Goal: Transaction & Acquisition: Purchase product/service

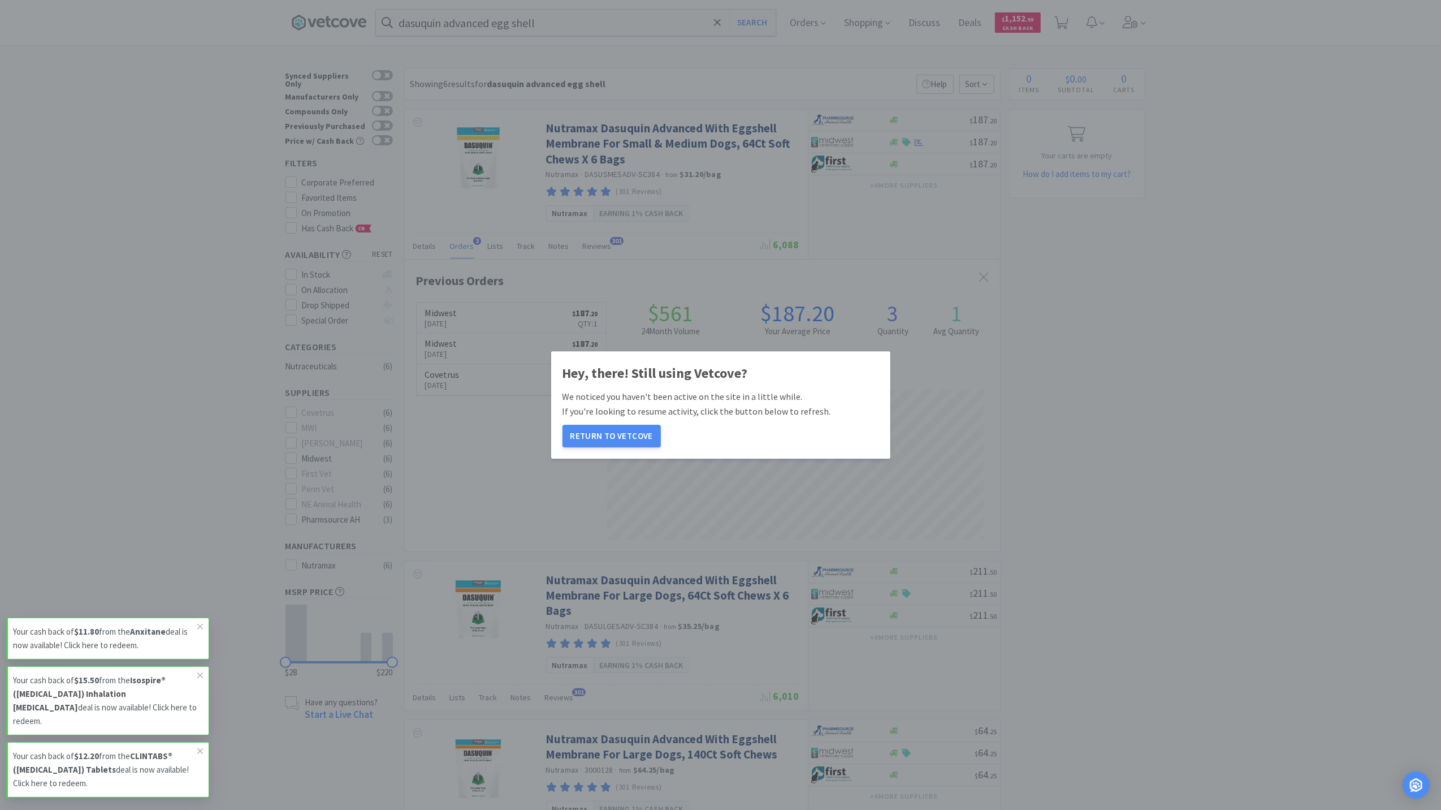
scroll to position [292, 595]
click at [626, 430] on button "Return to Vetcove" at bounding box center [612, 436] width 98 height 23
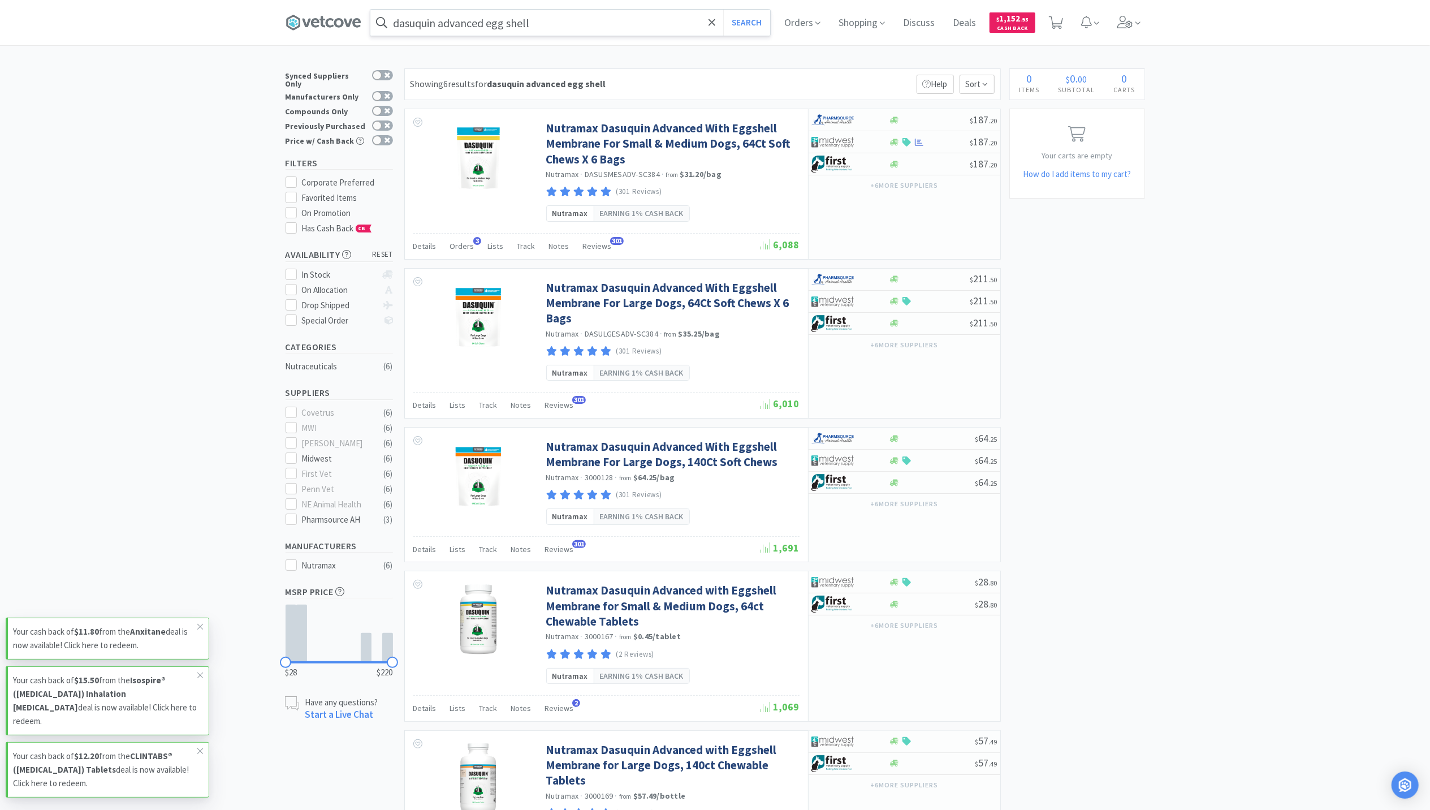
click at [577, 20] on input "dasuquin advanced egg shell" at bounding box center [570, 23] width 400 height 26
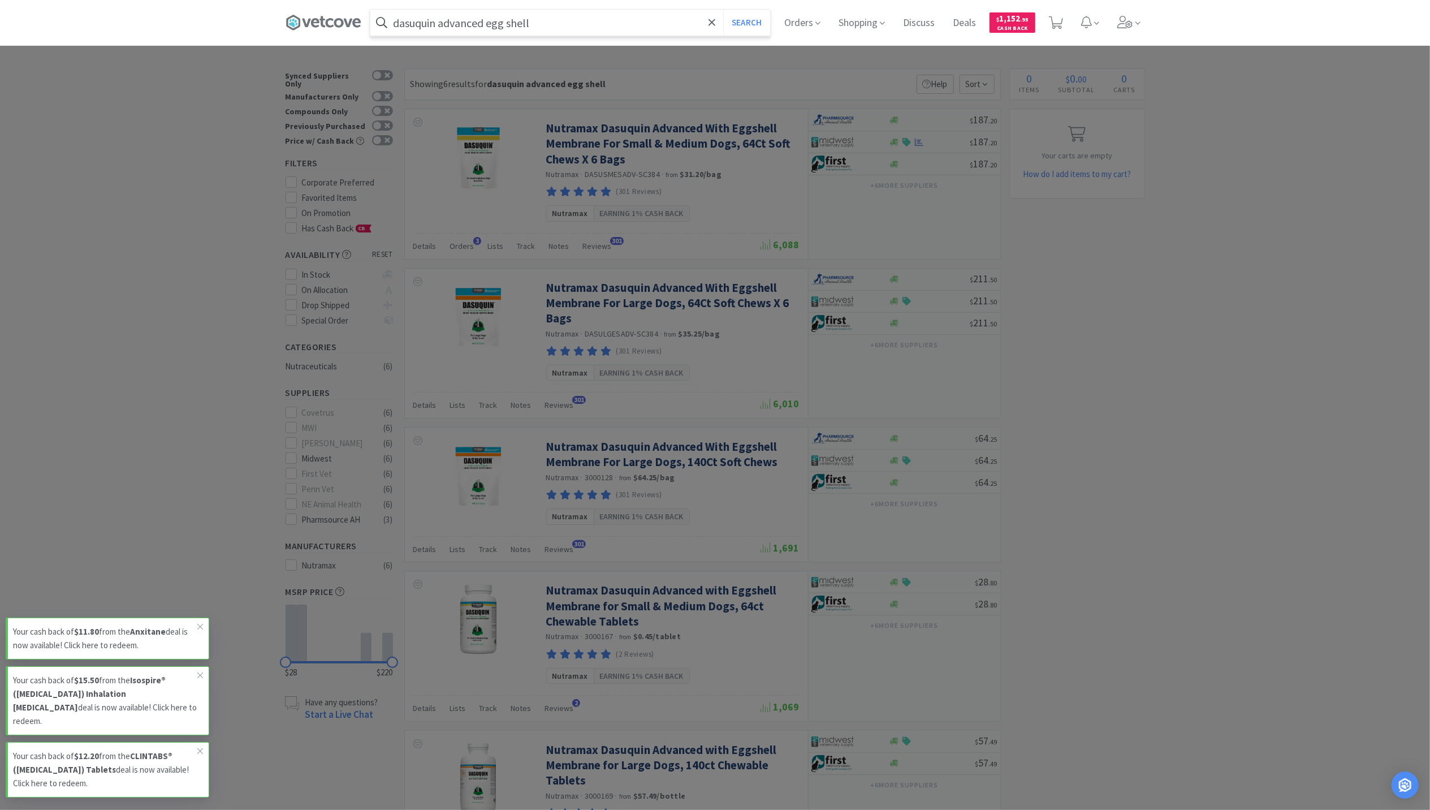
paste input "Solensia Inject 7mg/mL"
click at [723, 10] on button "Search" at bounding box center [746, 23] width 47 height 26
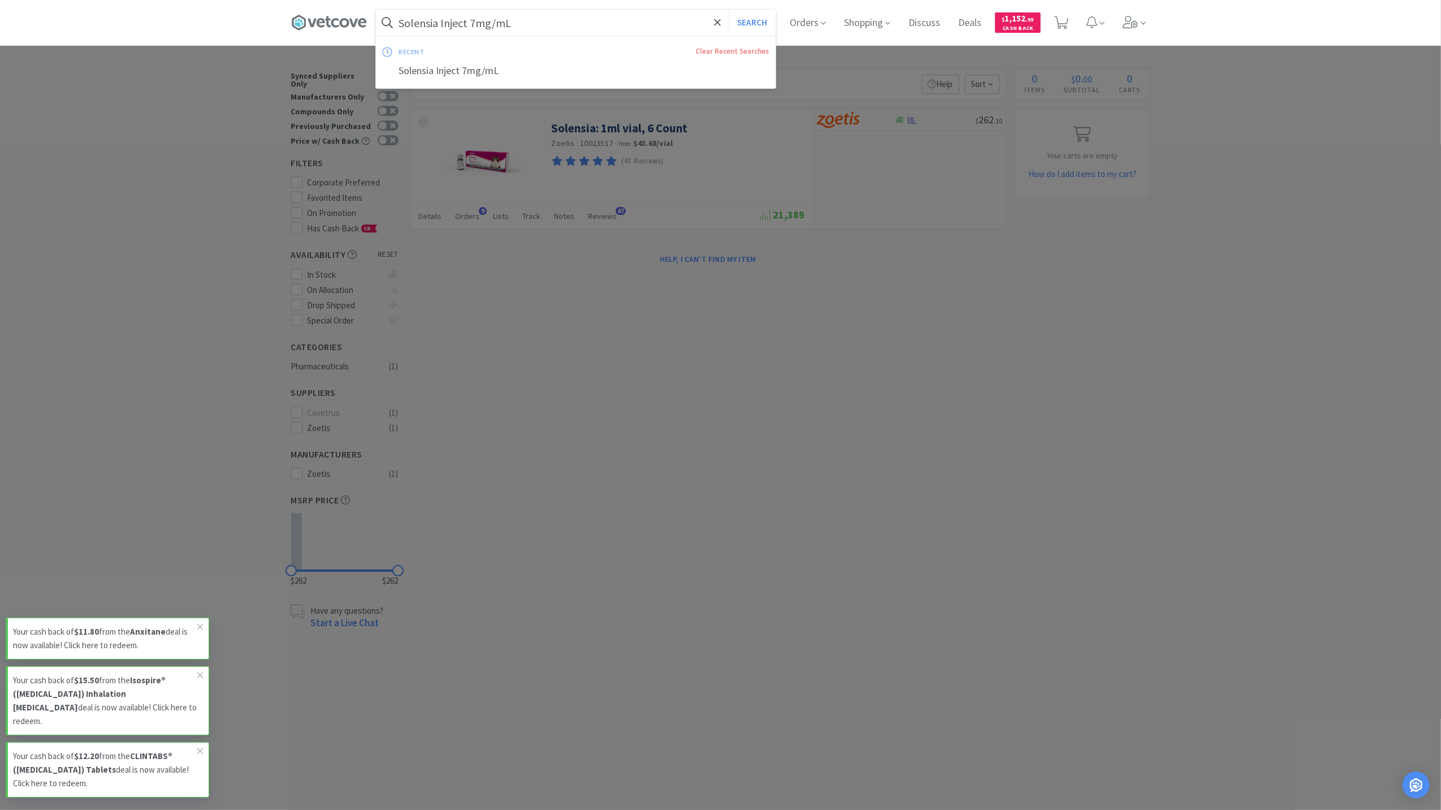
click at [660, 17] on input "Solensia Inject 7mg/mL" at bounding box center [576, 23] width 400 height 26
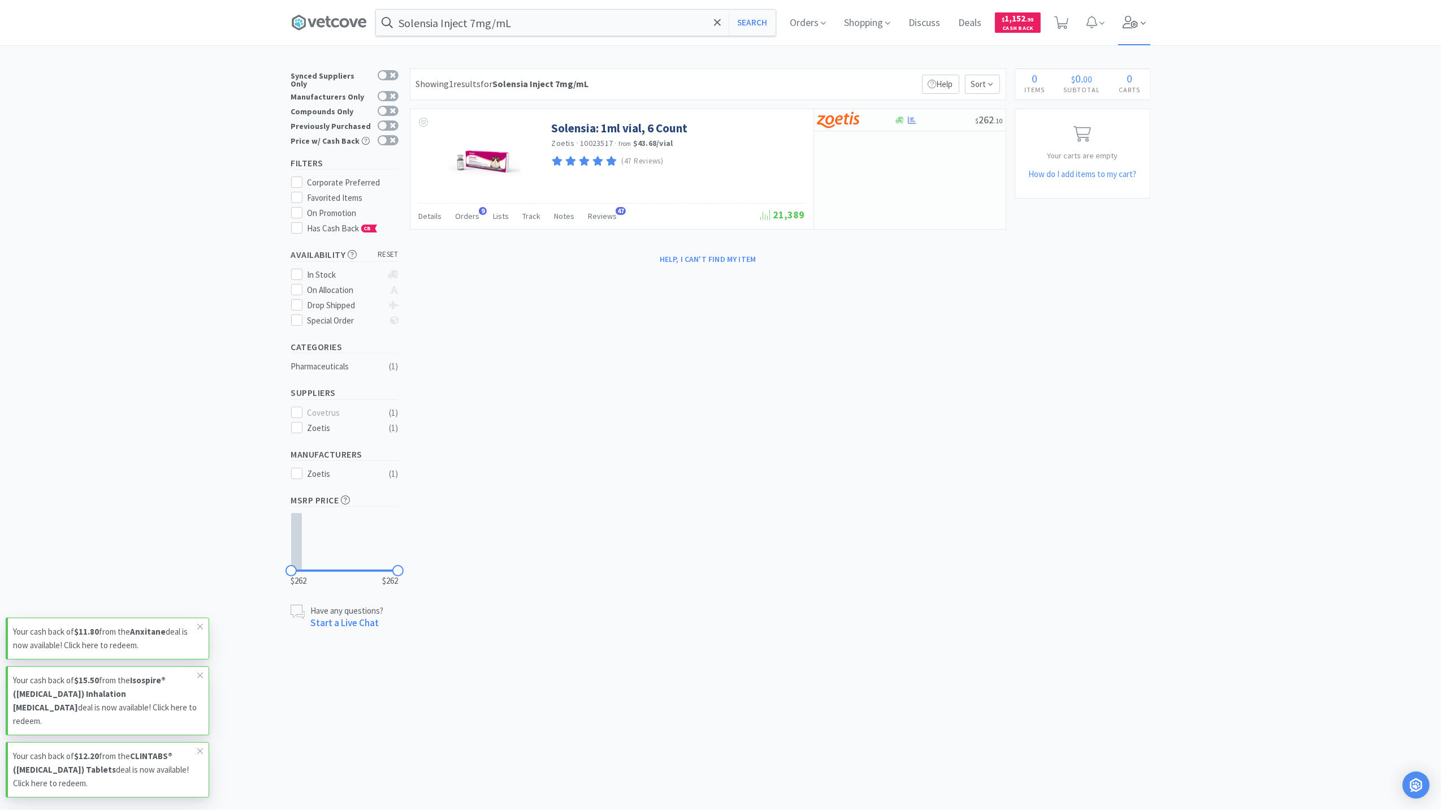
click at [1131, 26] on icon at bounding box center [1131, 22] width 16 height 12
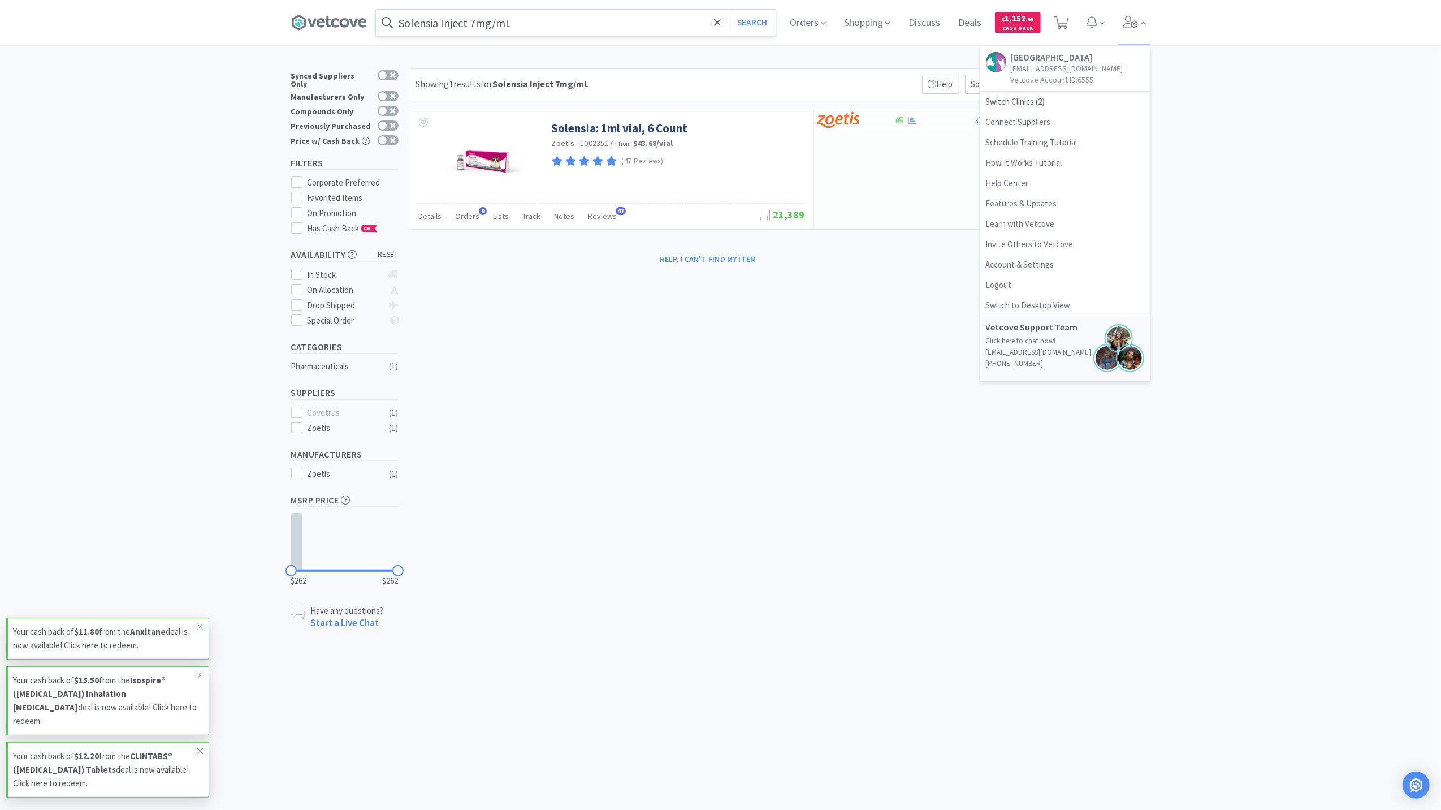
click at [643, 24] on input "Solensia Inject 7mg/mL" at bounding box center [576, 23] width 400 height 26
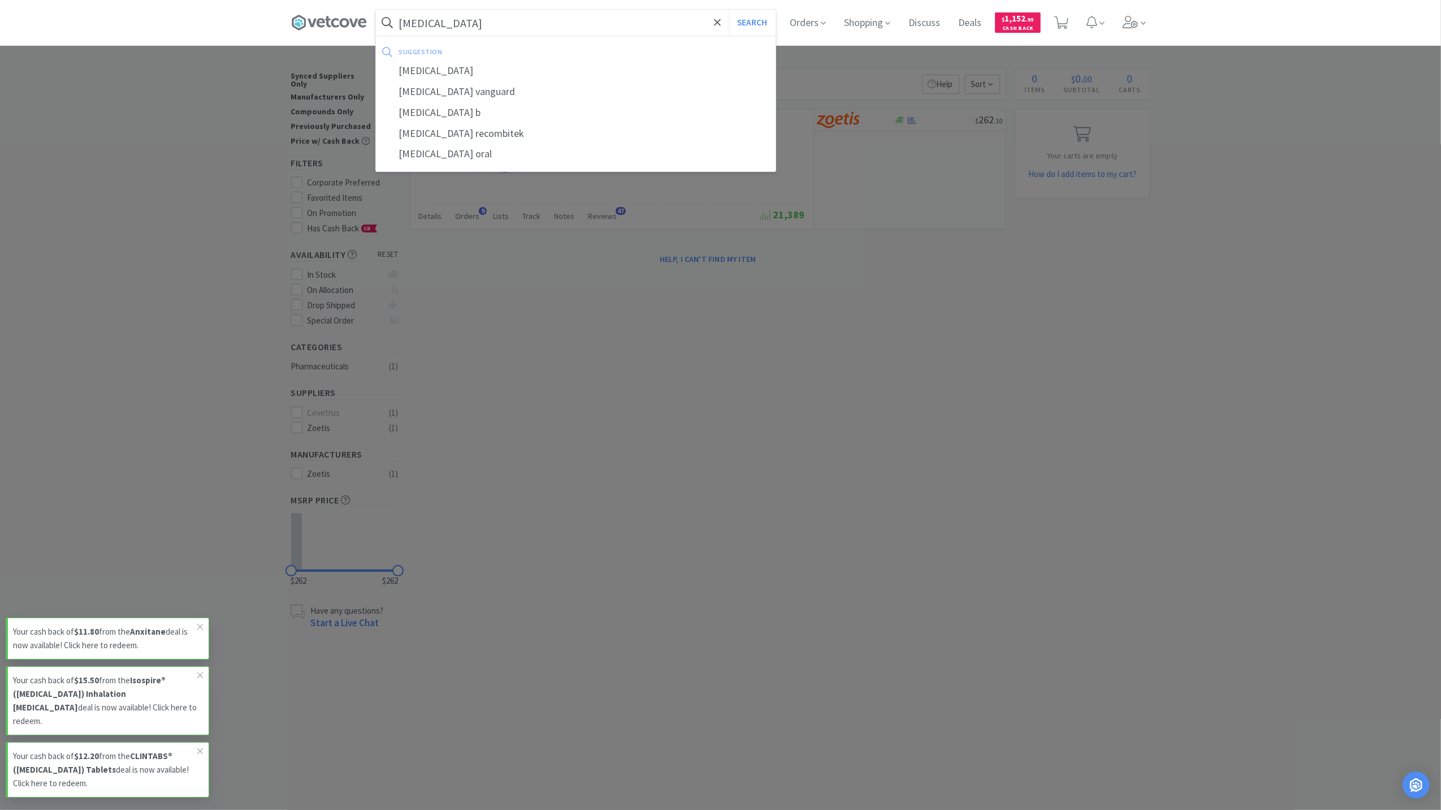
click at [729, 10] on button "Search" at bounding box center [752, 23] width 47 height 26
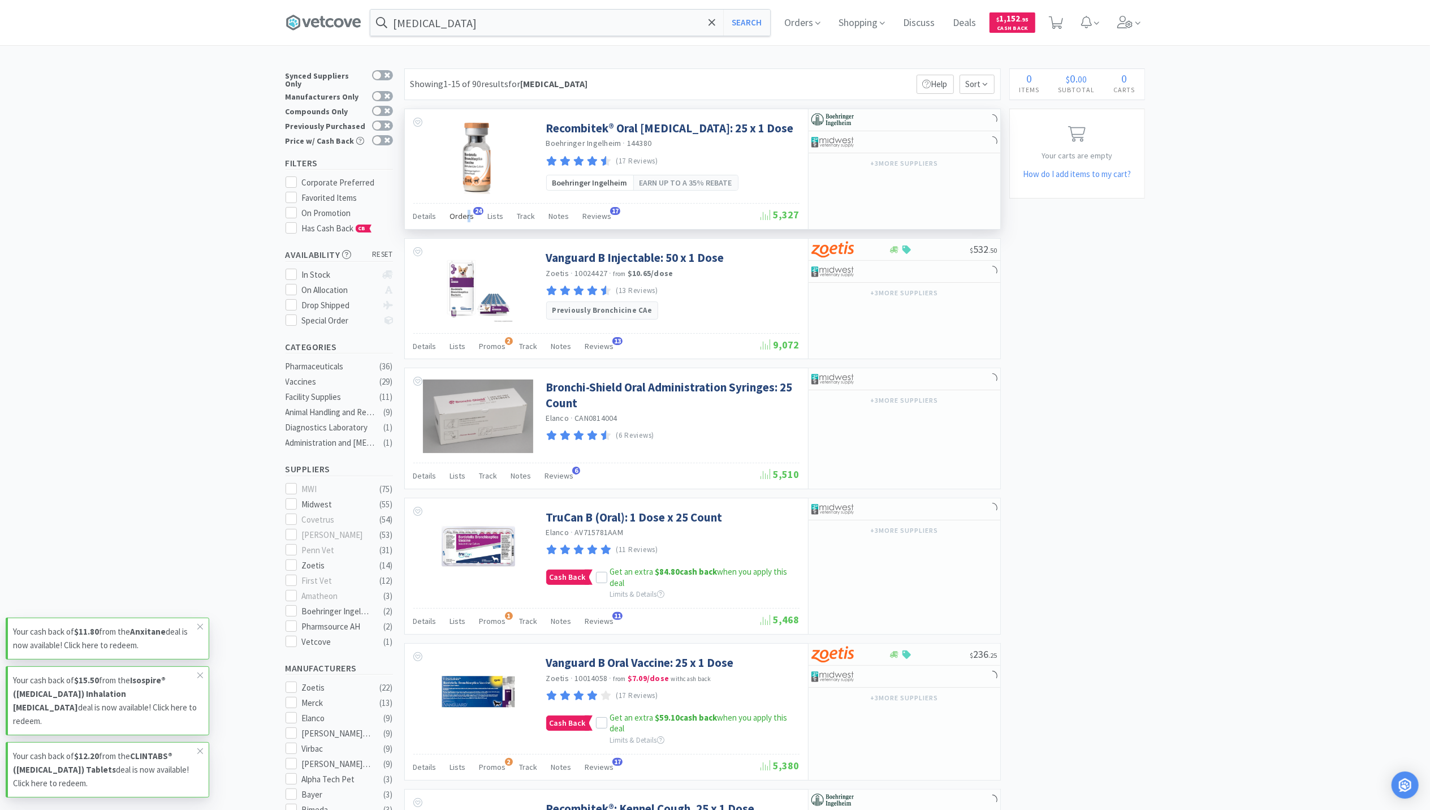
click at [467, 217] on span "Orders" at bounding box center [462, 216] width 24 height 10
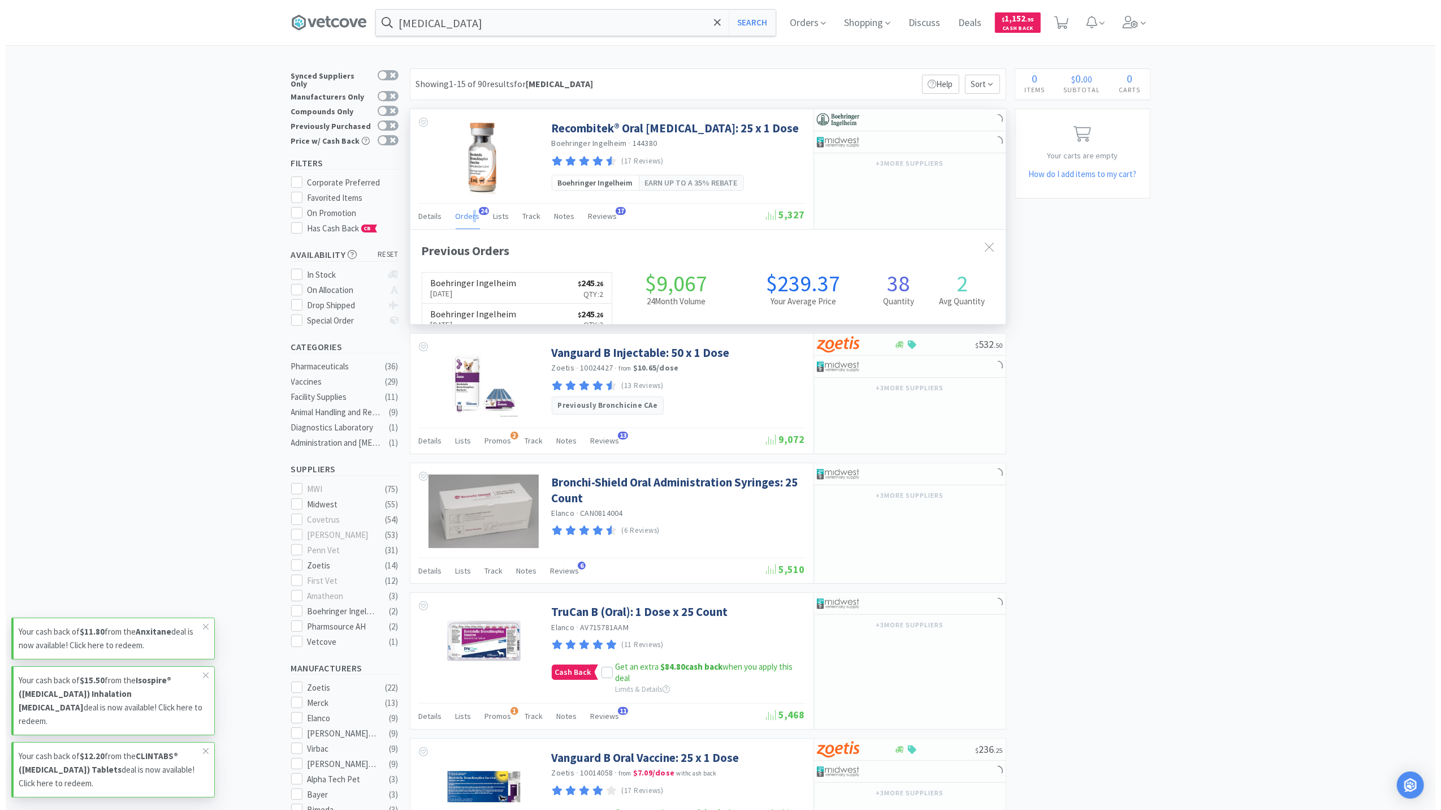
scroll to position [304, 595]
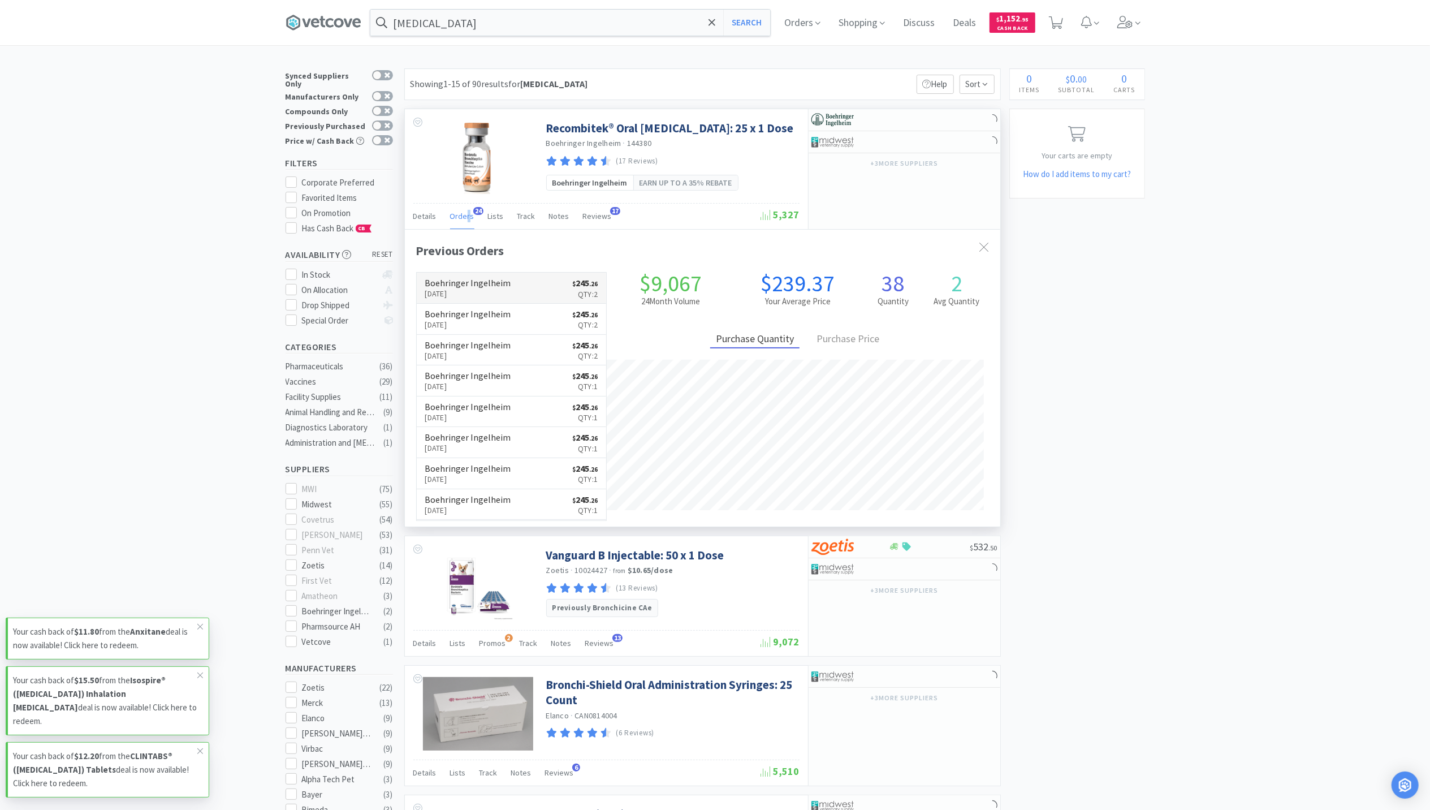
drag, startPoint x: 467, startPoint y: 217, endPoint x: 453, endPoint y: 282, distance: 65.9
click at [453, 282] on h6 "Boehringer Ingelheim" at bounding box center [468, 282] width 86 height 9
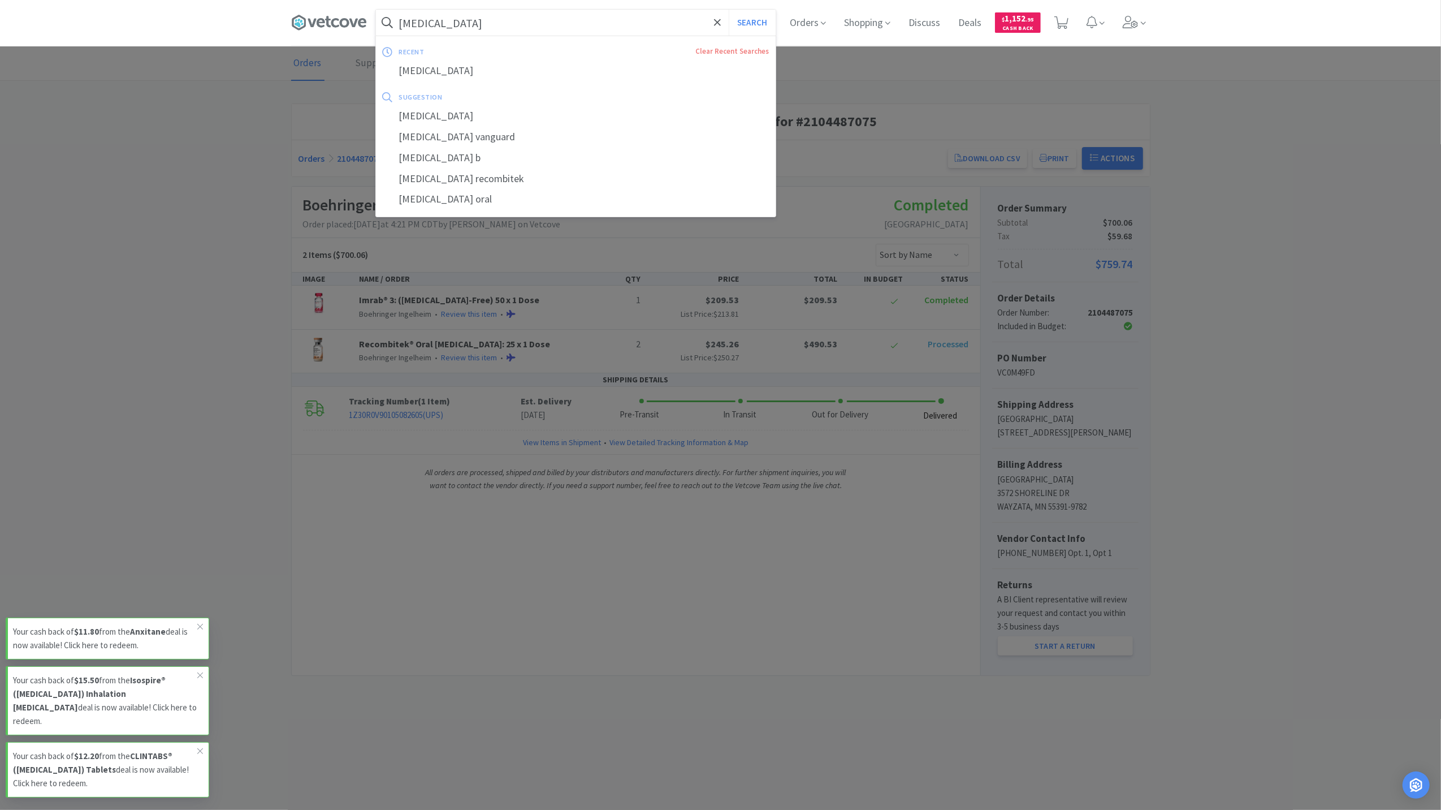
drag, startPoint x: 537, startPoint y: 18, endPoint x: 534, endPoint y: 23, distance: 6.1
click at [537, 19] on input "bordetella" at bounding box center [576, 23] width 400 height 26
paste input "Cytopoint 20 mg vial"
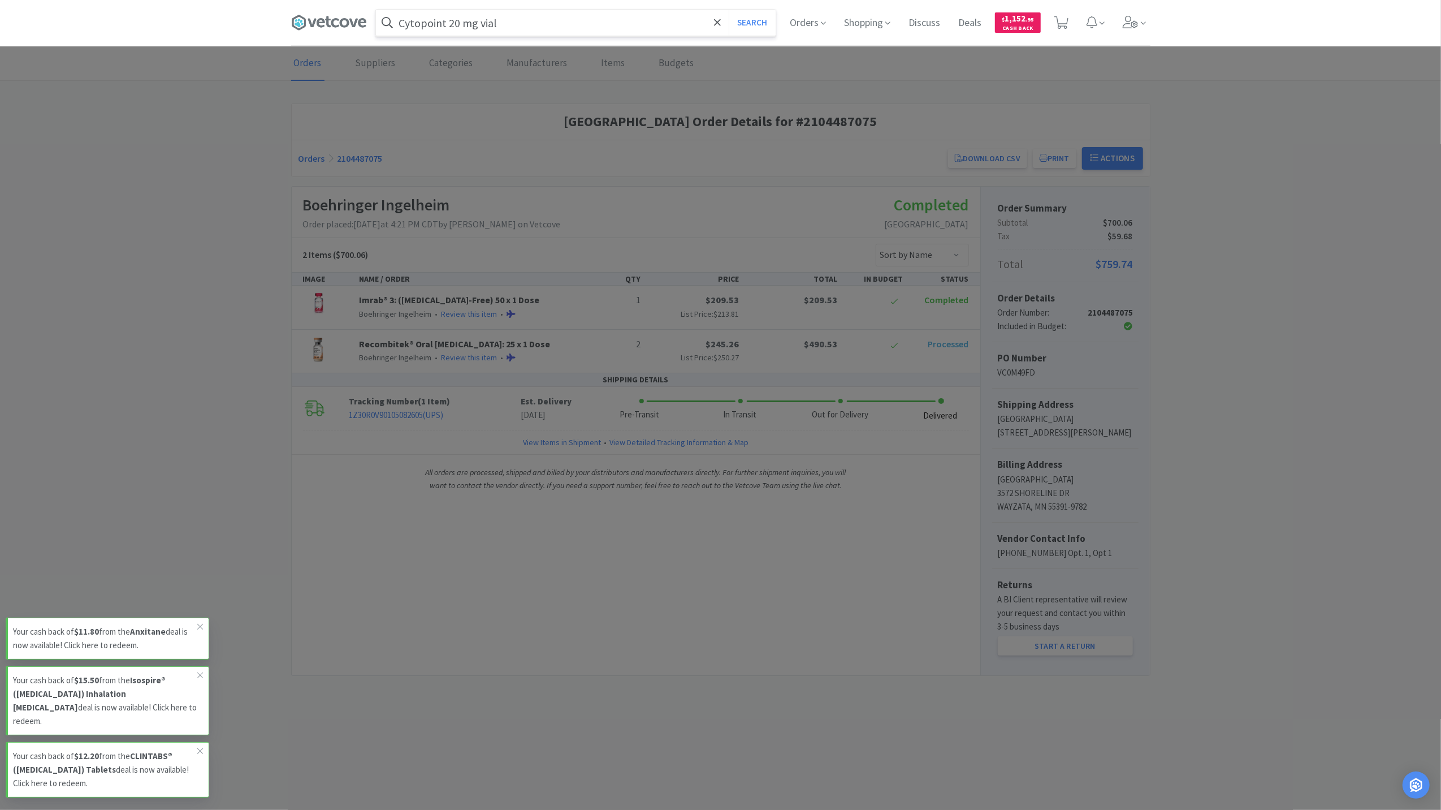
click at [729, 10] on button "Search" at bounding box center [752, 23] width 47 height 26
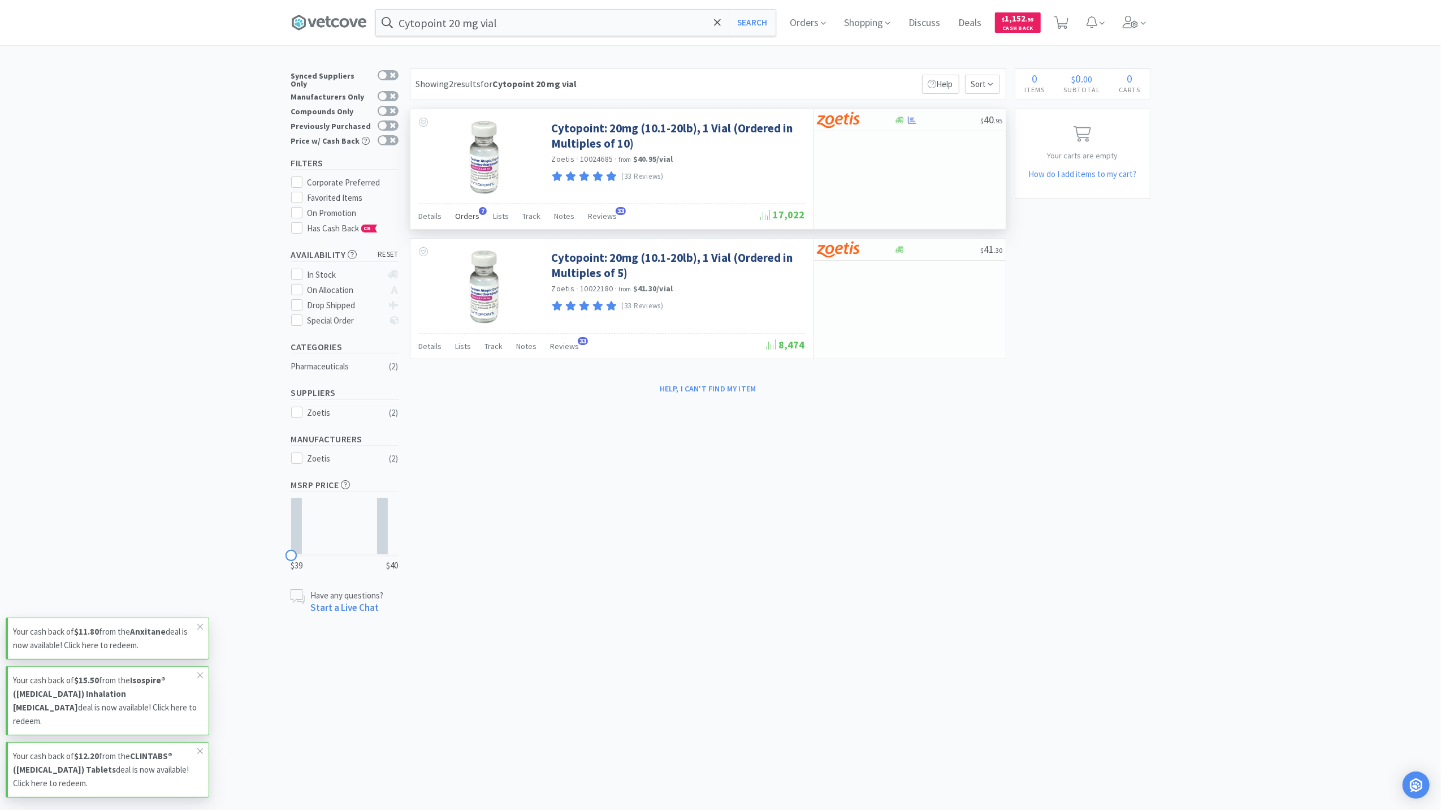
click at [464, 219] on span "Orders" at bounding box center [468, 216] width 24 height 10
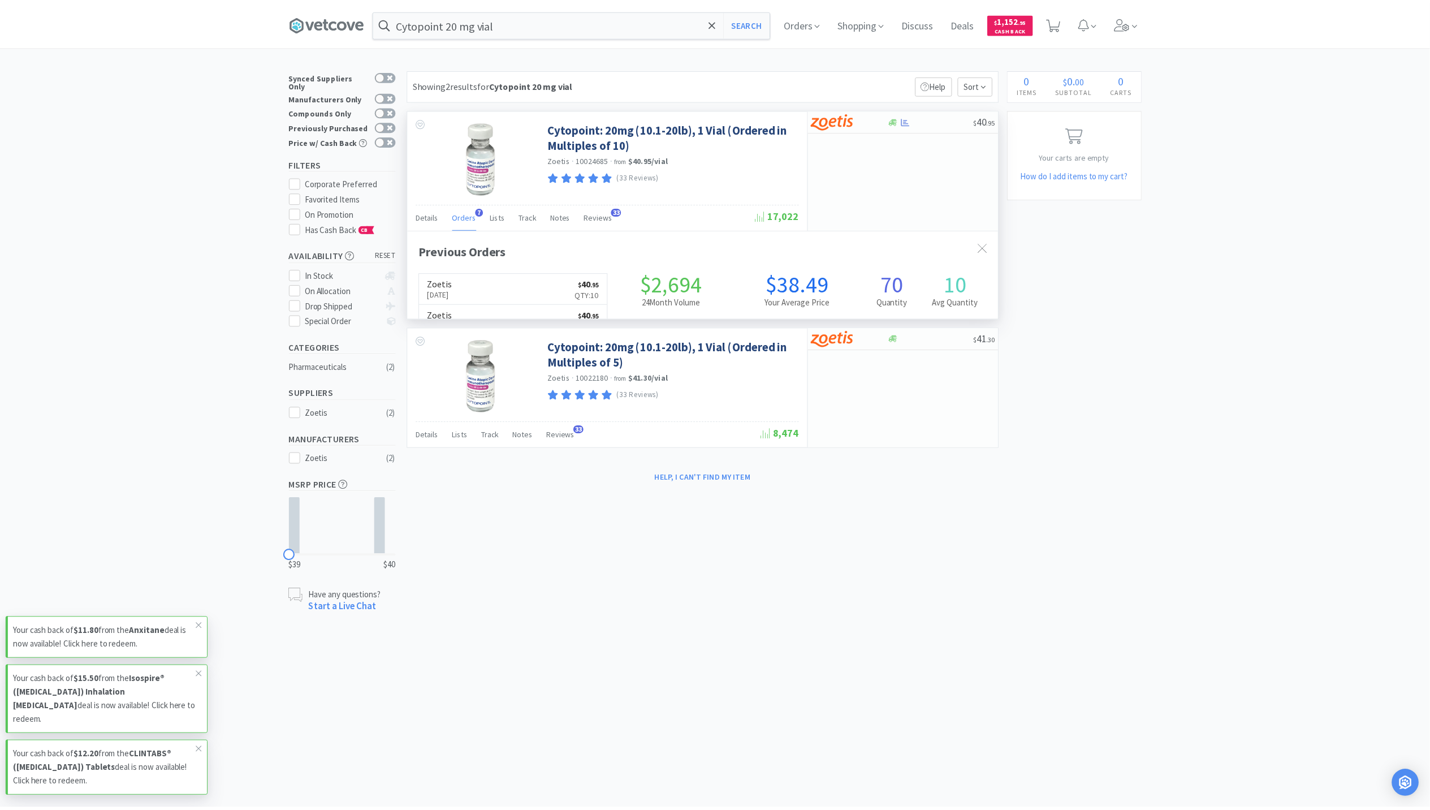
scroll to position [292, 595]
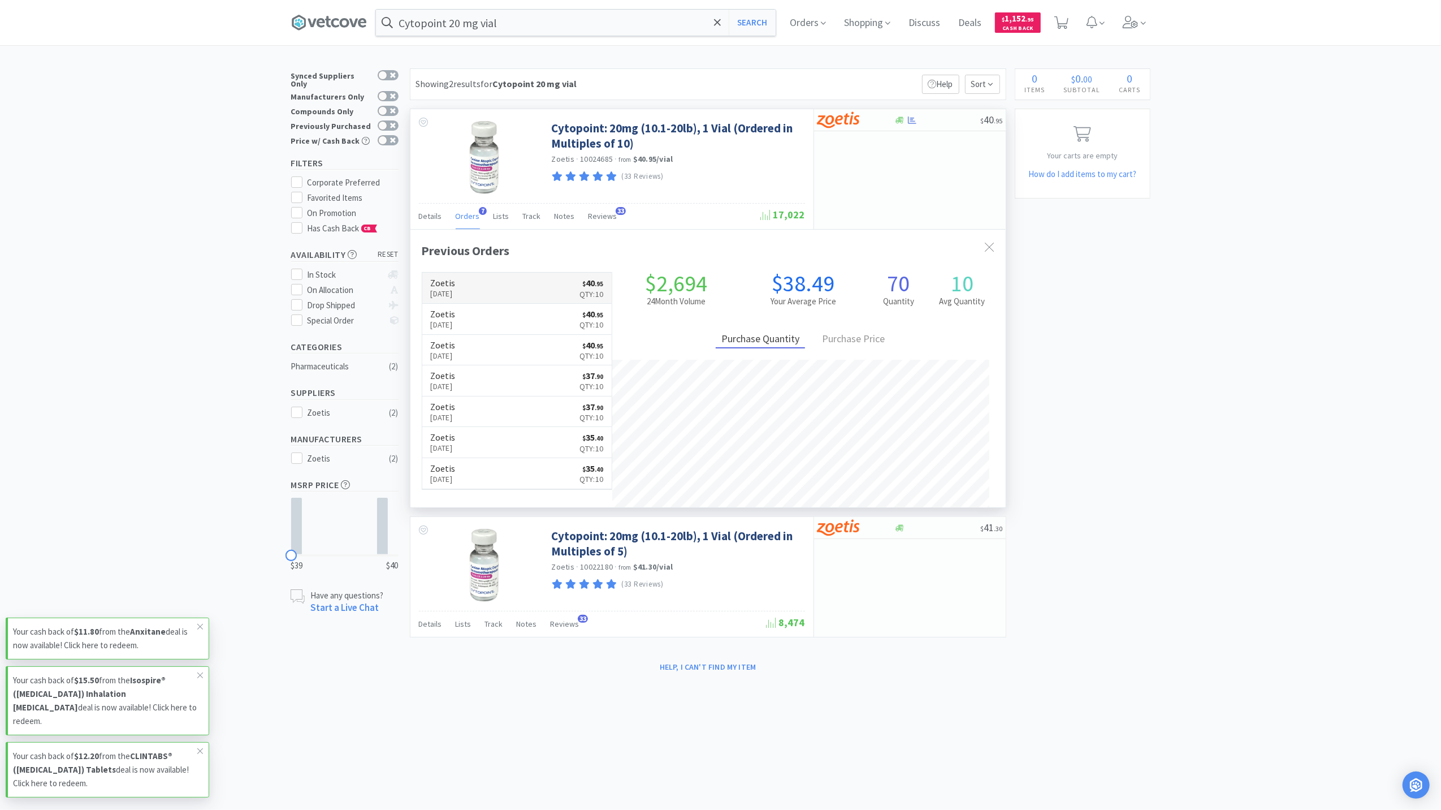
click at [456, 289] on p "Sep 2nd, 2025" at bounding box center [443, 293] width 25 height 12
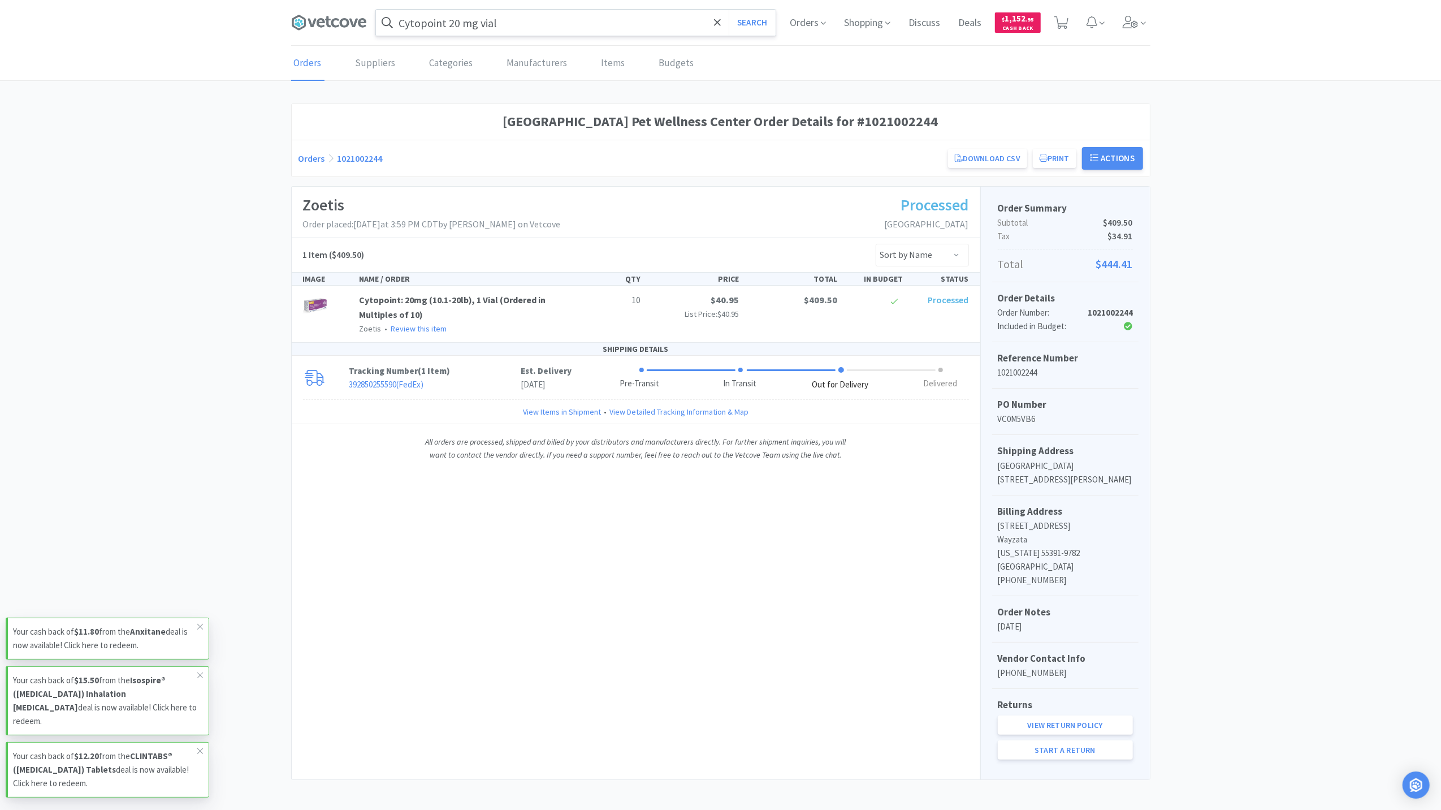
drag, startPoint x: 627, startPoint y: 25, endPoint x: 654, endPoint y: 19, distance: 27.8
click at [626, 25] on input "Cytopoint 20 mg vial" at bounding box center [576, 23] width 400 height 26
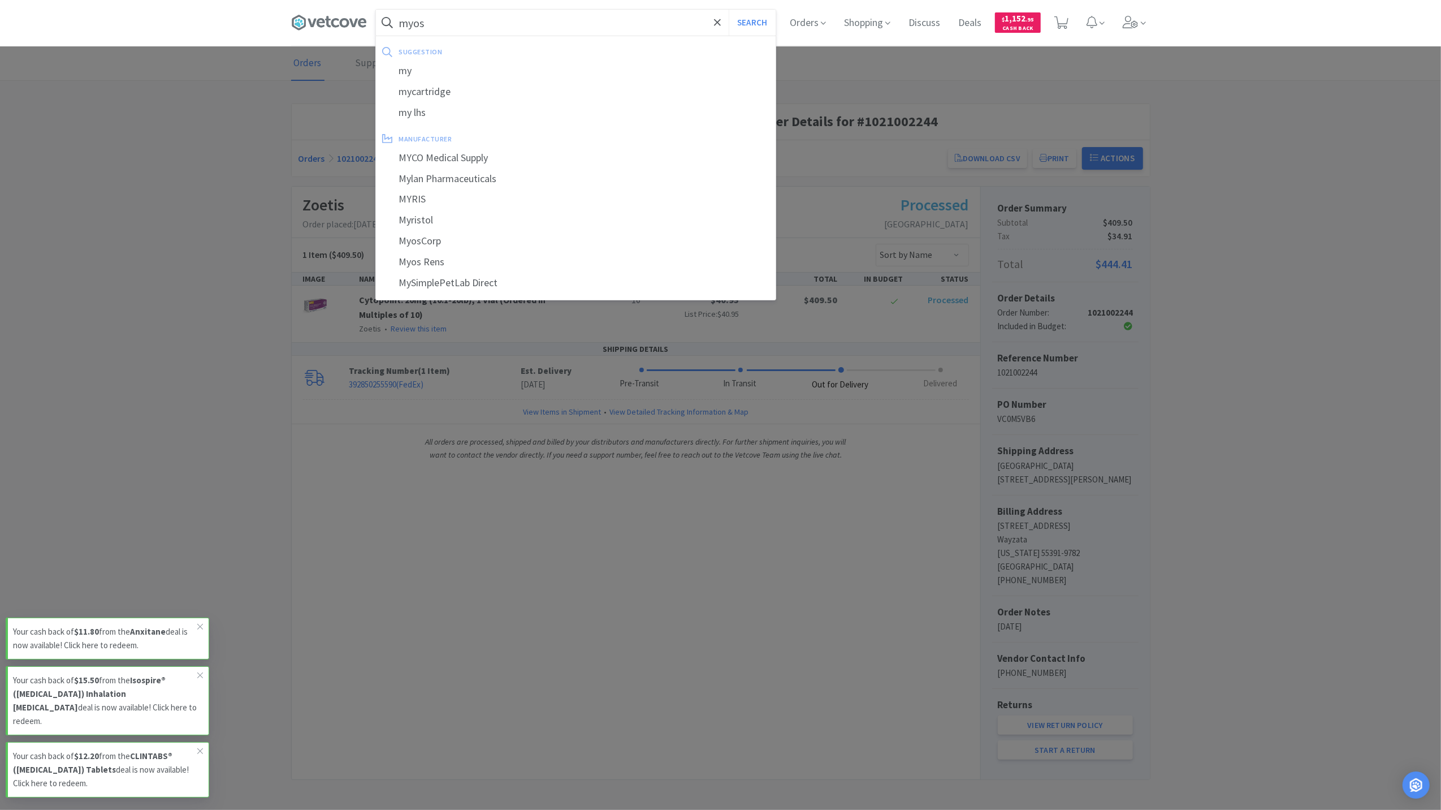
click at [729, 10] on button "Search" at bounding box center [752, 23] width 47 height 26
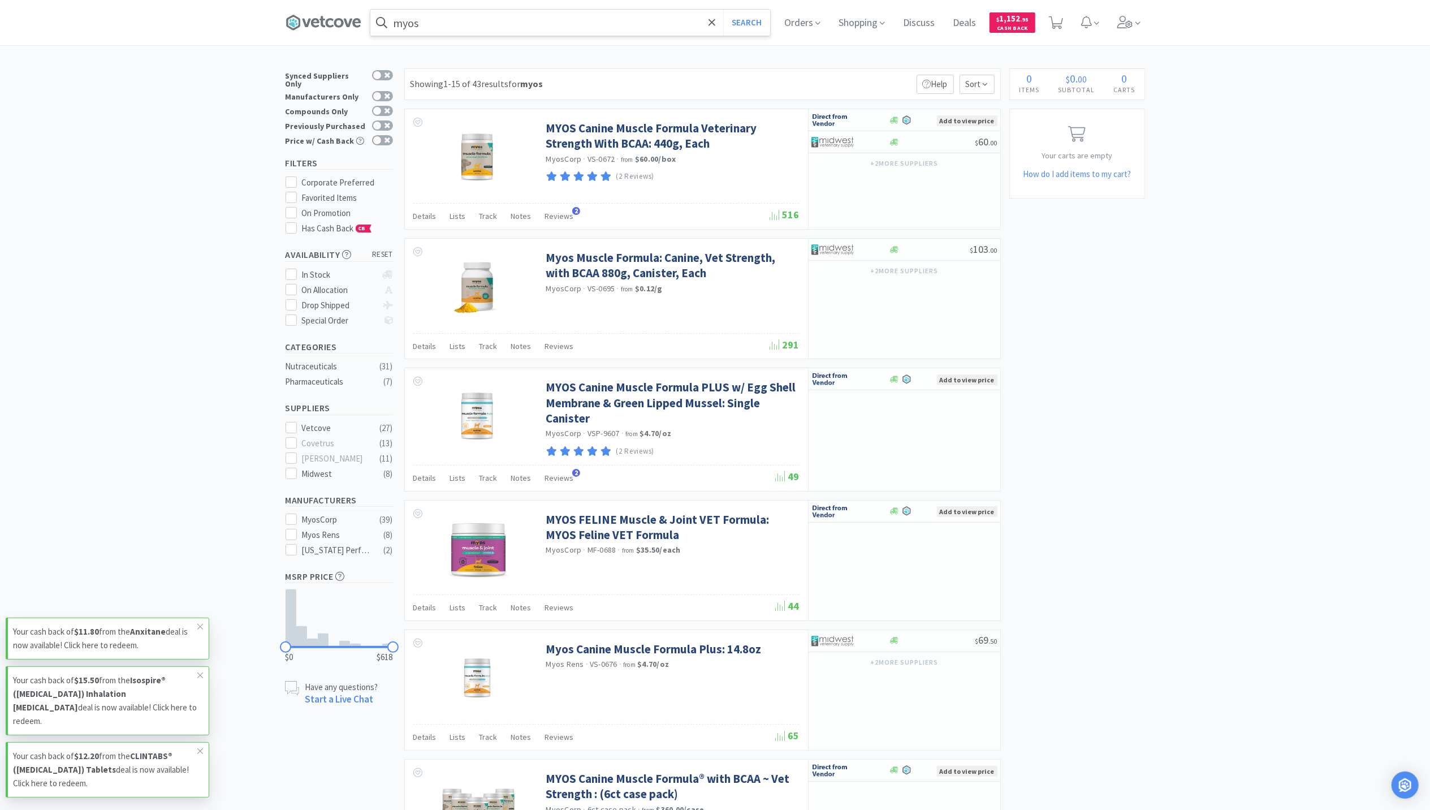
click at [448, 16] on input "myos" at bounding box center [570, 23] width 400 height 26
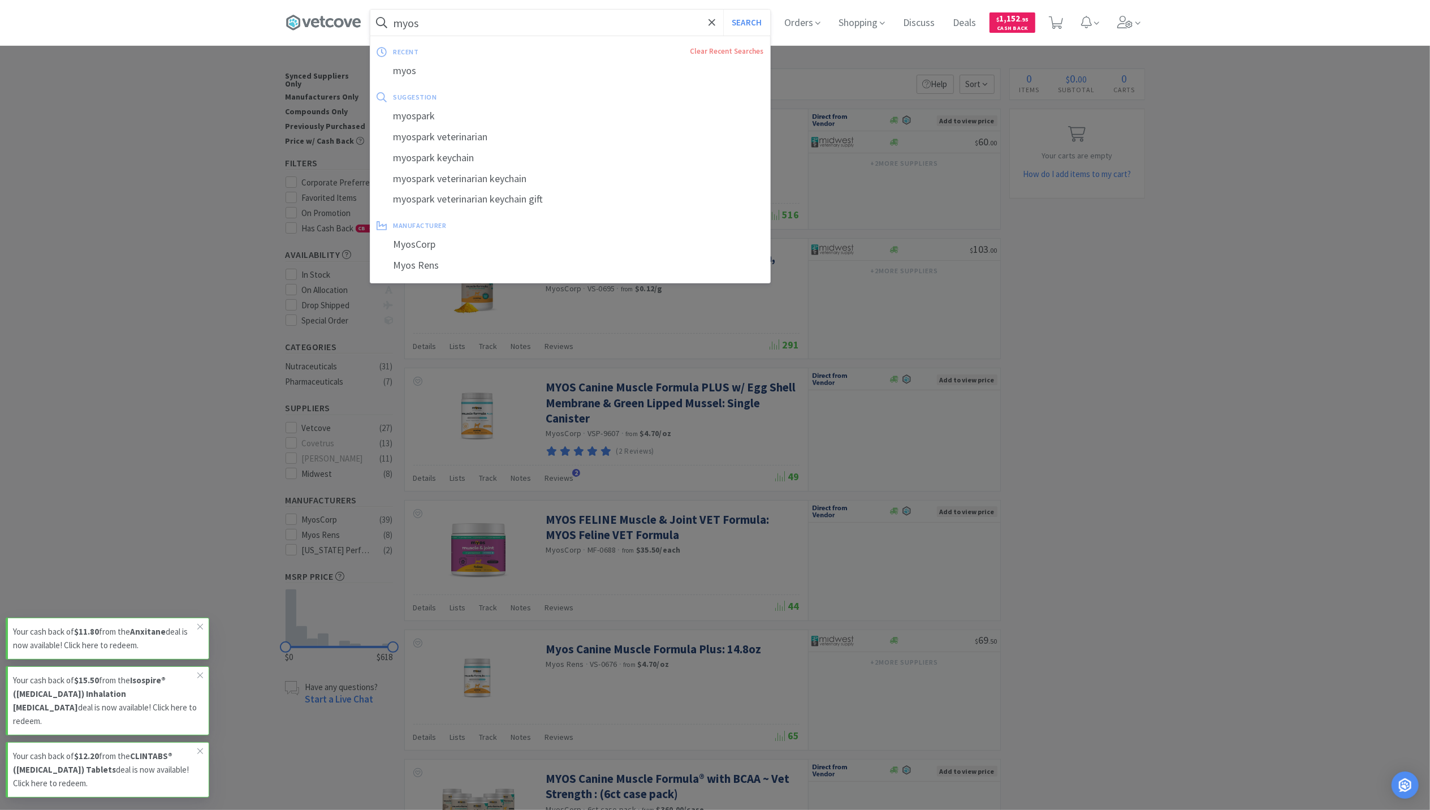
click at [417, 17] on input "myos" at bounding box center [570, 23] width 400 height 26
click at [430, 26] on input "myos" at bounding box center [570, 23] width 400 height 26
click at [430, 24] on input "myos" at bounding box center [570, 23] width 400 height 26
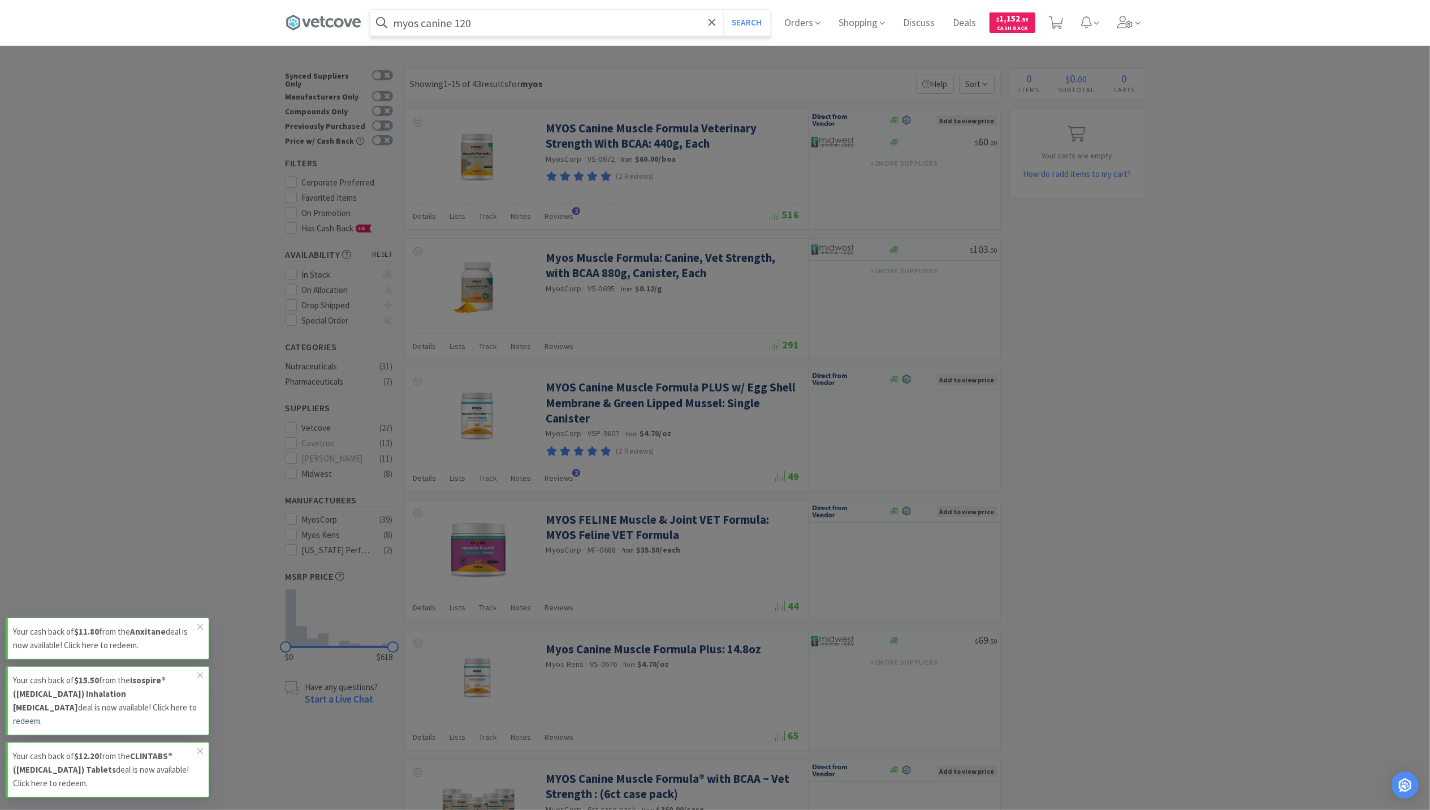
click at [723, 10] on button "Search" at bounding box center [746, 23] width 47 height 26
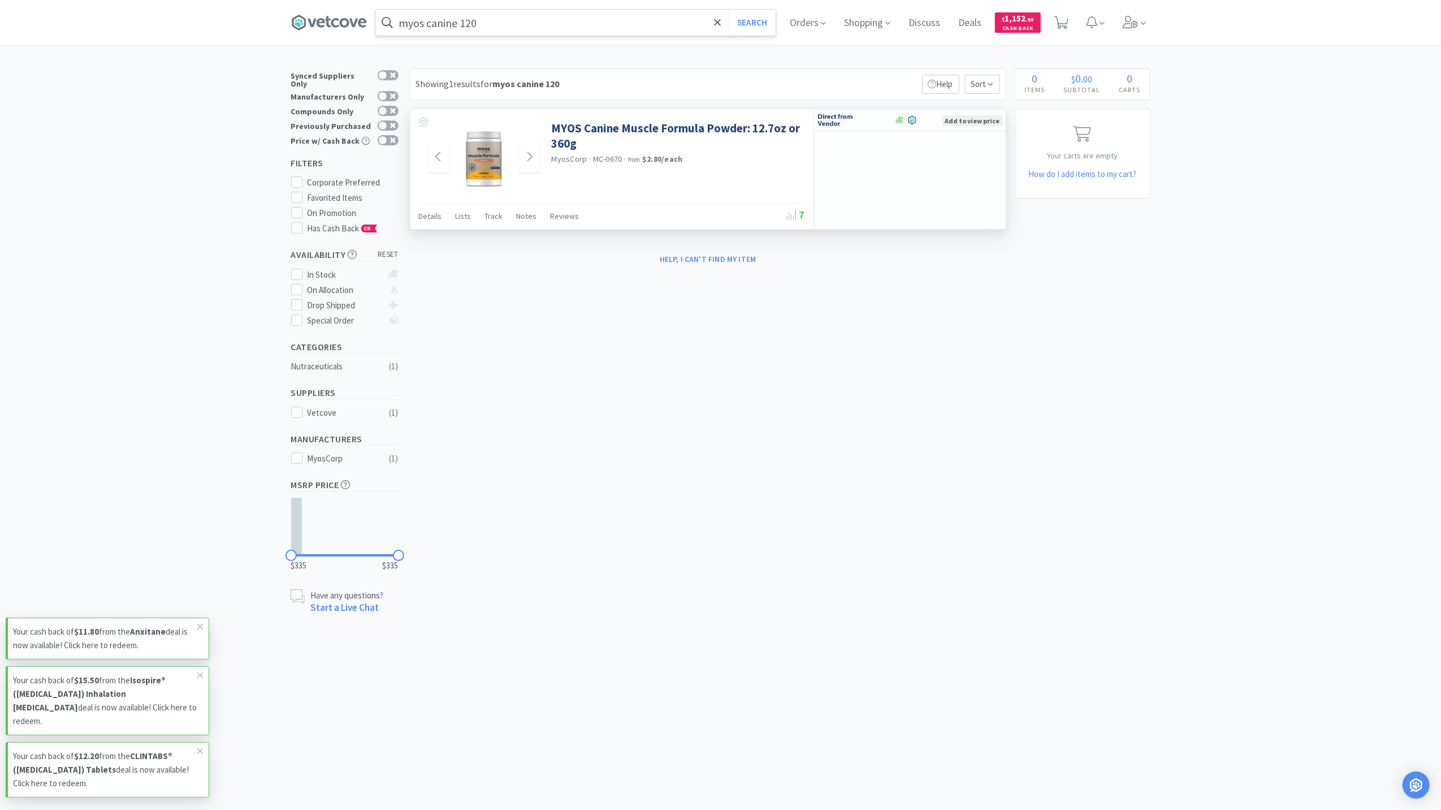
click at [482, 164] on img at bounding box center [483, 156] width 73 height 73
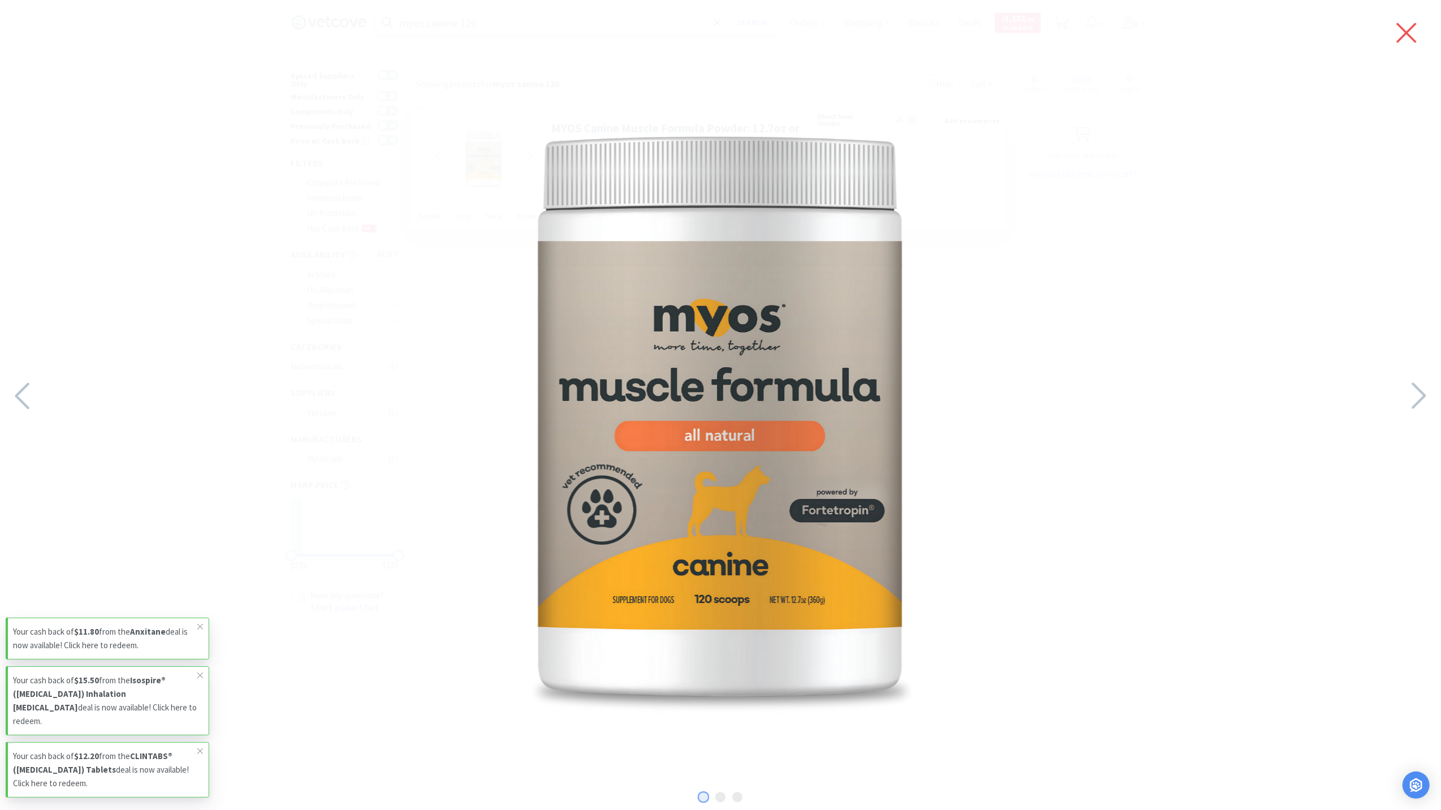
click at [1404, 42] on icon at bounding box center [1407, 33] width 24 height 32
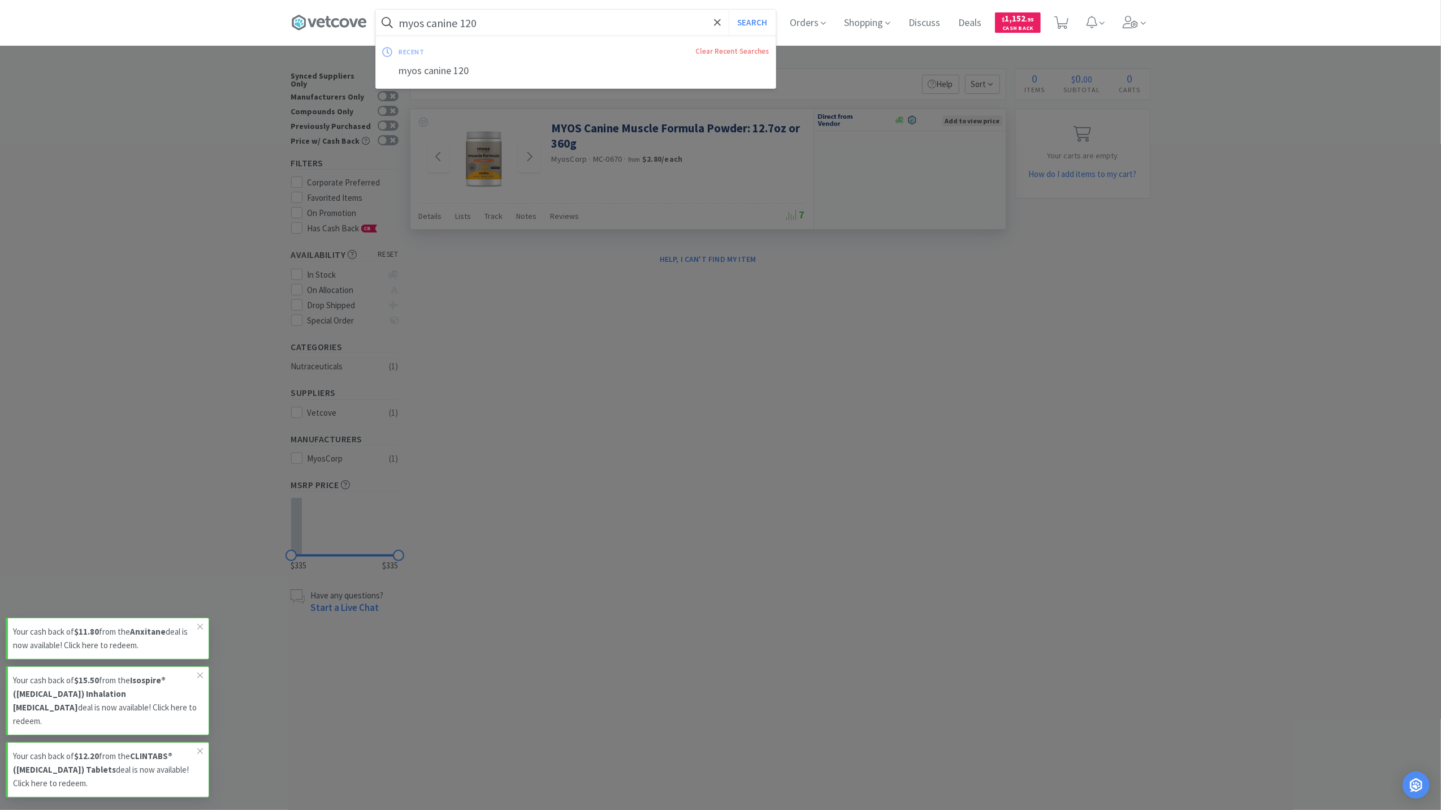
drag, startPoint x: 512, startPoint y: 20, endPoint x: 501, endPoint y: 21, distance: 10.8
click at [511, 20] on input "myos canine 120" at bounding box center [576, 23] width 400 height 26
click at [500, 21] on input "myos canine 120" at bounding box center [576, 23] width 400 height 26
click at [729, 10] on button "Search" at bounding box center [752, 23] width 47 height 26
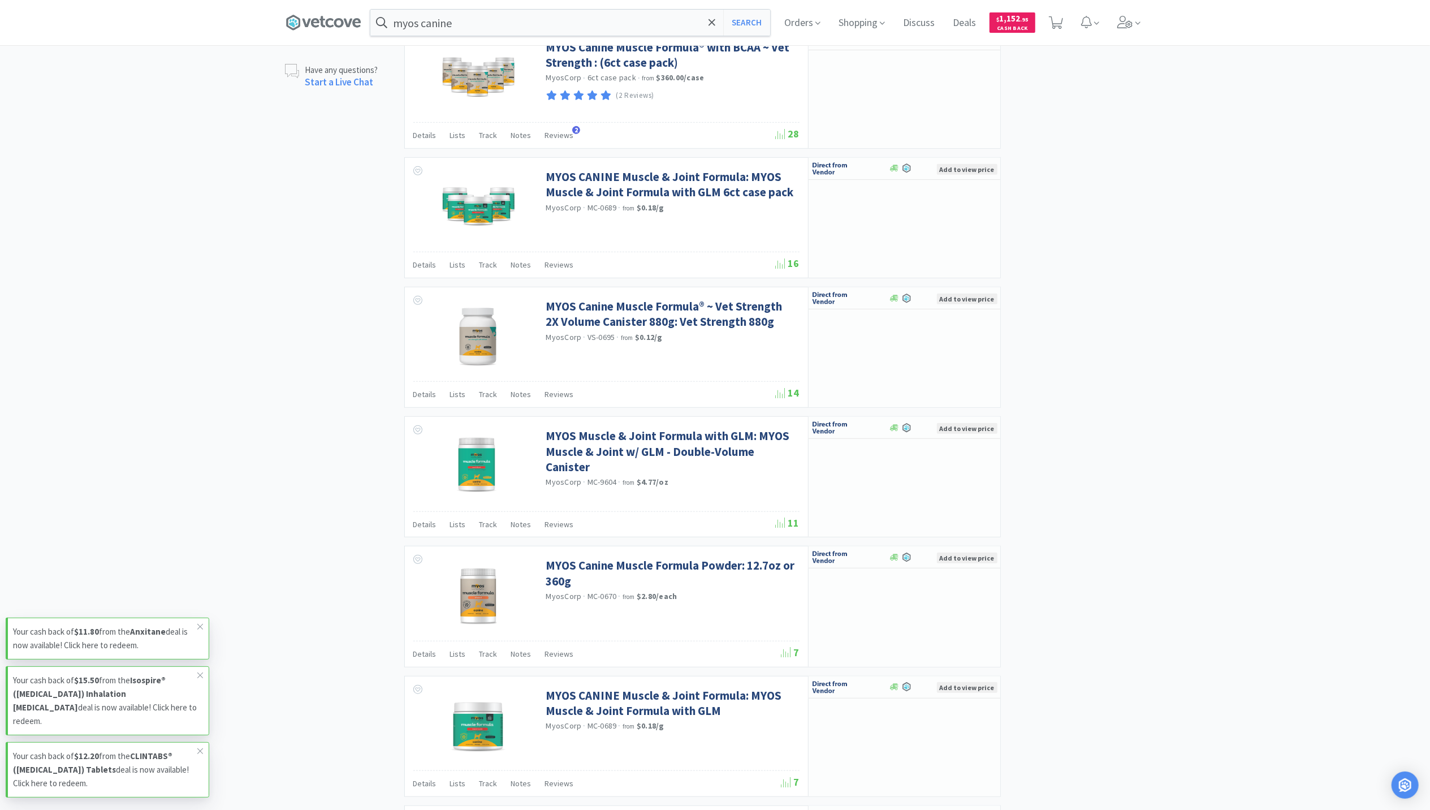
scroll to position [603, 0]
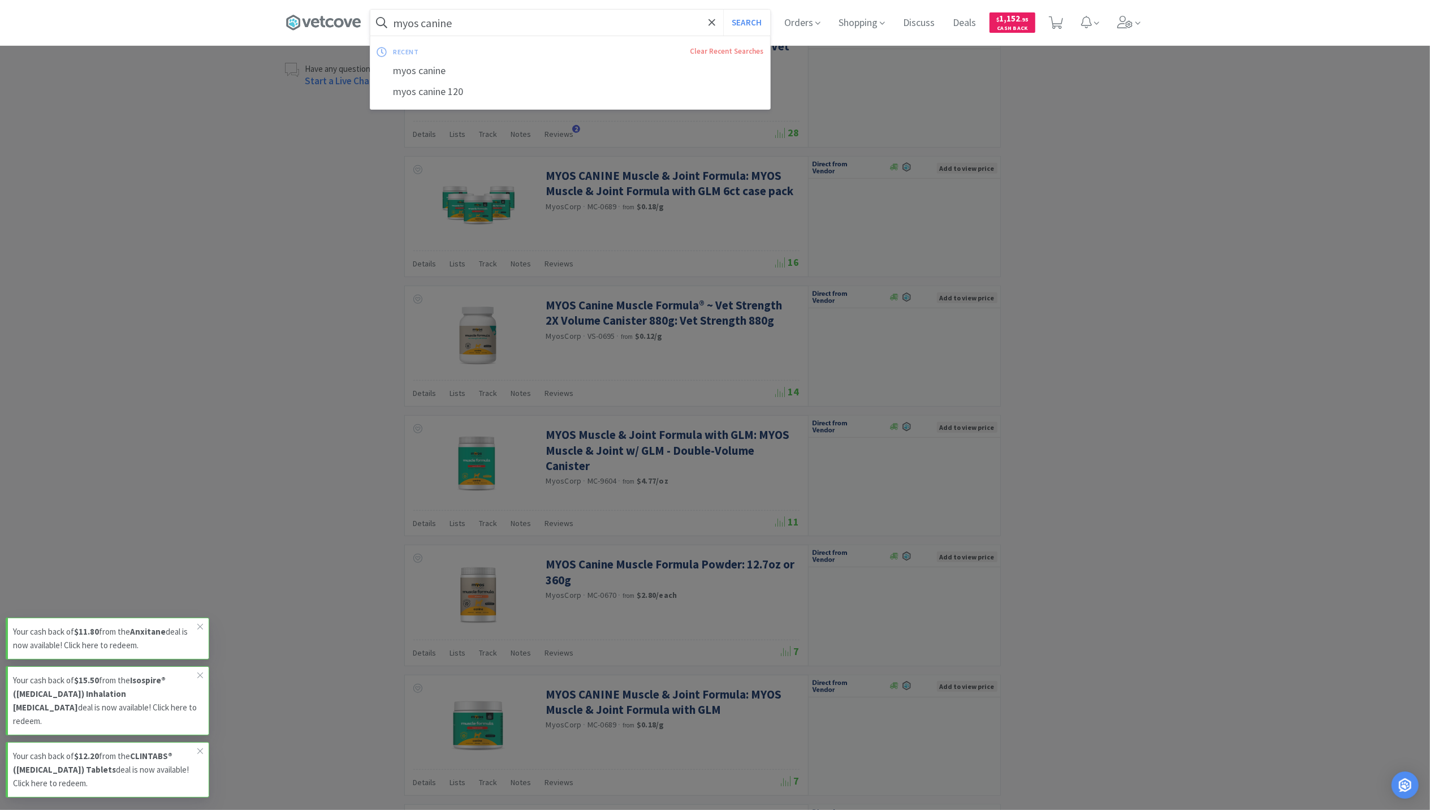
click at [502, 27] on input "myos canine" at bounding box center [570, 23] width 400 height 26
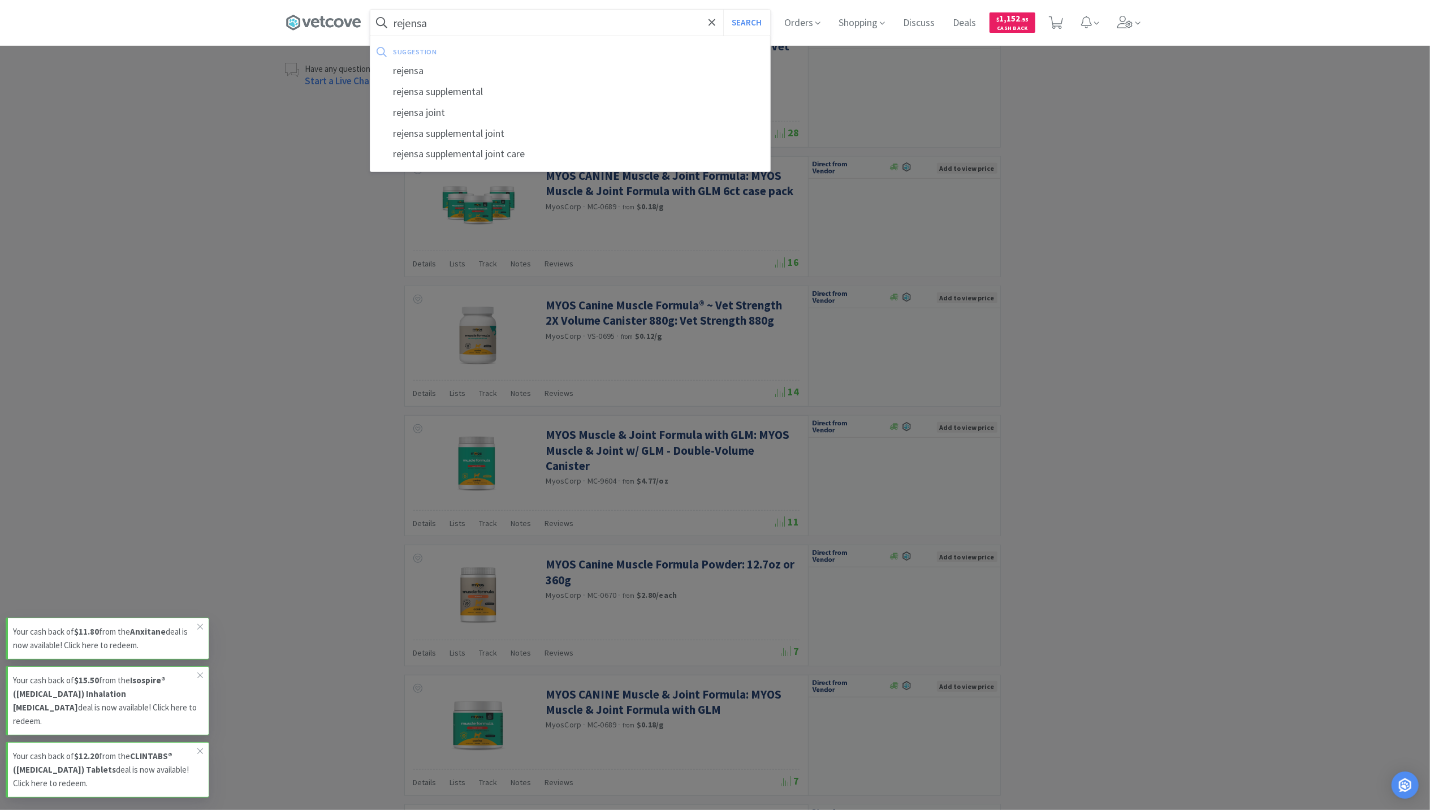
click at [723, 10] on button "Search" at bounding box center [746, 23] width 47 height 26
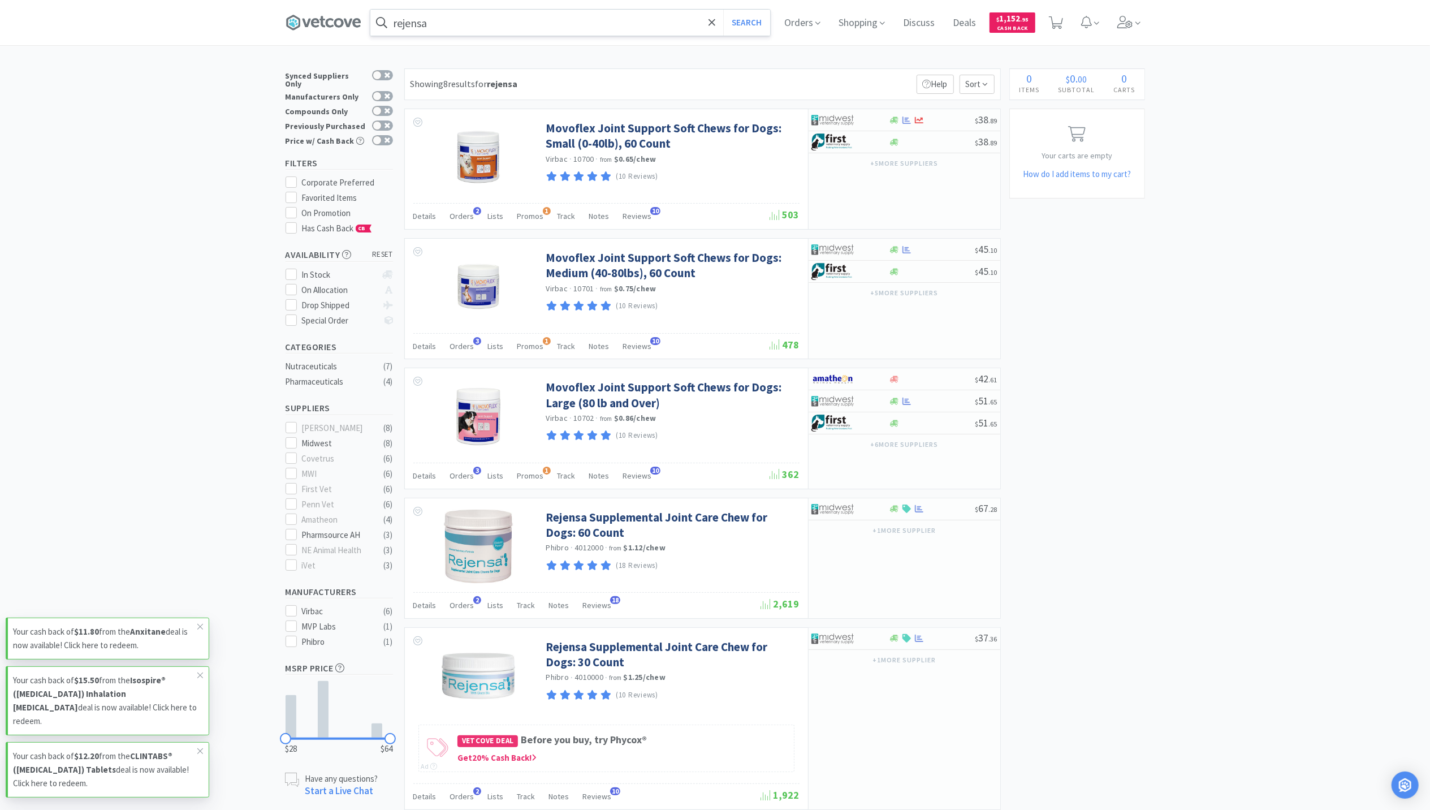
click at [487, 18] on input "rejensa" at bounding box center [570, 23] width 400 height 26
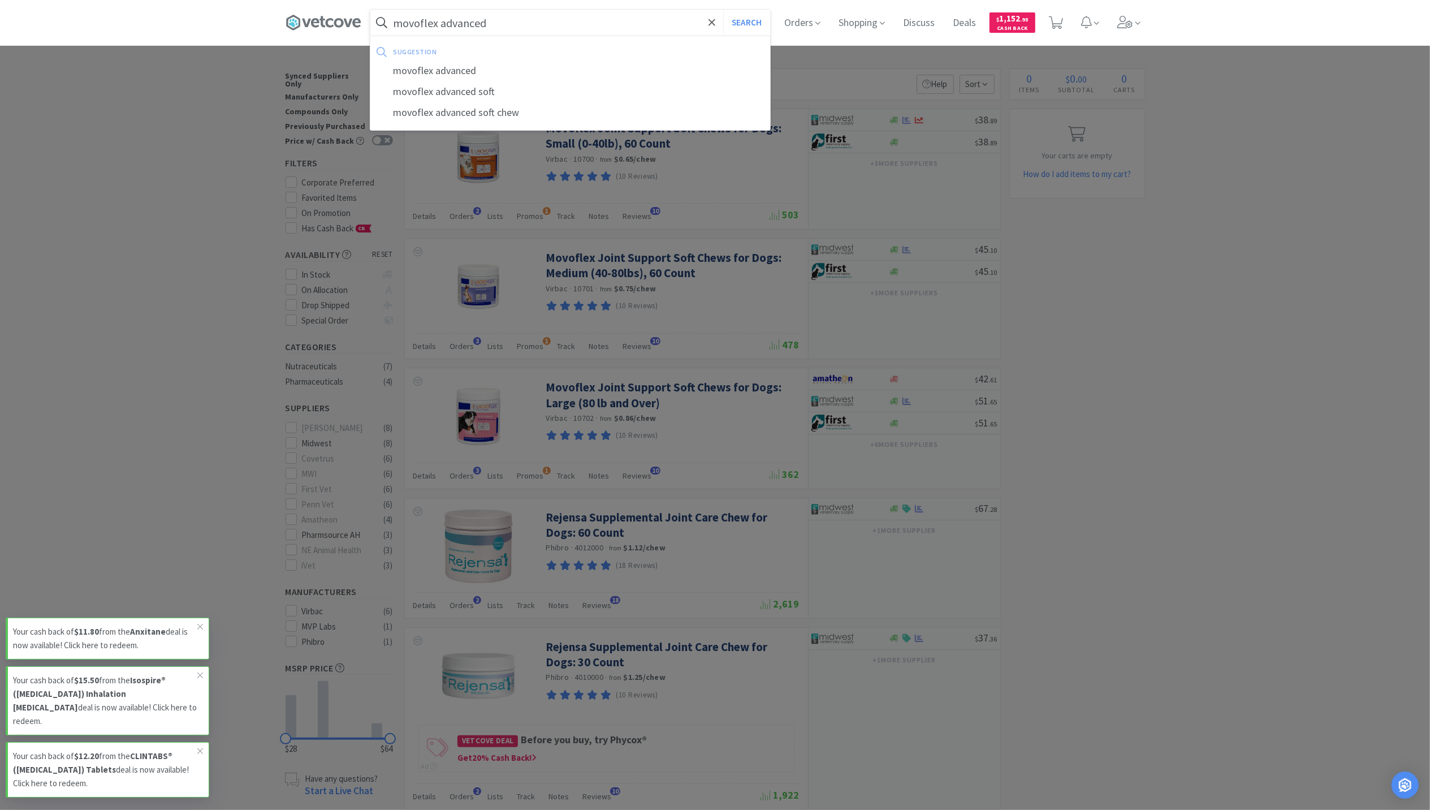
type input "movoflex advanced"
click at [723, 10] on button "Search" at bounding box center [746, 23] width 47 height 26
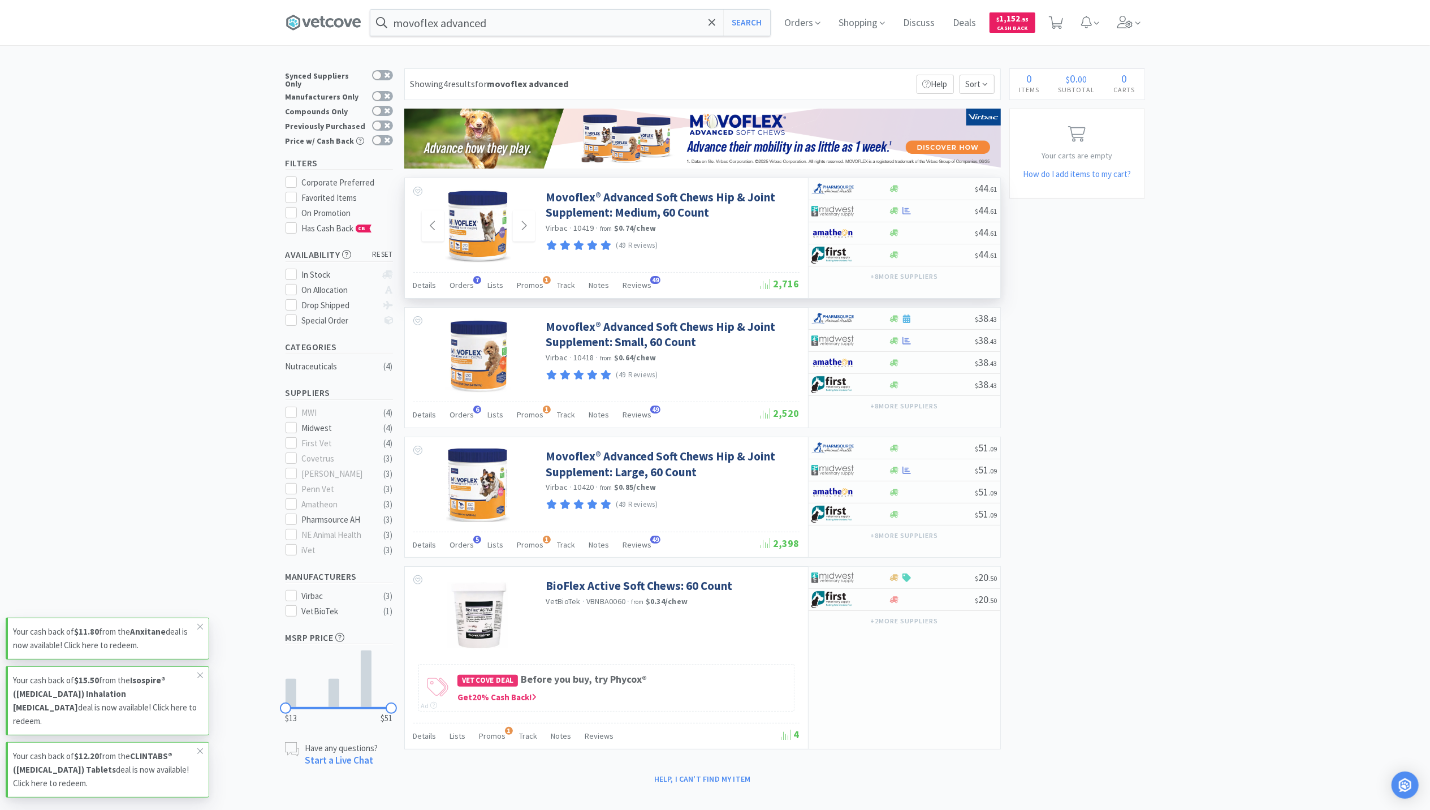
click at [468, 236] on img at bounding box center [477, 225] width 64 height 73
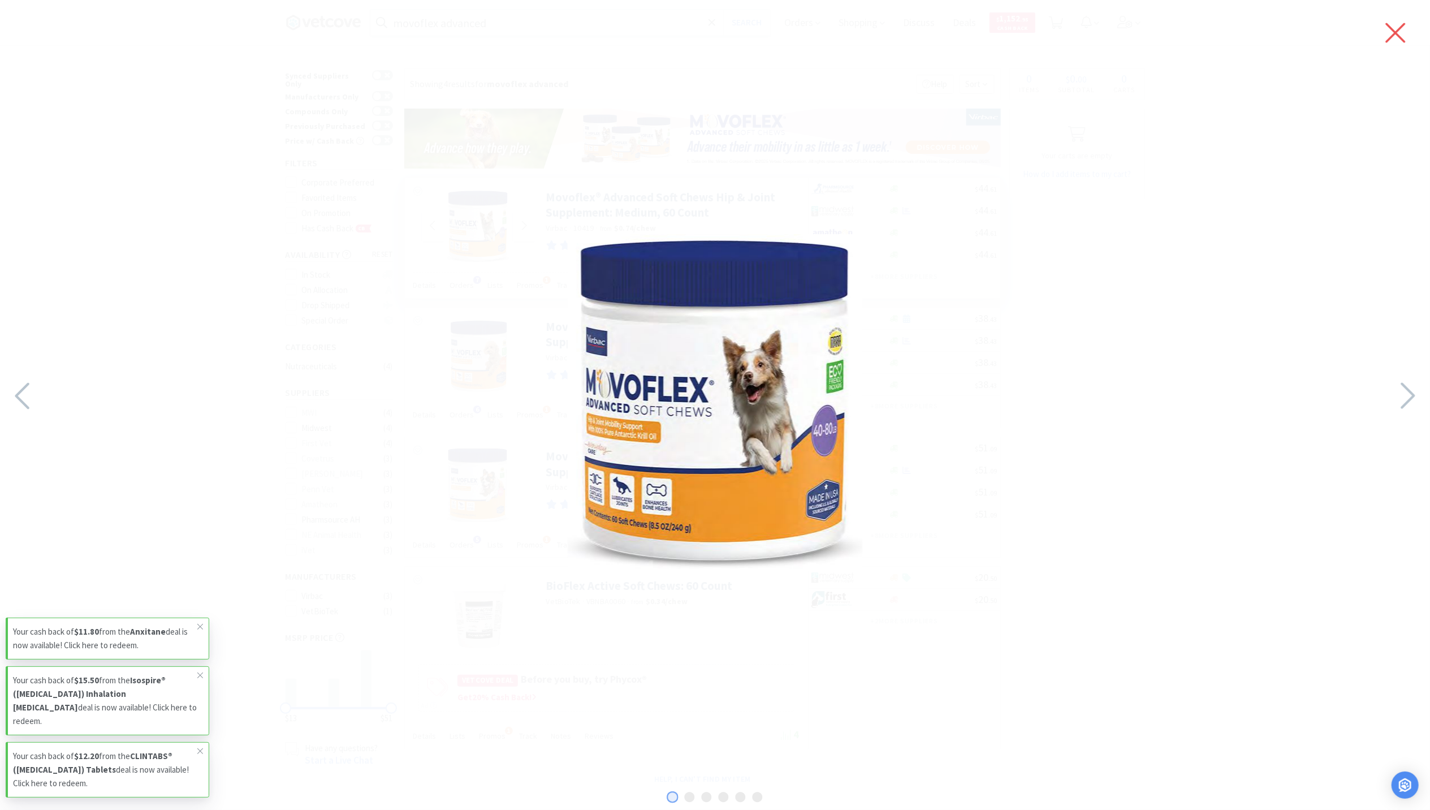
click at [1394, 37] on icon at bounding box center [1395, 33] width 24 height 32
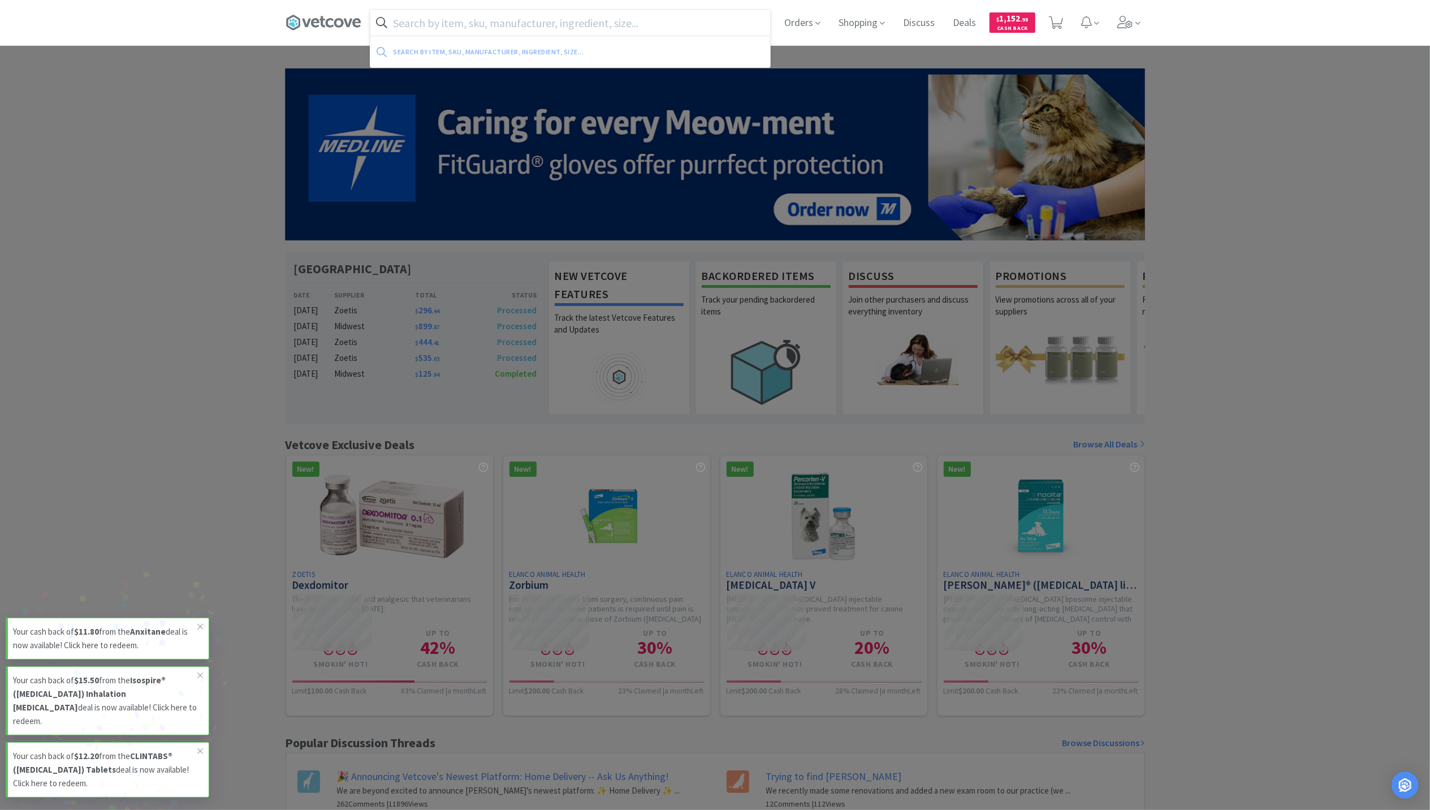
click at [432, 23] on input "text" at bounding box center [570, 23] width 400 height 26
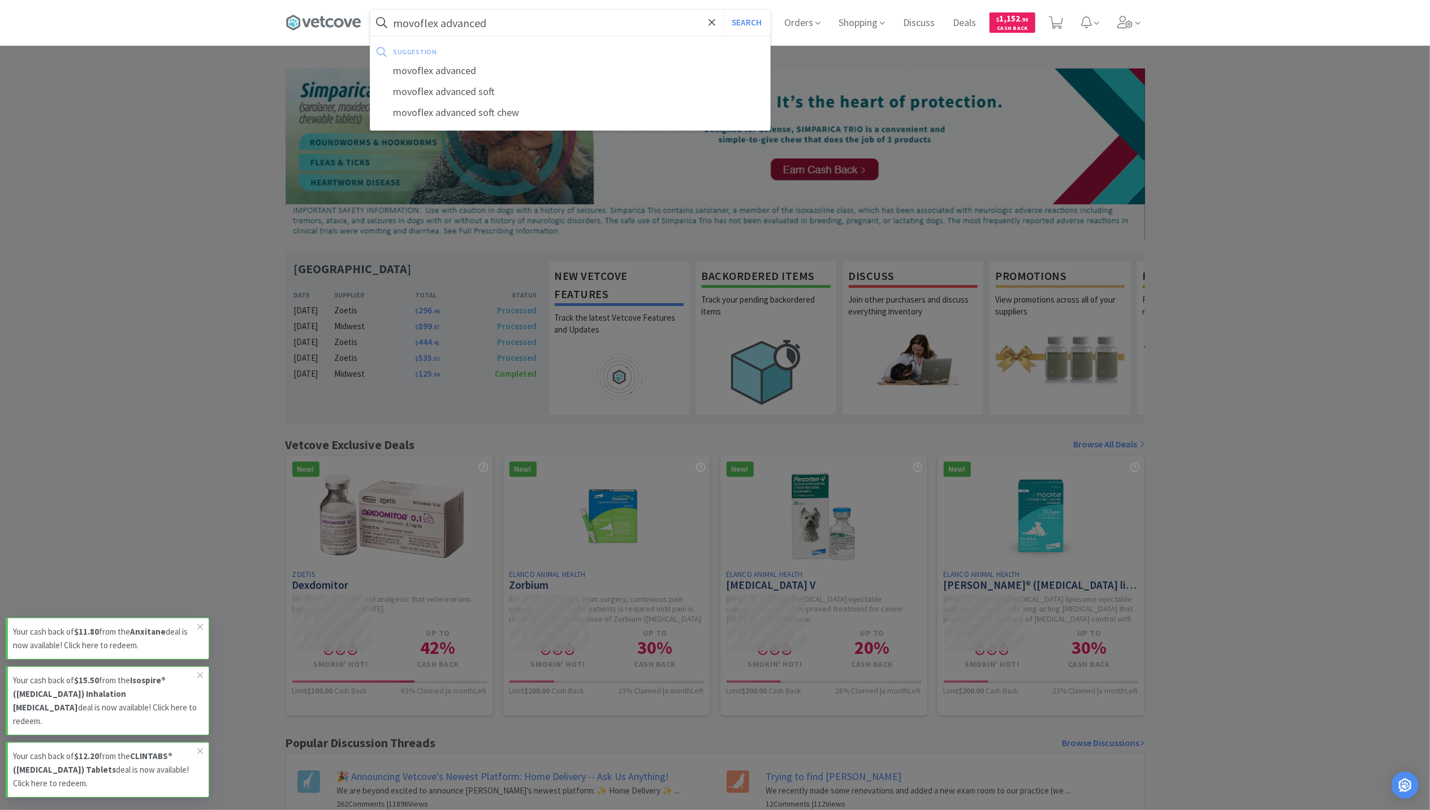
type input "movoflex advanced"
click at [723, 10] on button "Search" at bounding box center [746, 23] width 47 height 26
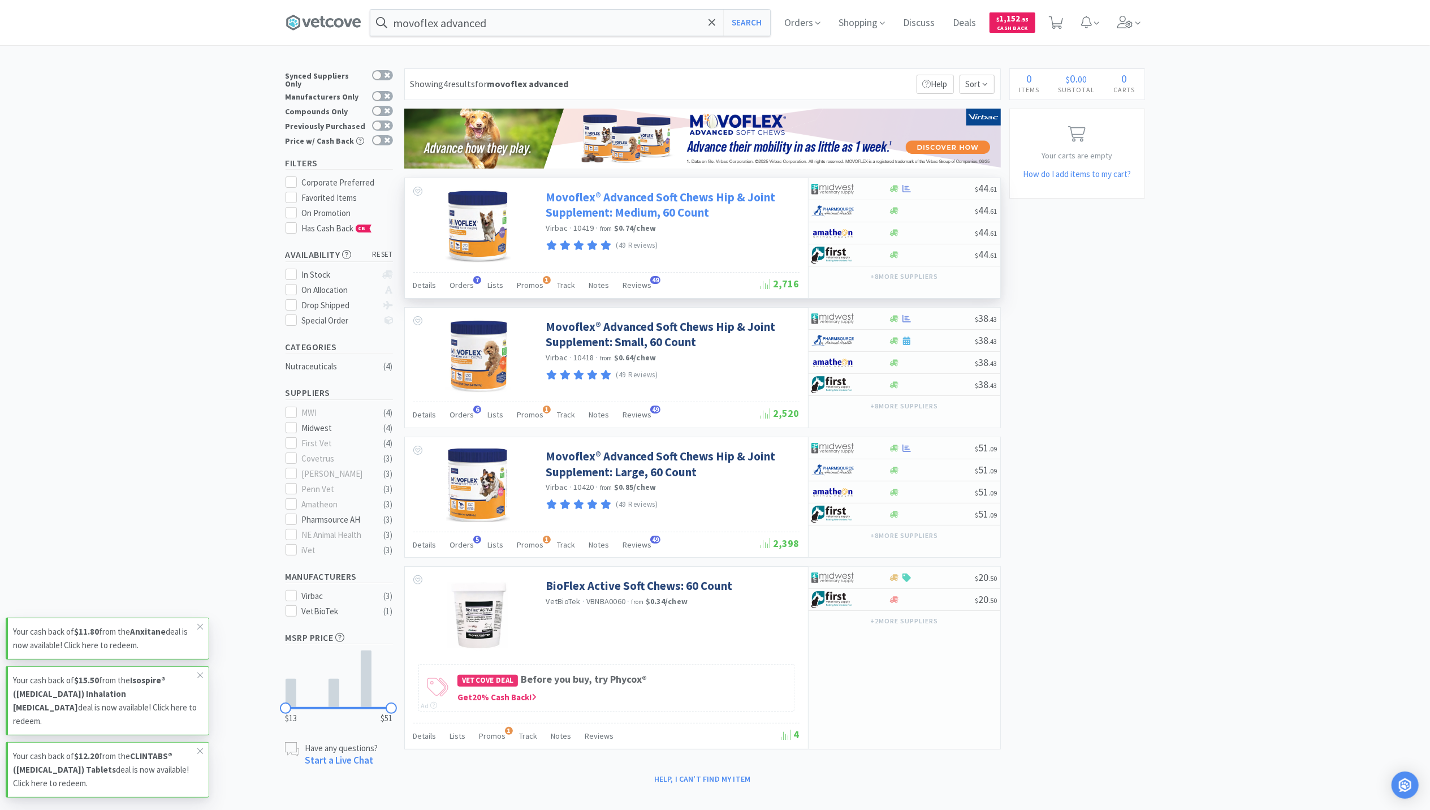
click at [668, 195] on link "Movoflex® Advanced Soft Chews Hip & Joint Supplement: Medium, 60 Count" at bounding box center [671, 204] width 250 height 31
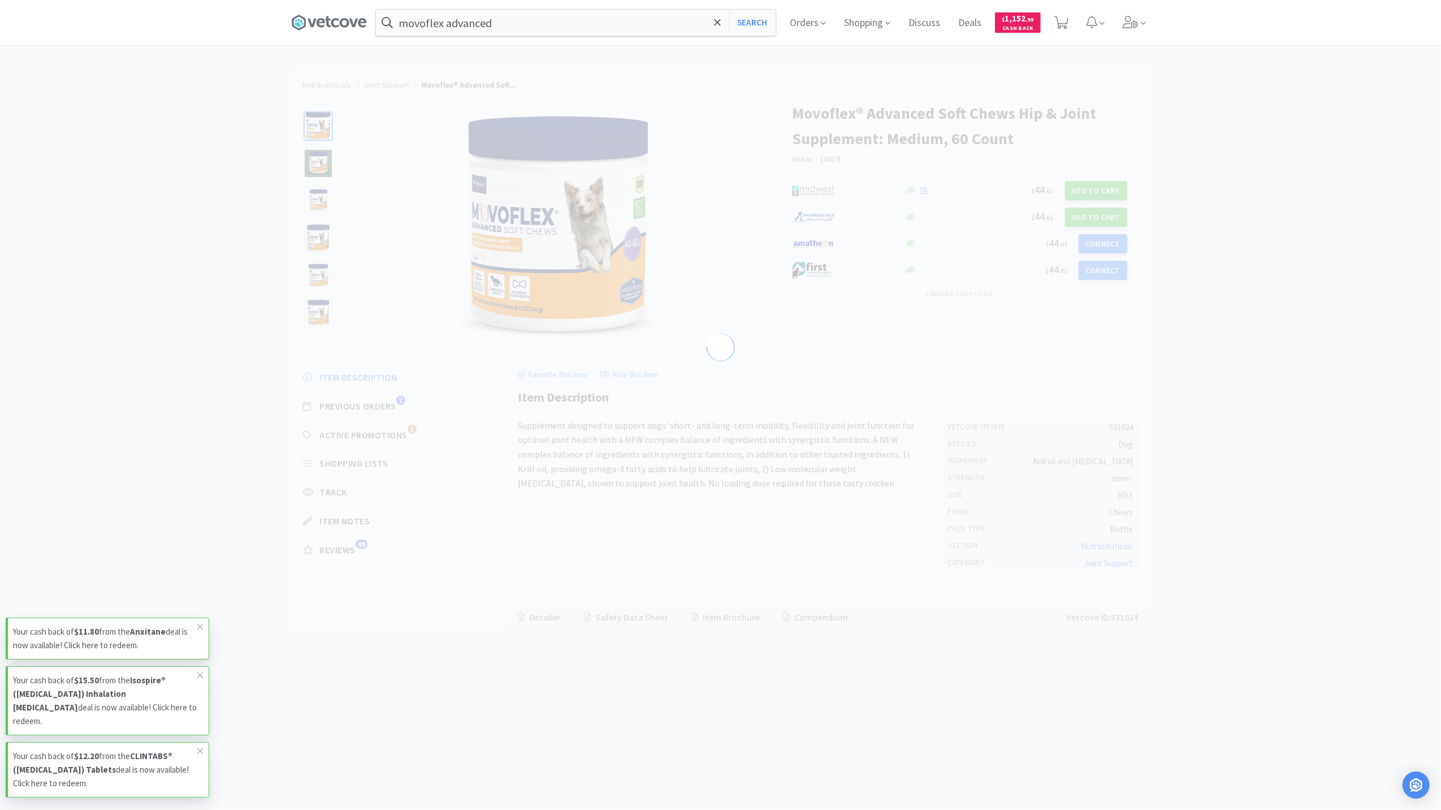
select select "531024"
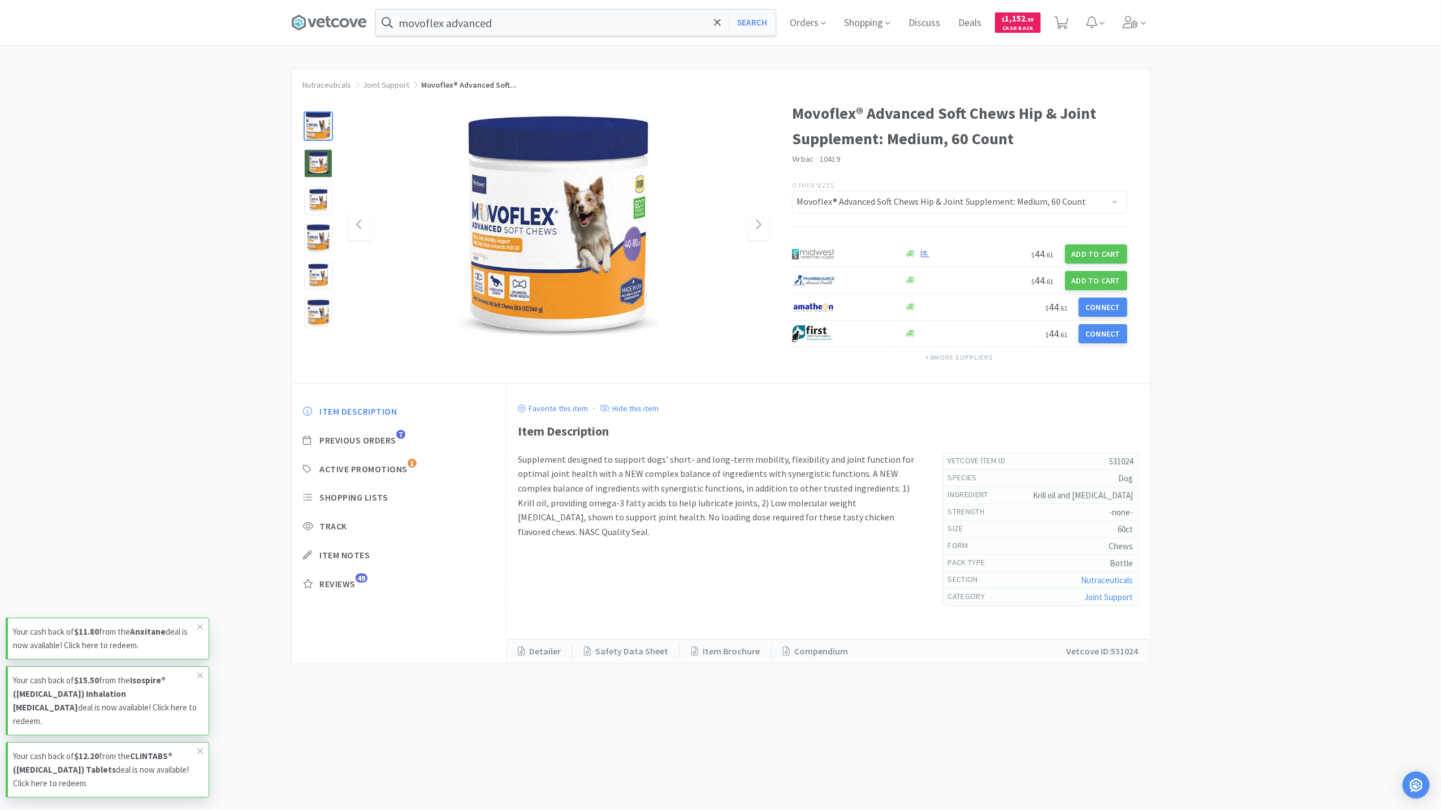
click at [500, 210] on img at bounding box center [559, 225] width 198 height 226
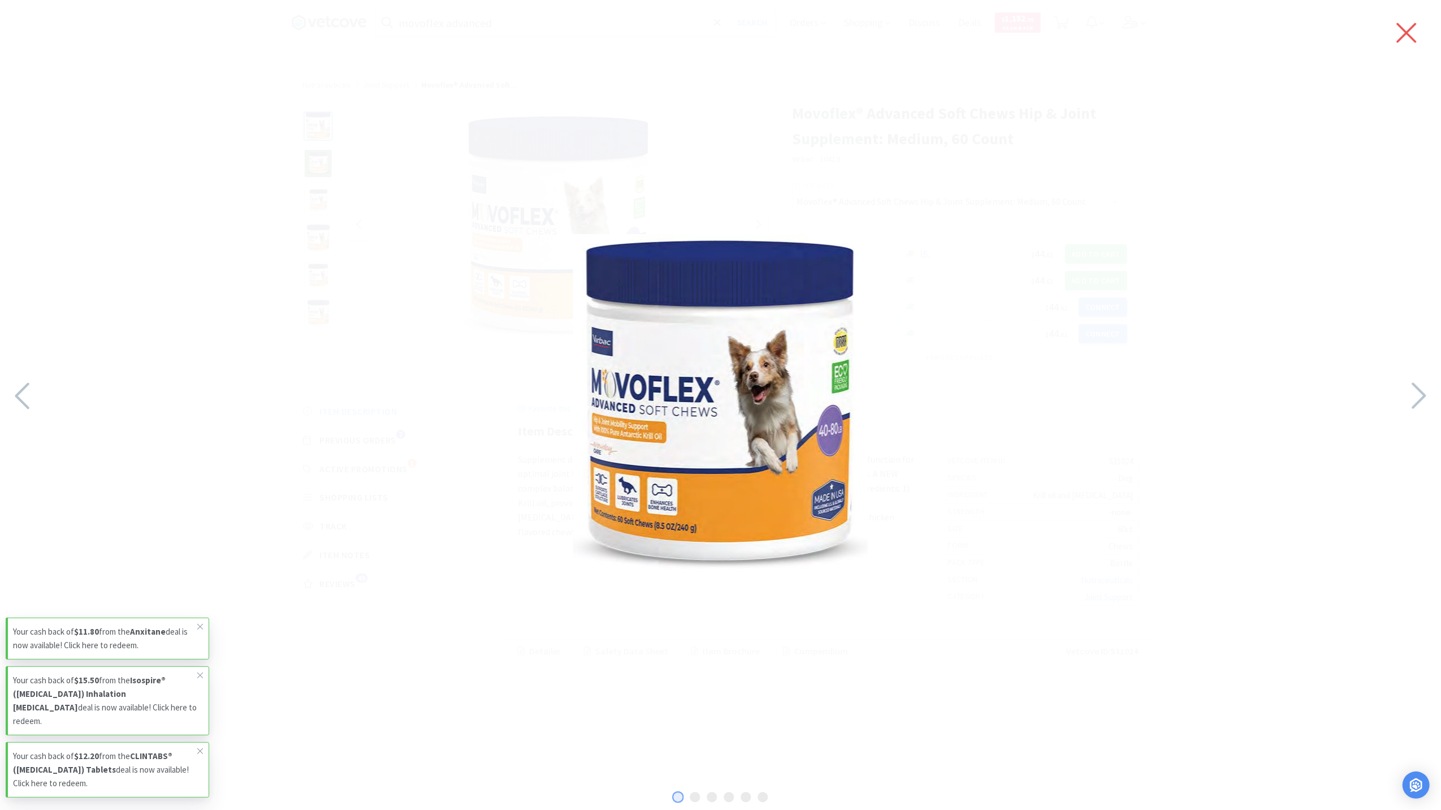
click at [1405, 28] on icon at bounding box center [1407, 33] width 24 height 32
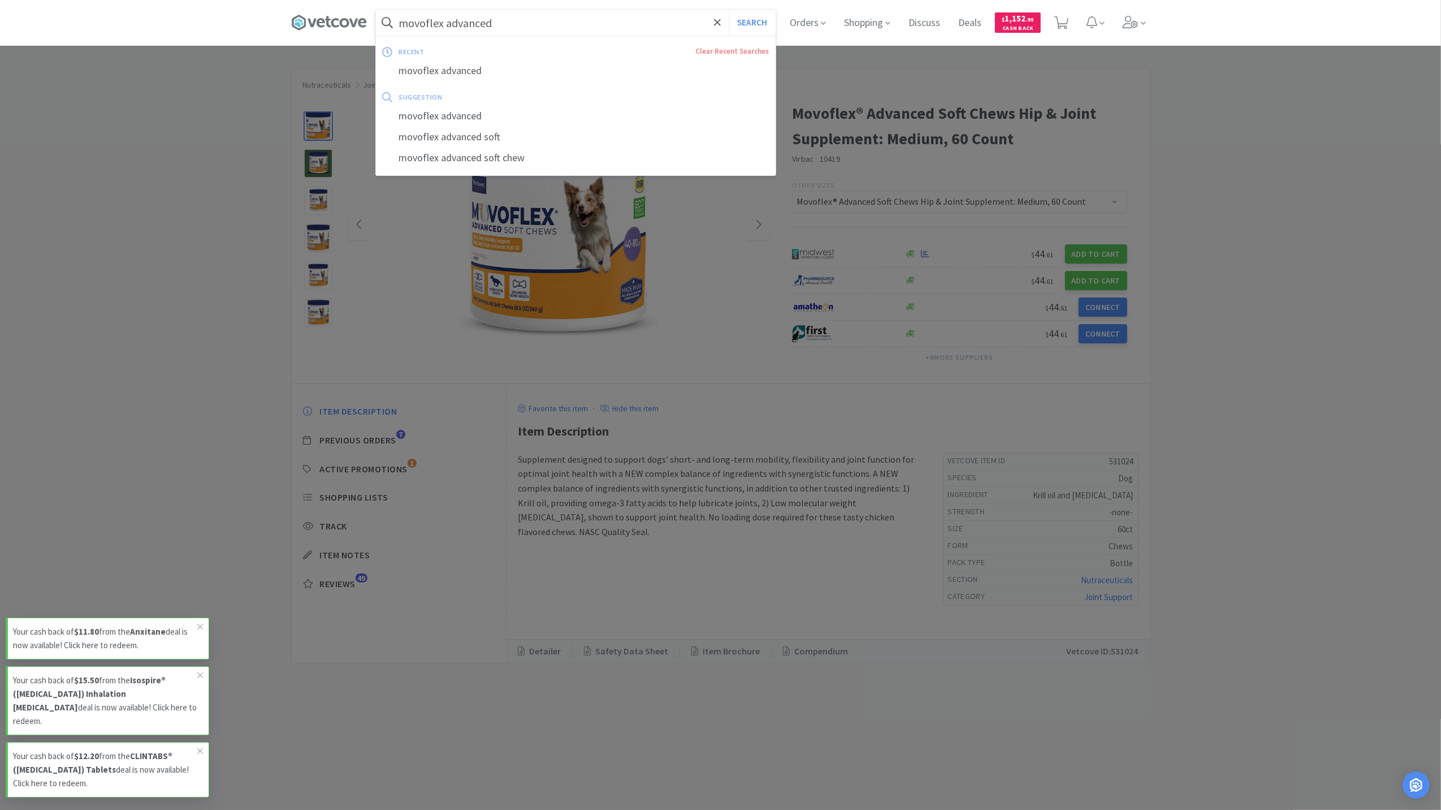
click at [519, 14] on input "movoflex advanced" at bounding box center [576, 23] width 400 height 26
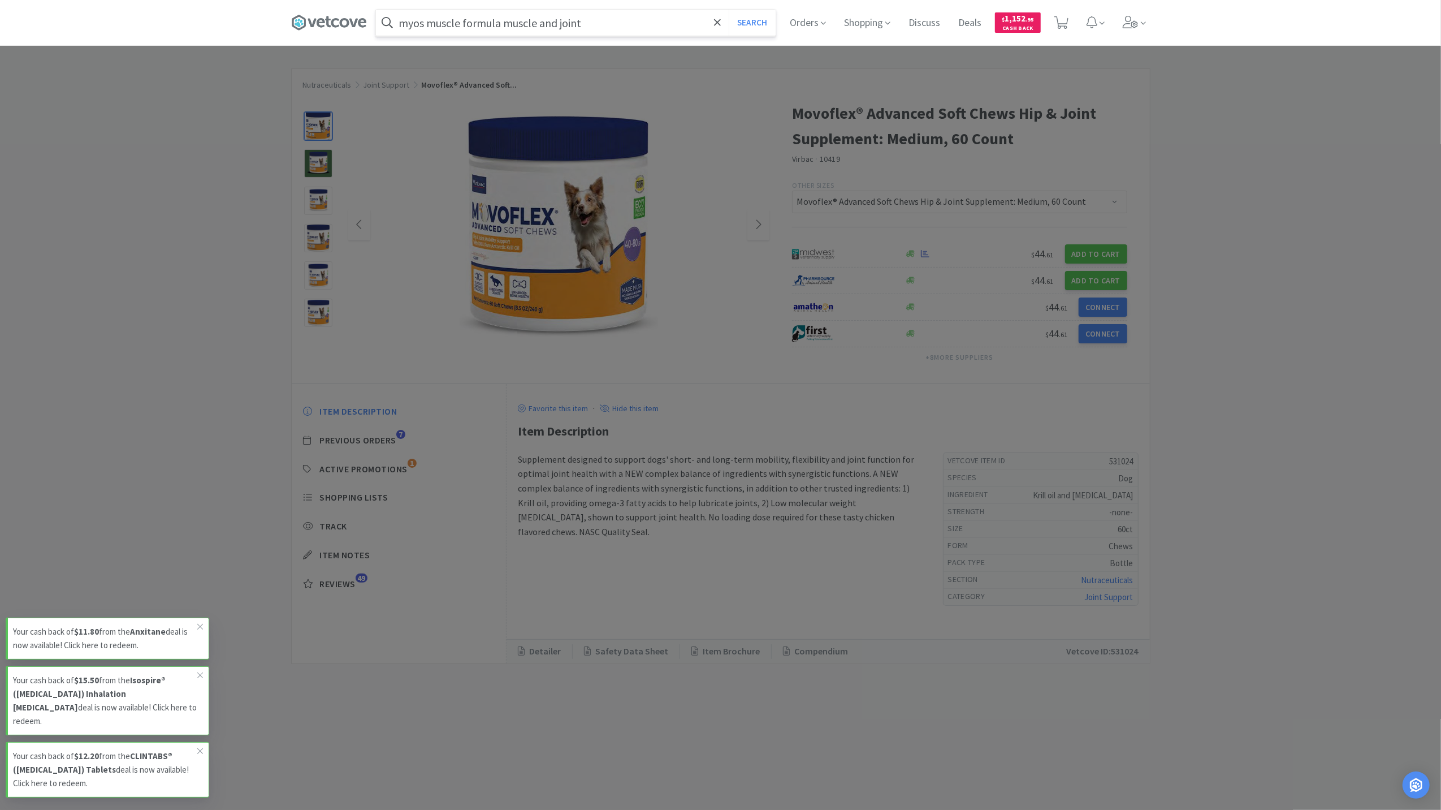
type input "myos muscle formula muscle and joint"
click at [729, 10] on button "Search" at bounding box center [752, 23] width 47 height 26
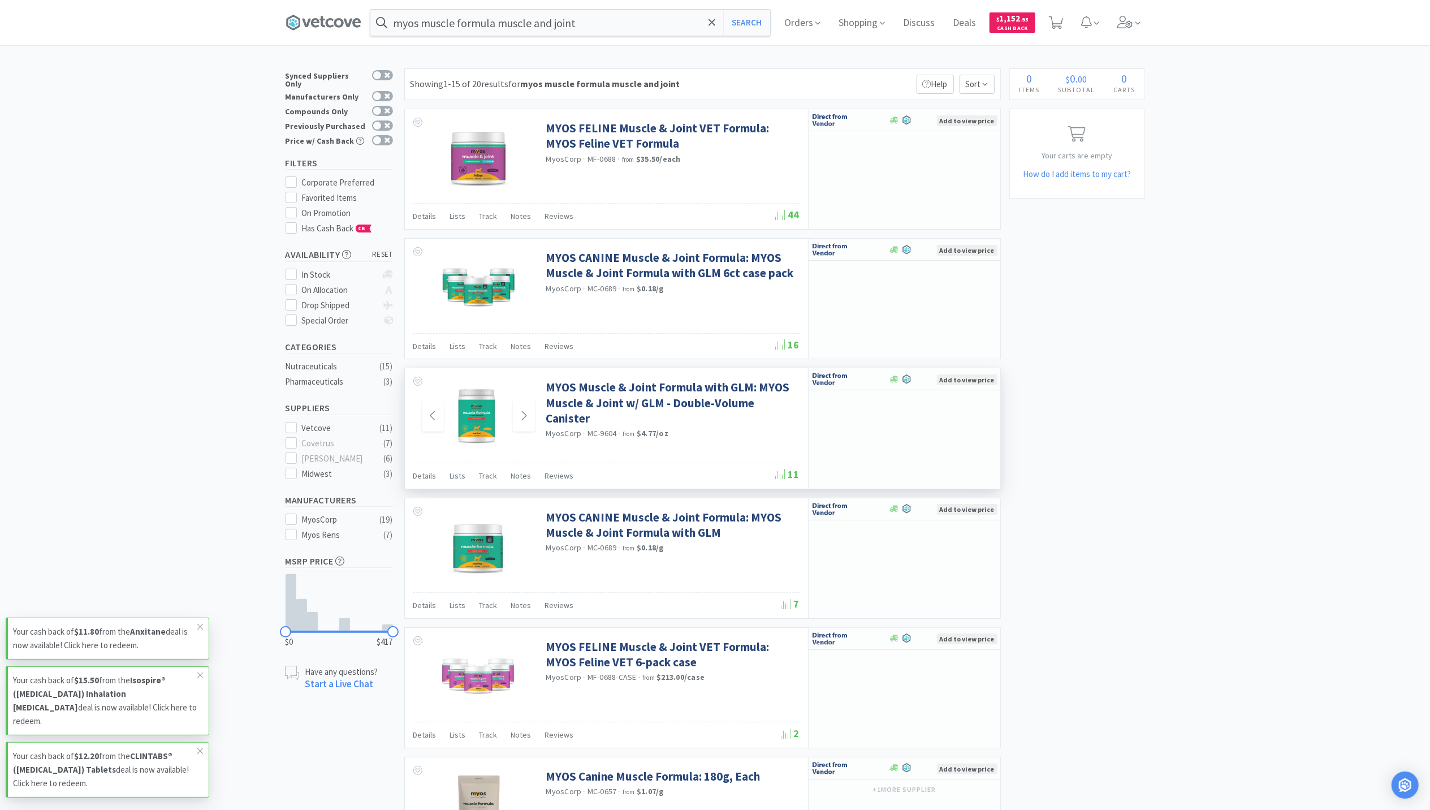
click at [466, 403] on img at bounding box center [477, 415] width 85 height 73
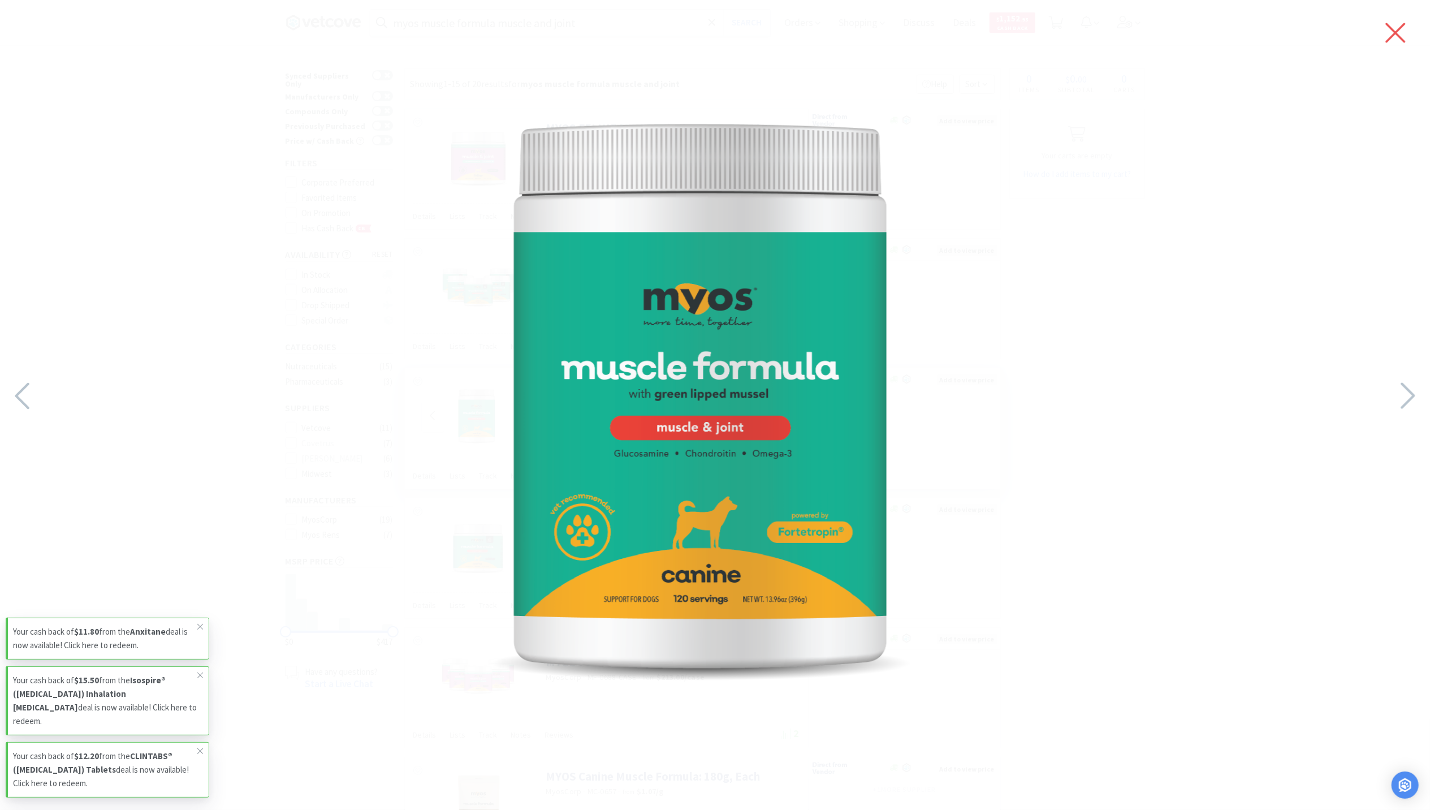
click at [1391, 40] on icon at bounding box center [1395, 33] width 24 height 32
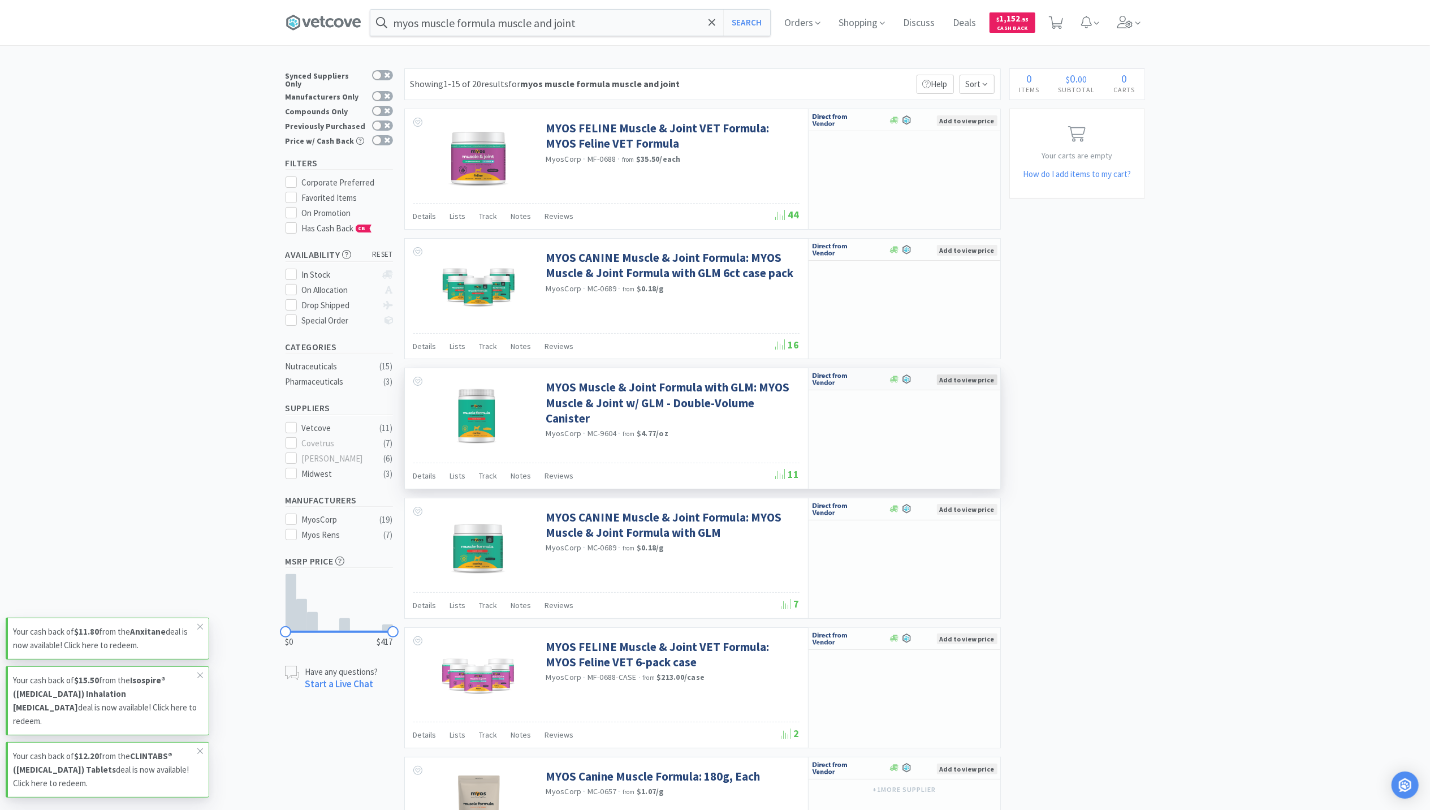
click at [989, 385] on span "Add to view price" at bounding box center [967, 379] width 60 height 11
select select "1"
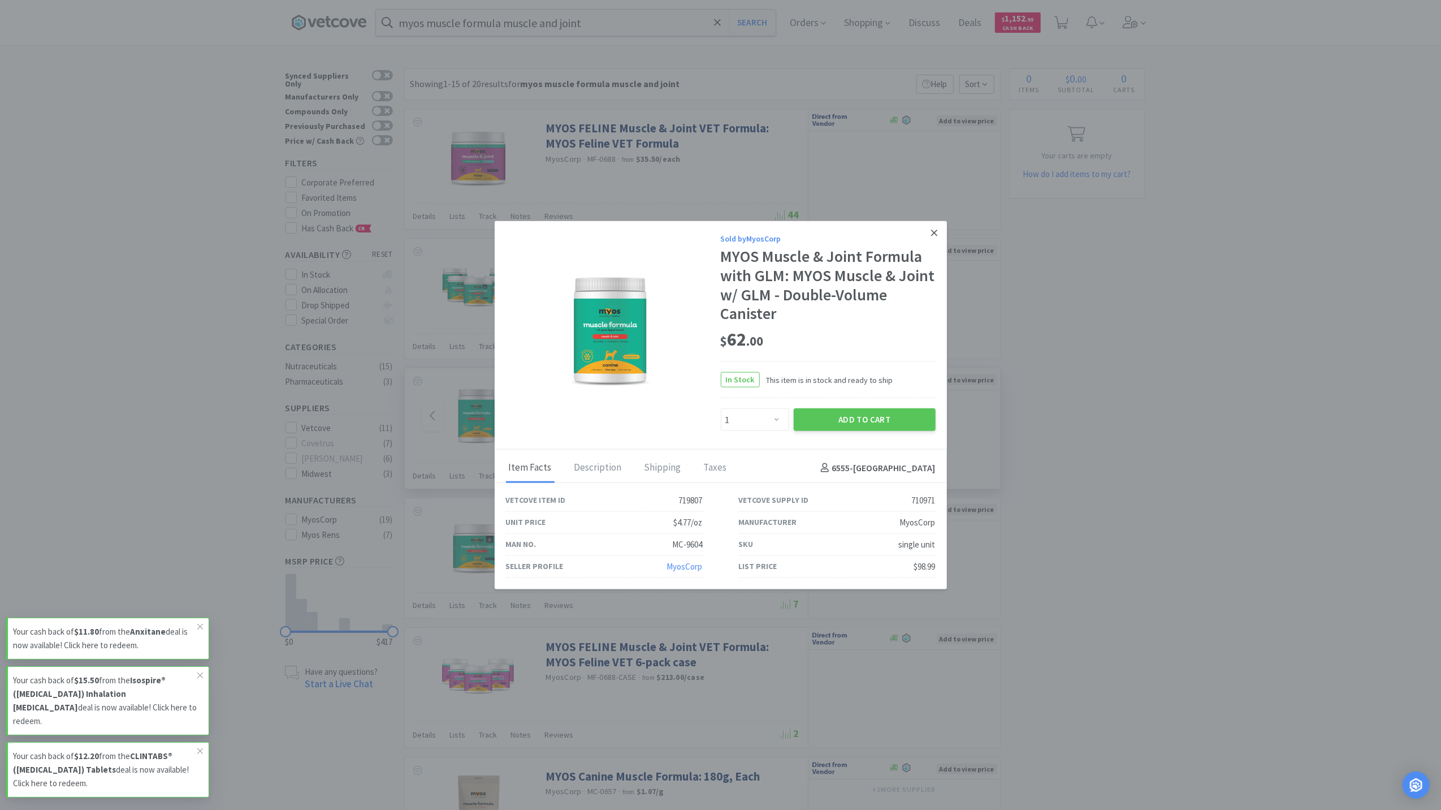
click at [935, 228] on icon at bounding box center [934, 233] width 6 height 10
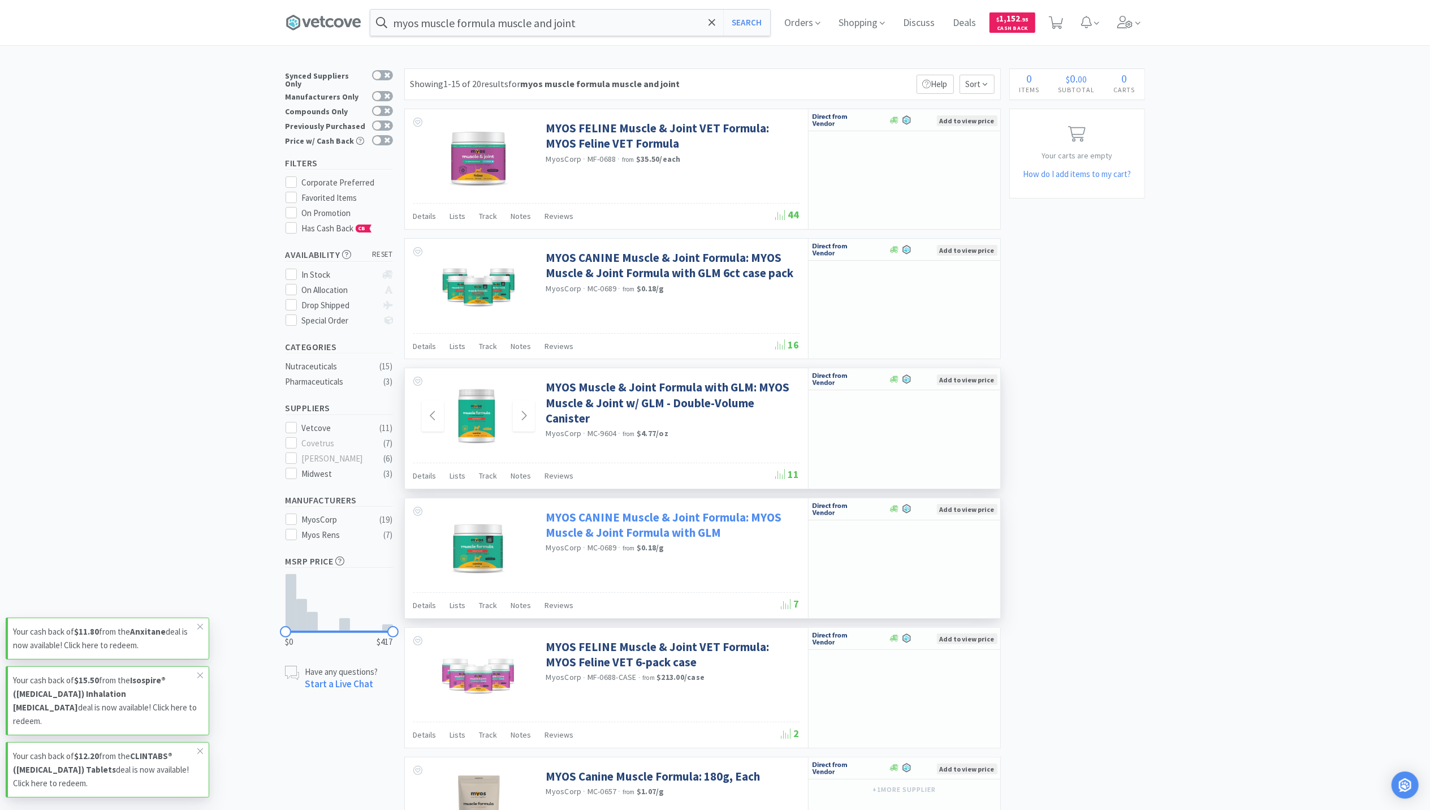
click at [586, 521] on link "MYOS CANINE Muscle & Joint Formula: MYOS Muscle & Joint Formula with GLM" at bounding box center [671, 524] width 250 height 31
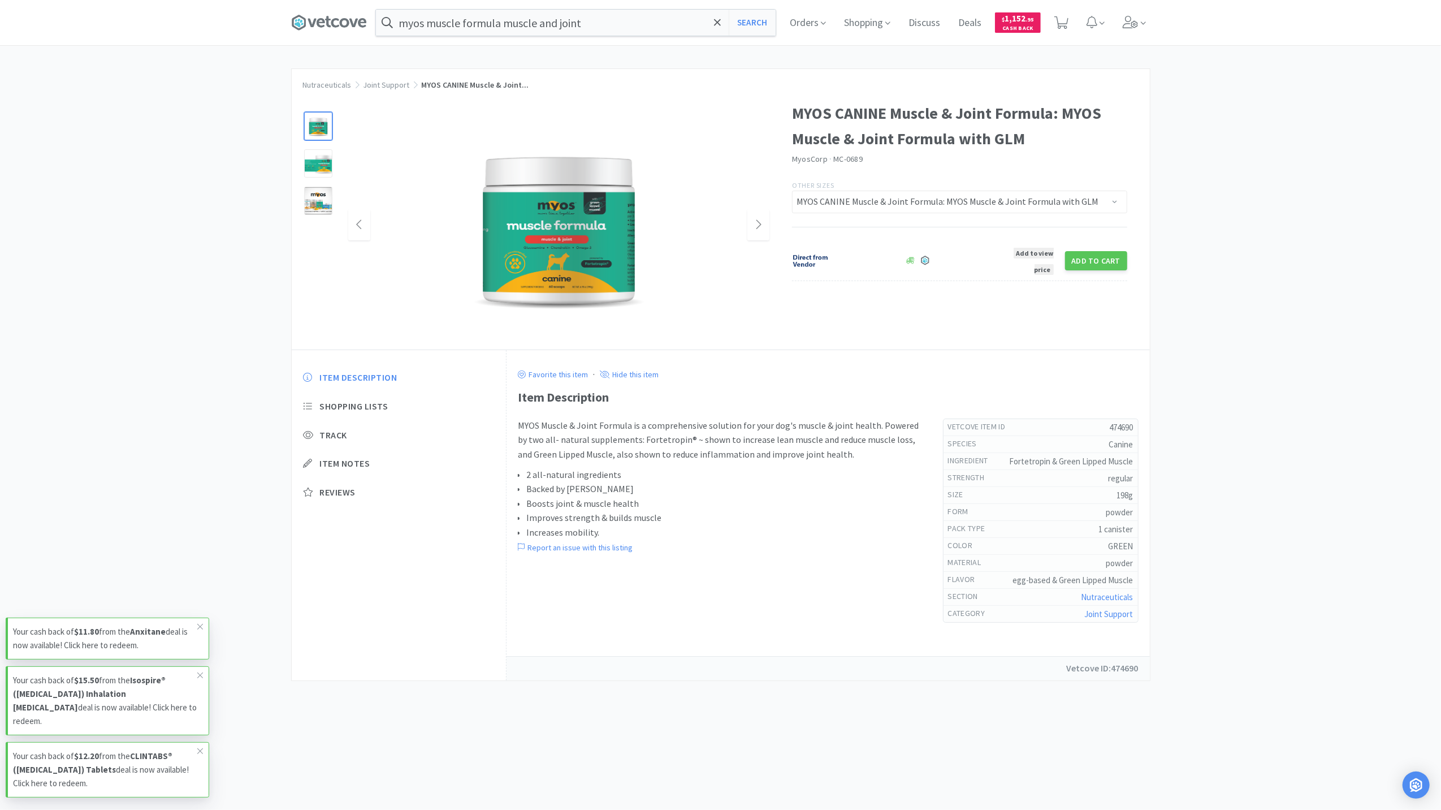
click at [566, 266] on img at bounding box center [559, 225] width 258 height 226
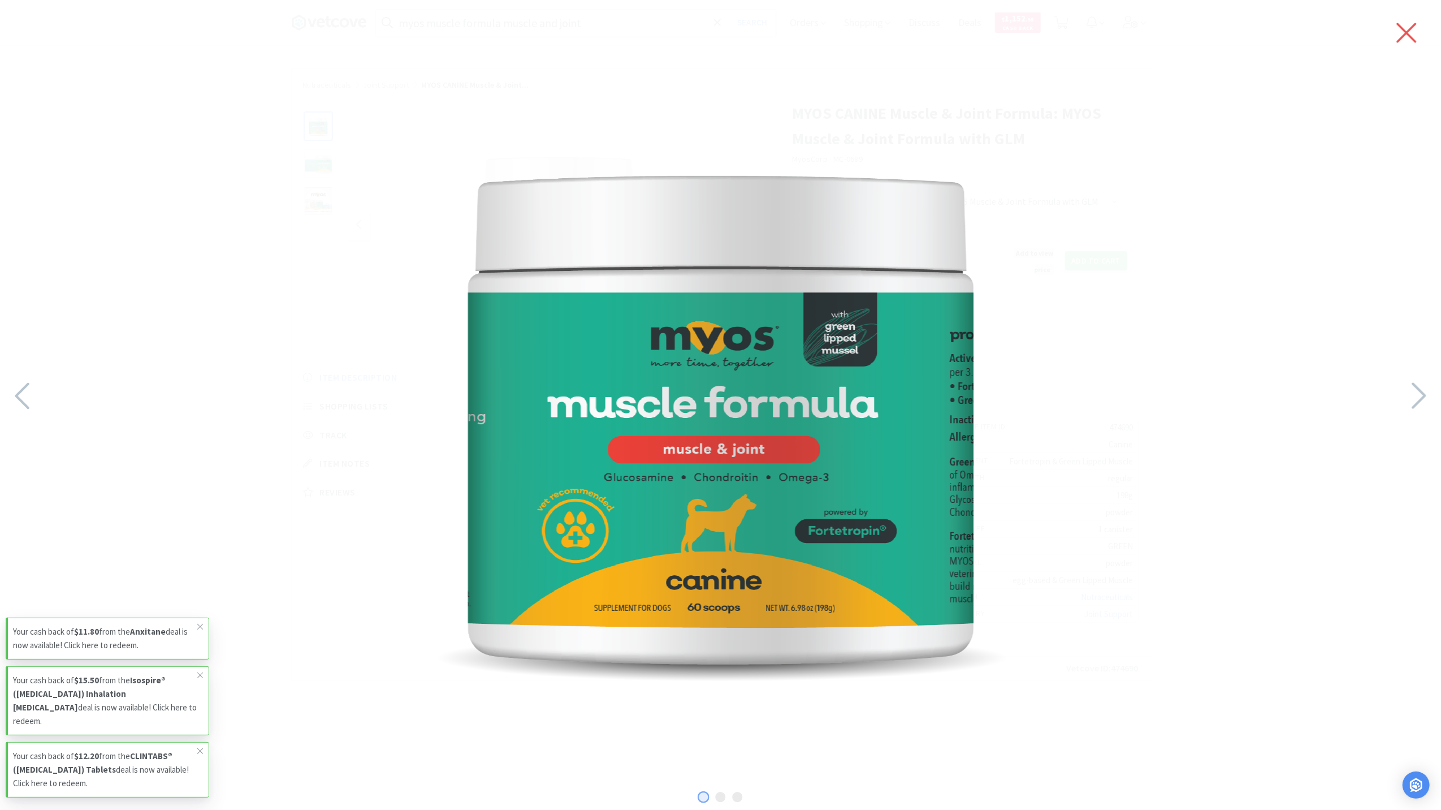
click at [1412, 28] on icon at bounding box center [1407, 33] width 20 height 20
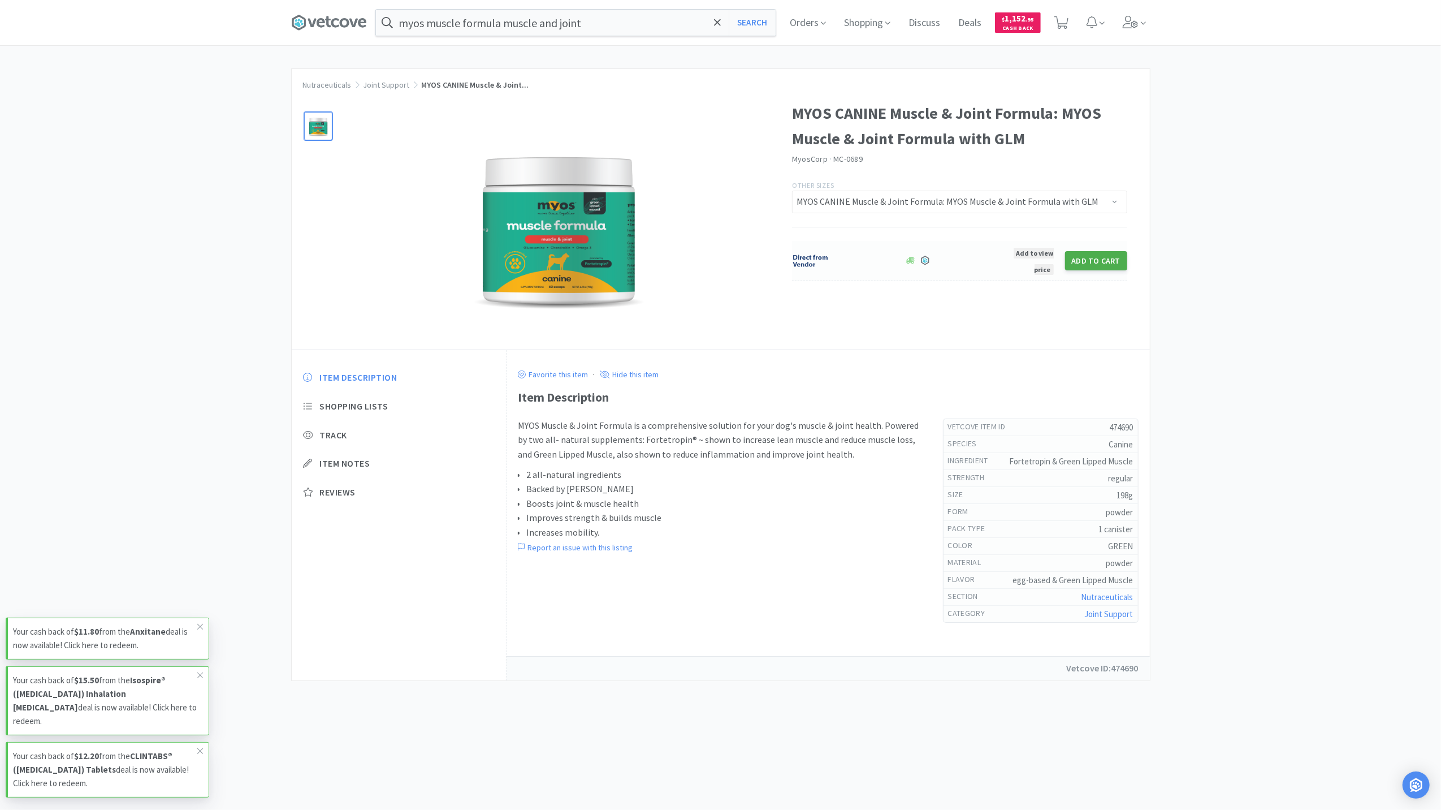
click at [1085, 254] on button "Add to Cart" at bounding box center [1096, 260] width 62 height 19
select select "1"
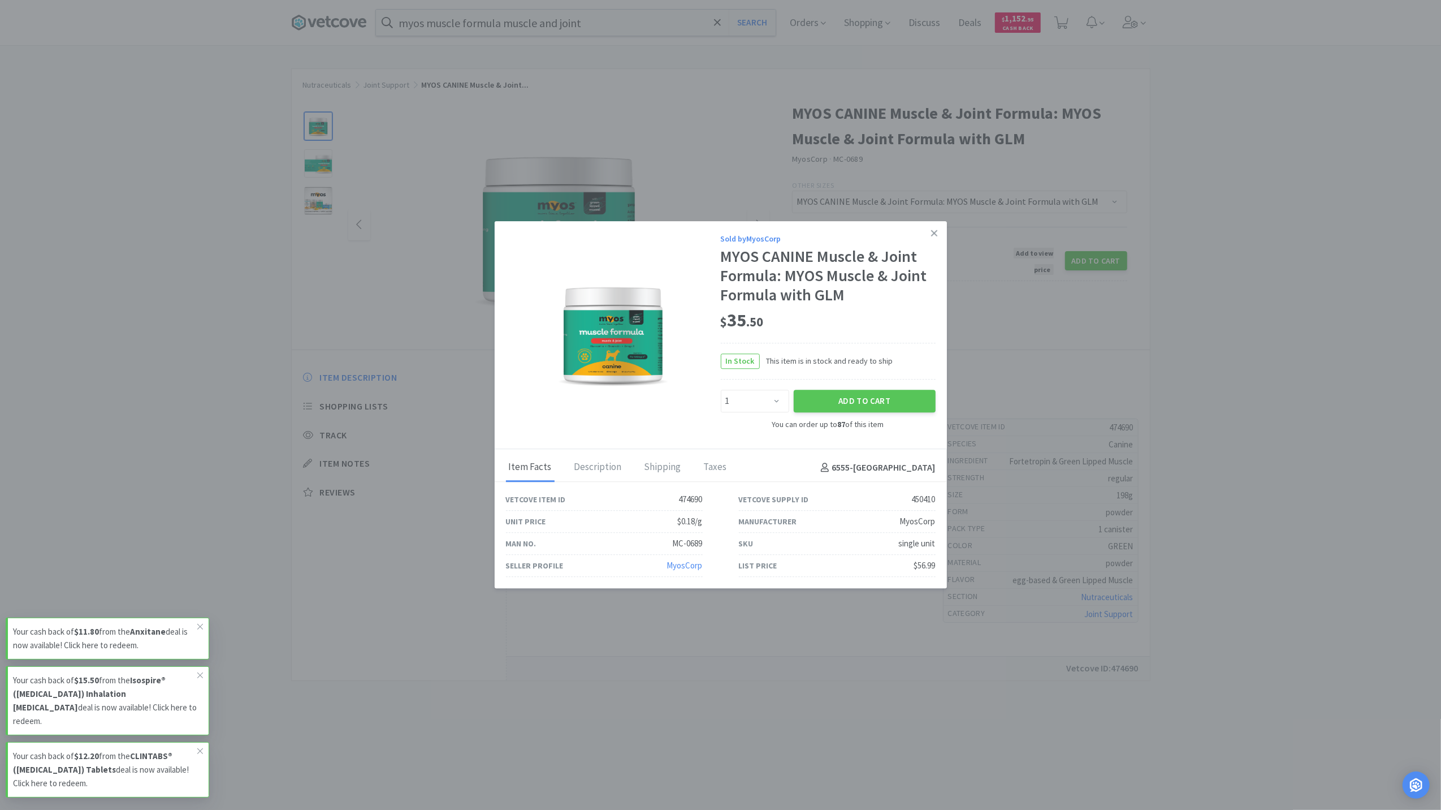
click at [937, 230] on link at bounding box center [934, 233] width 20 height 24
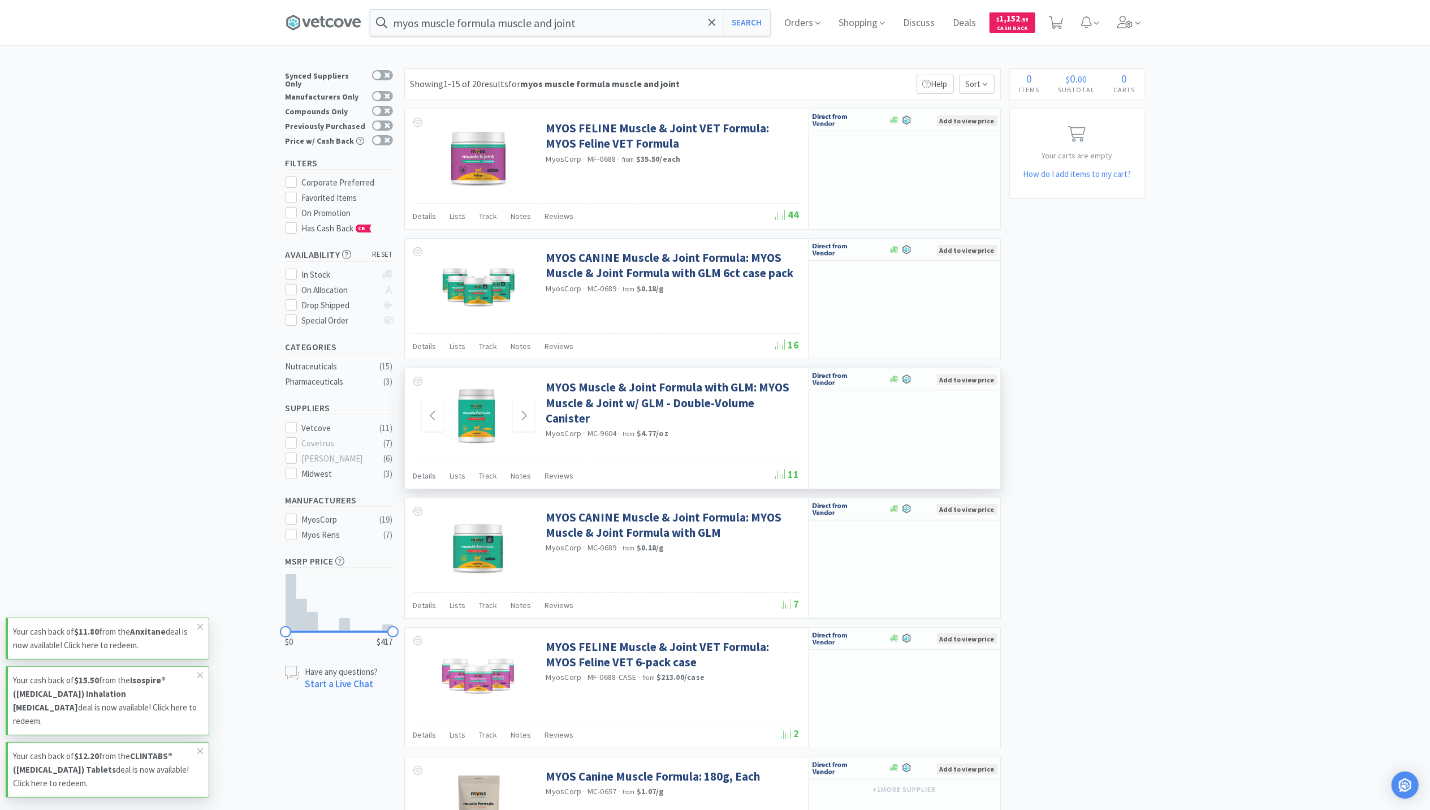
click at [492, 444] on img at bounding box center [477, 415] width 85 height 73
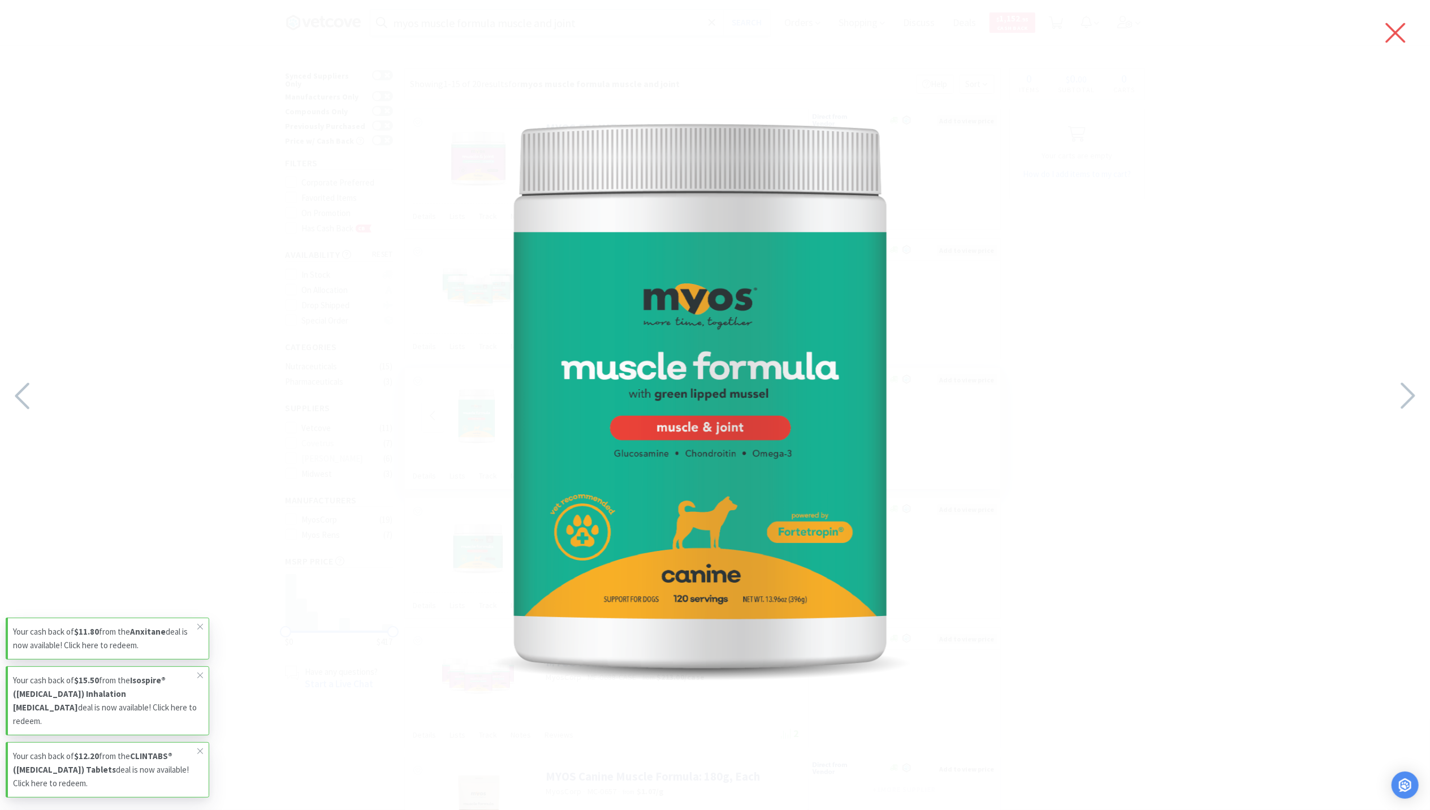
click at [1396, 25] on icon at bounding box center [1395, 33] width 24 height 32
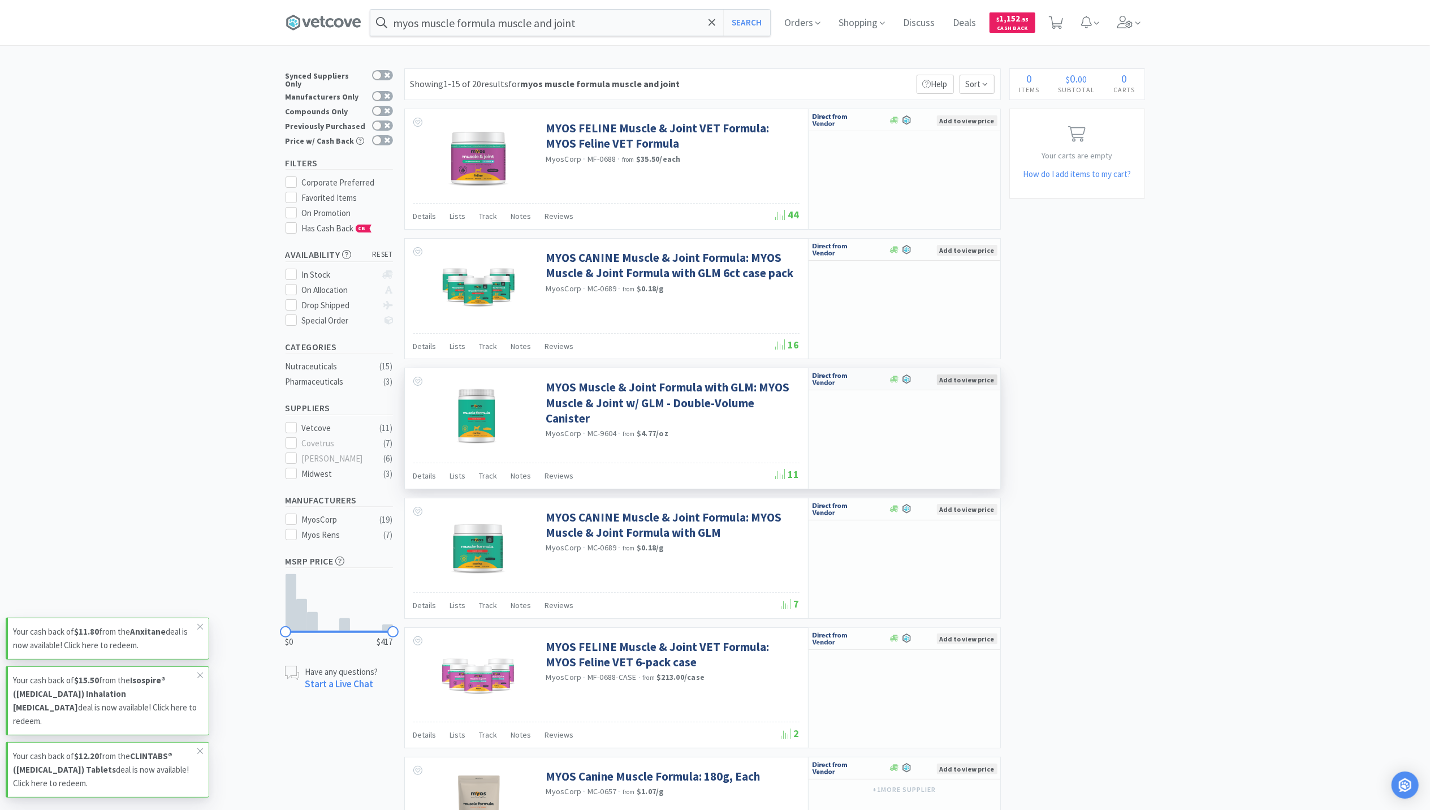
click at [961, 381] on span "Add to view price" at bounding box center [967, 379] width 60 height 11
select select "1"
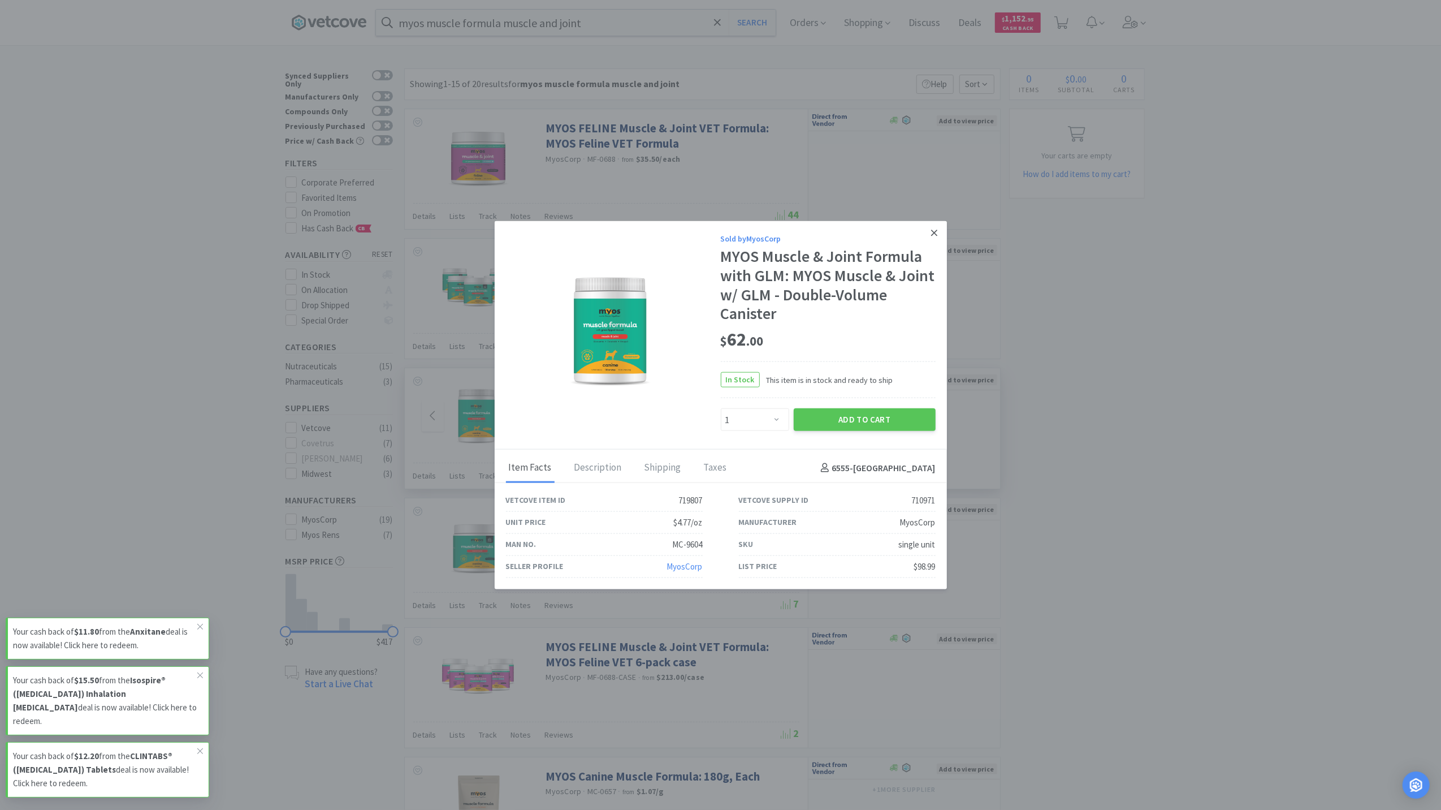
click at [934, 228] on icon at bounding box center [934, 233] width 6 height 10
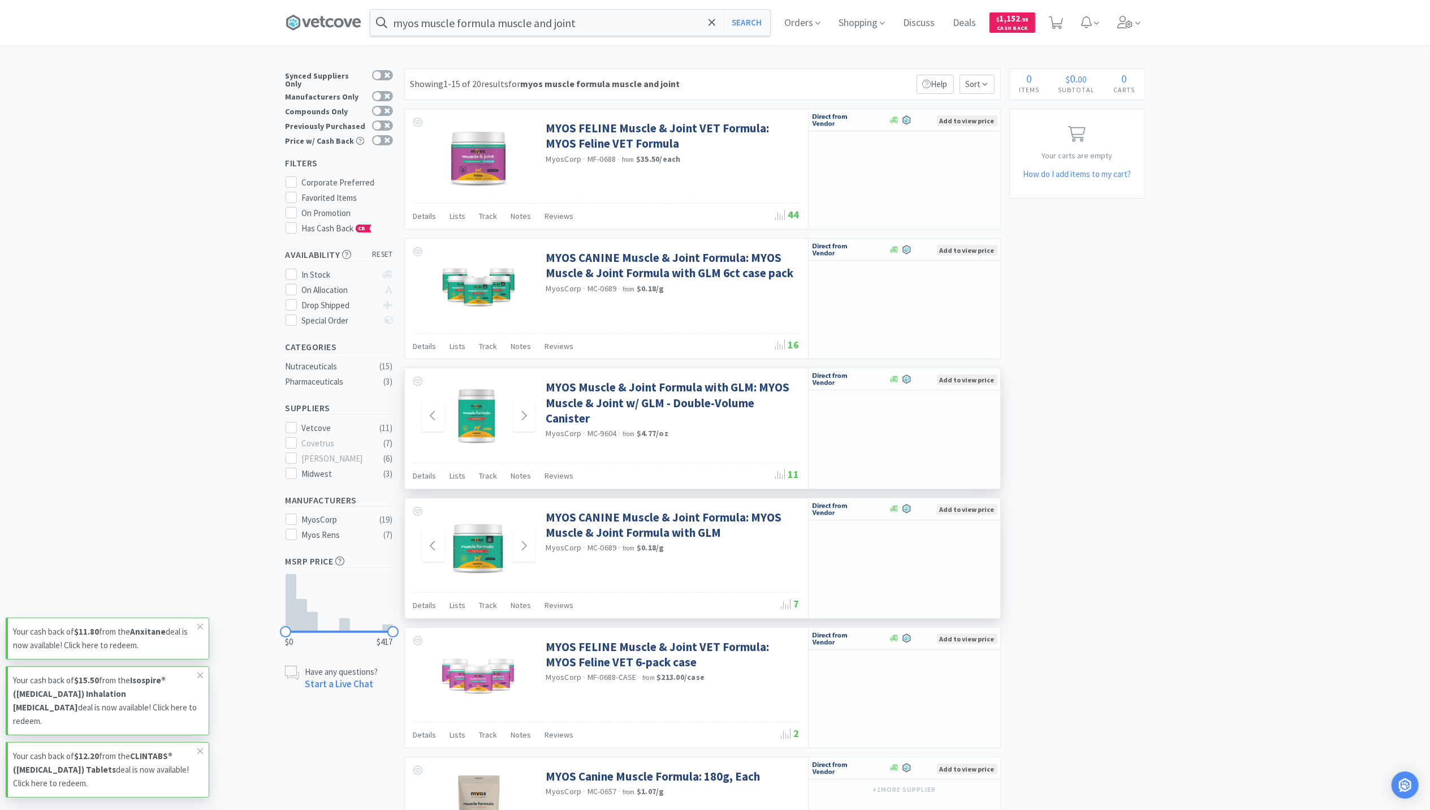
click at [483, 570] on img at bounding box center [478, 545] width 84 height 73
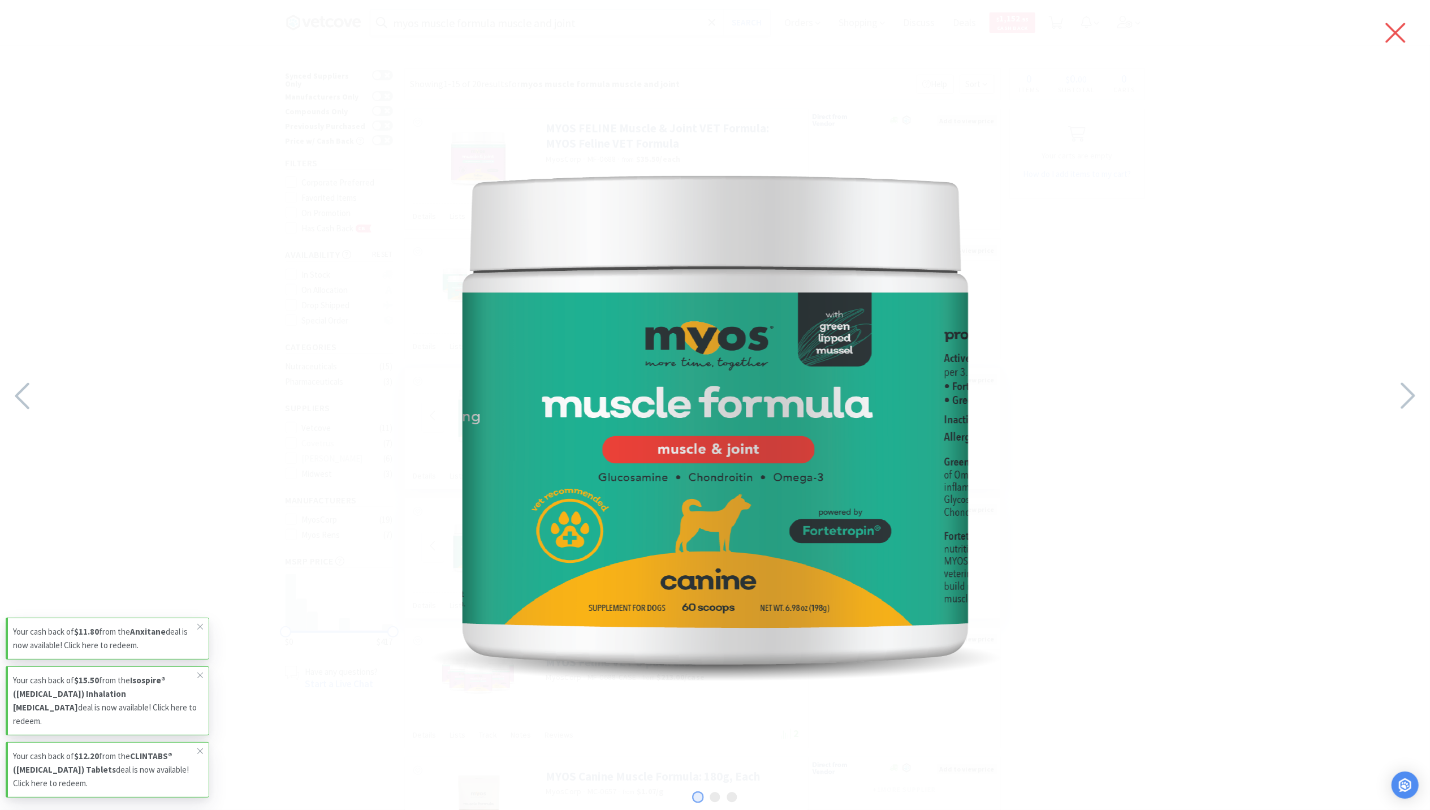
click at [1400, 28] on icon at bounding box center [1396, 33] width 20 height 20
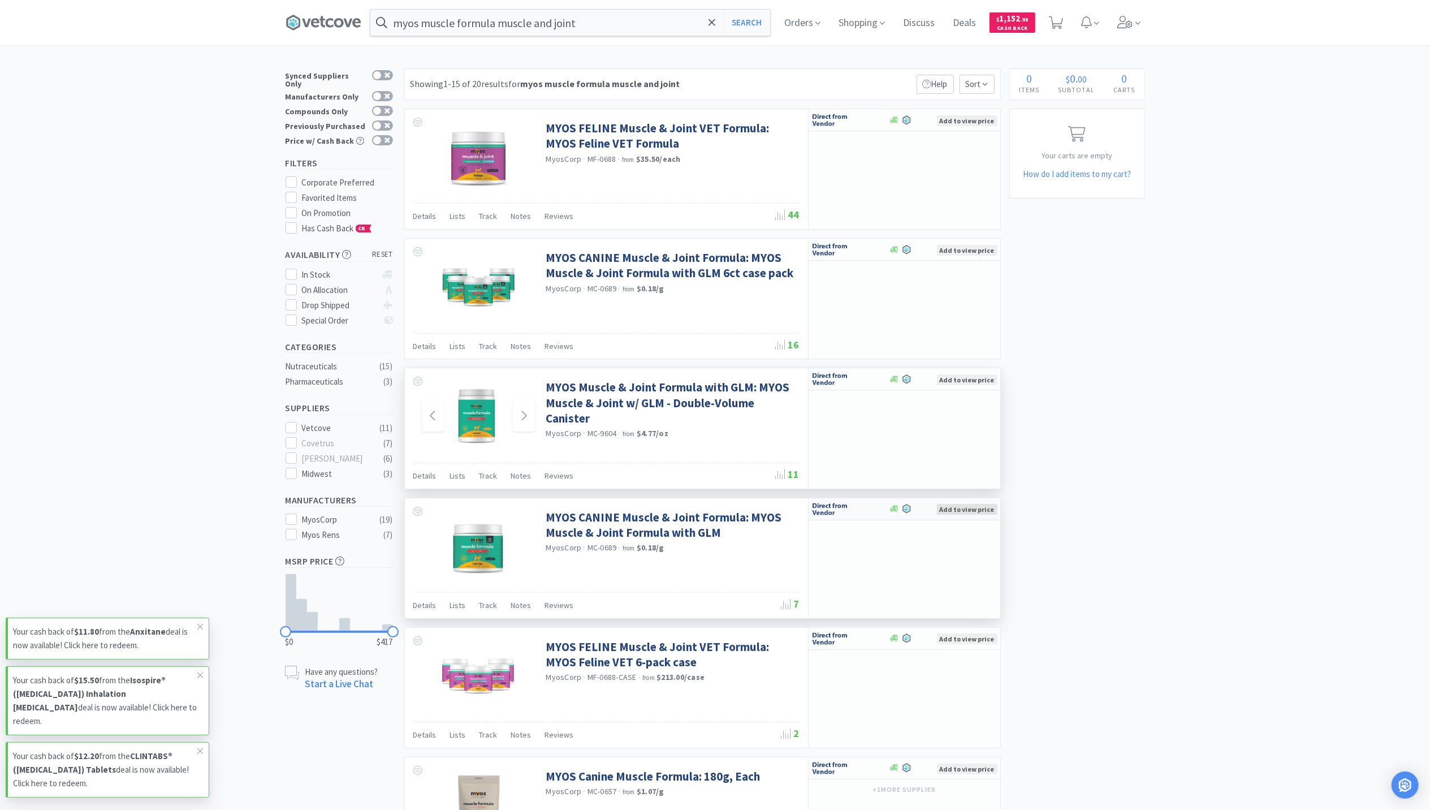
click at [983, 514] on span "Add to view price" at bounding box center [967, 509] width 60 height 11
select select "1"
click at [477, 564] on img at bounding box center [478, 545] width 84 height 73
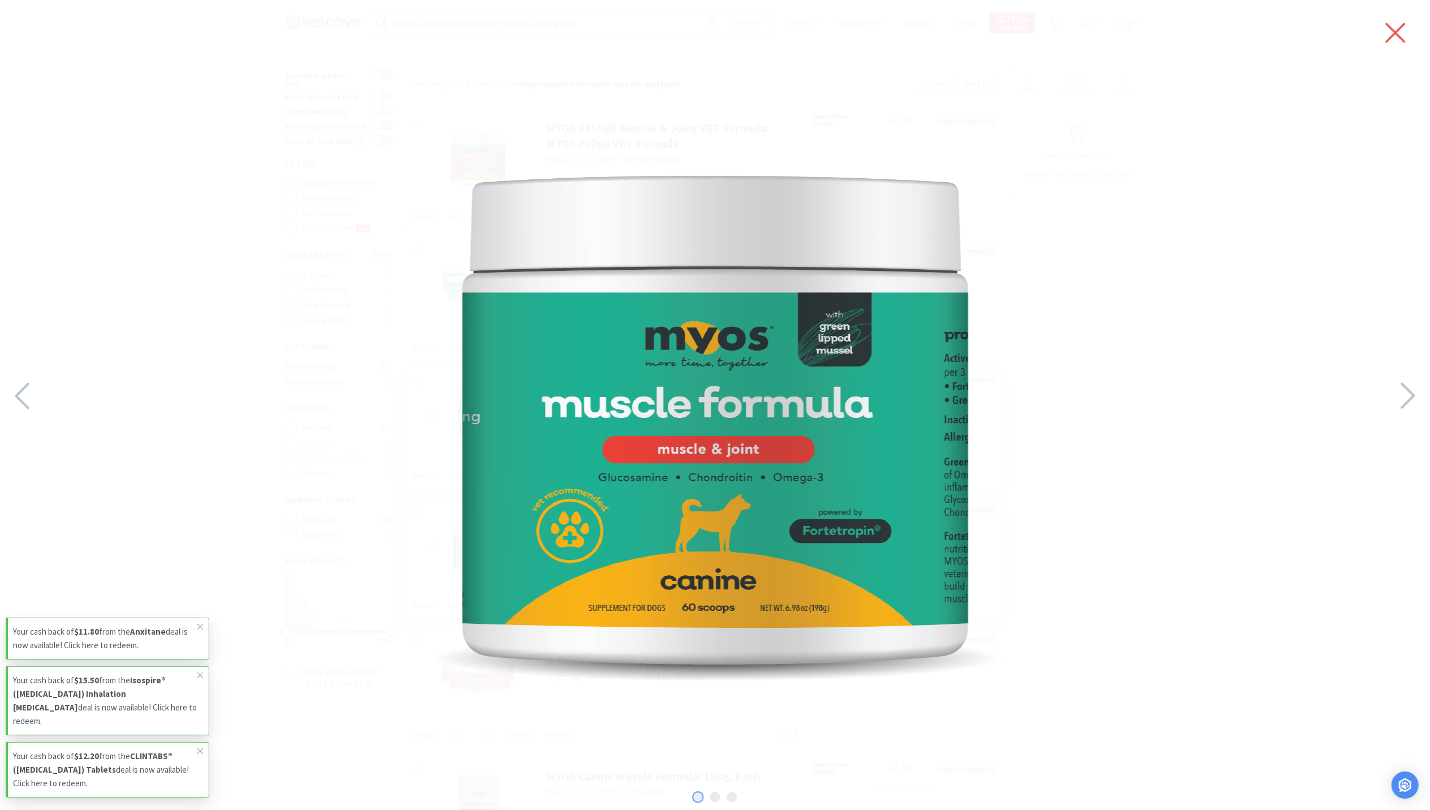
click at [1388, 28] on icon at bounding box center [1395, 33] width 24 height 32
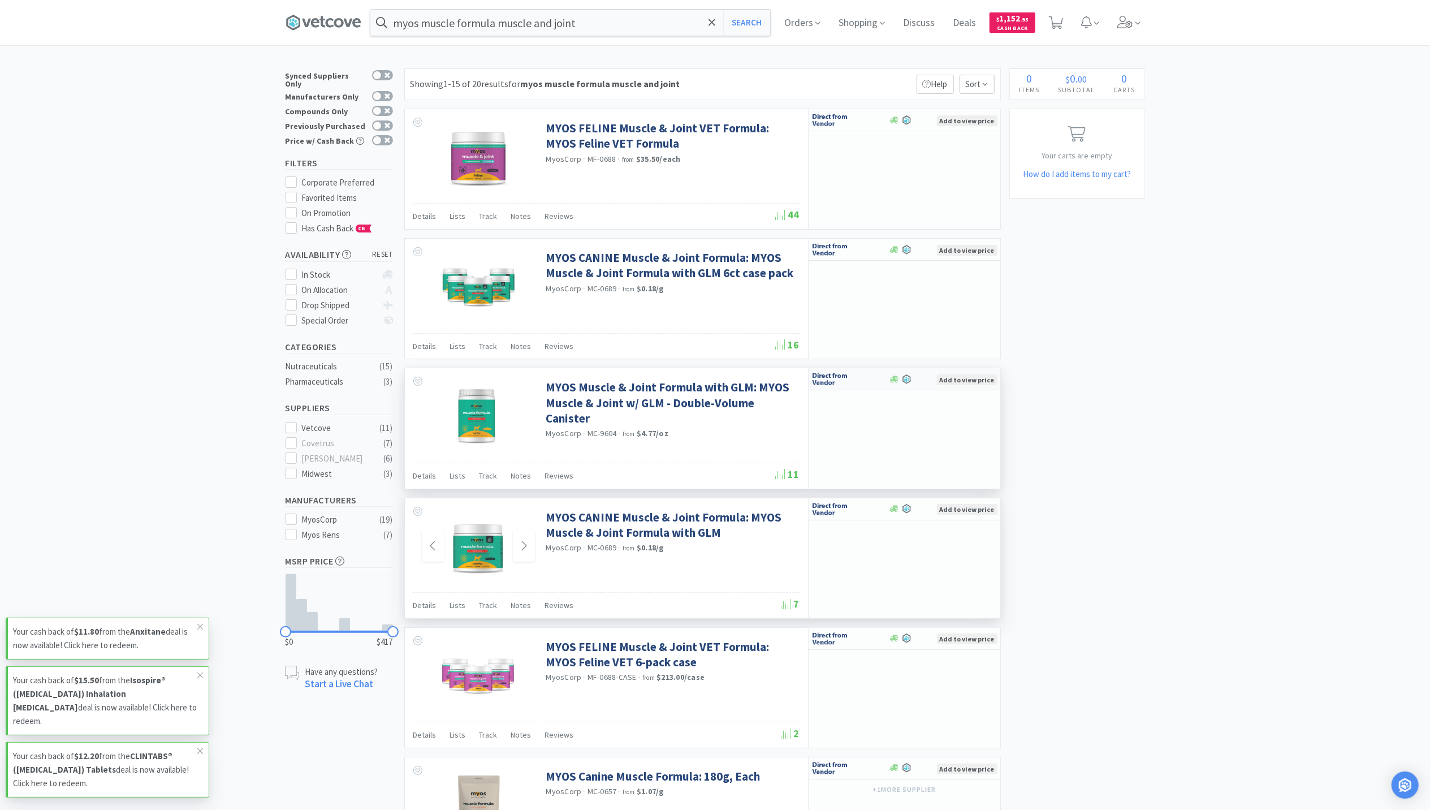
click at [973, 387] on div "Add to view price" at bounding box center [967, 379] width 60 height 16
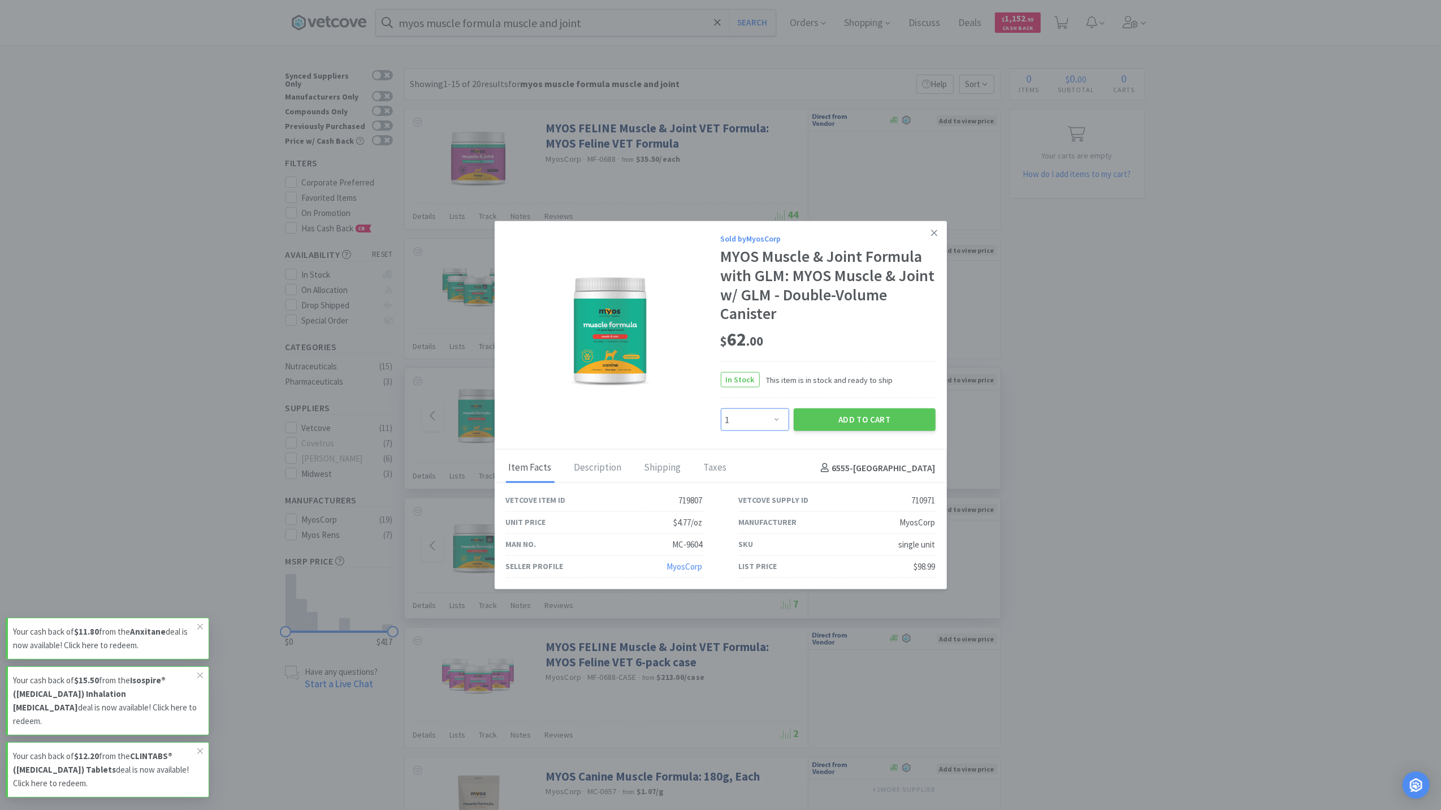
click at [769, 413] on select "Enter Quantity 1 2 3 4 5 6 7 8 9 10 11 12 13 14 15 16 17 18 19 20 Enter Quantity" at bounding box center [755, 419] width 68 height 23
select select "3"
click at [721, 408] on select "Enter Quantity 1 2 3 4 5 6 7 8 9 10 11 12 13 14 15 16 17 18 19 20 Enter Quantity" at bounding box center [755, 419] width 68 height 23
click at [878, 412] on button "Add to Cart" at bounding box center [865, 419] width 142 height 23
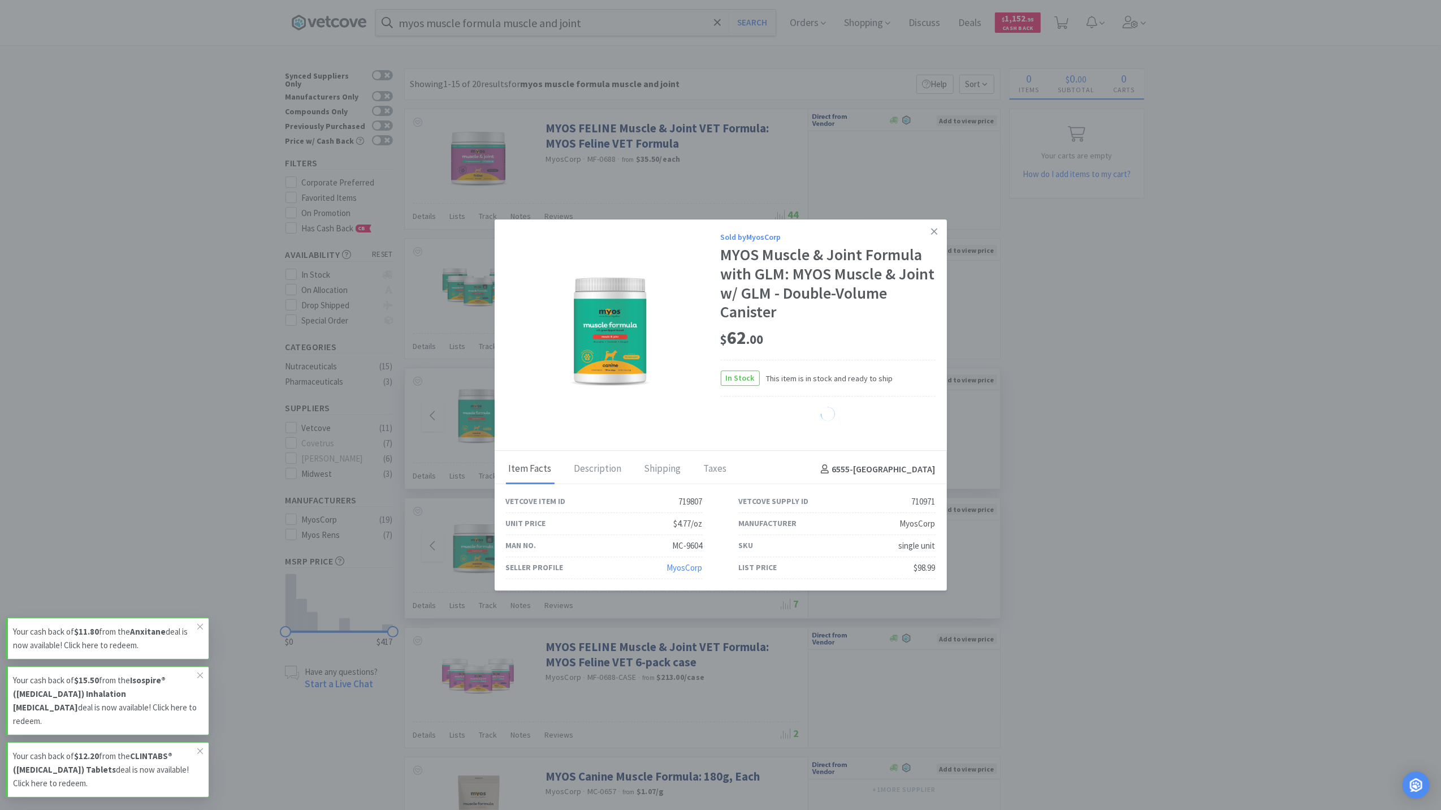
select select "3"
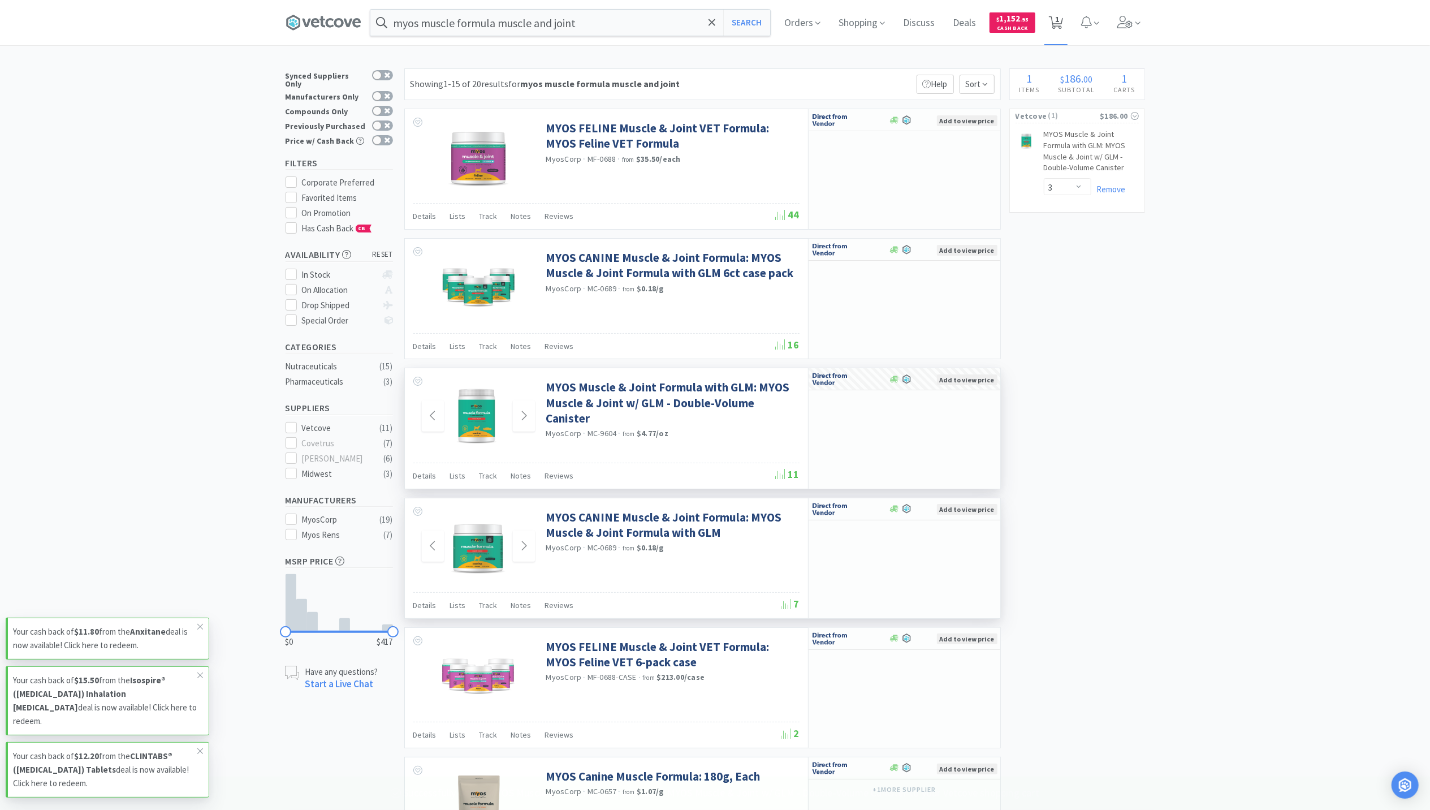
click at [1059, 21] on span "1" at bounding box center [1057, 19] width 4 height 45
select select "3"
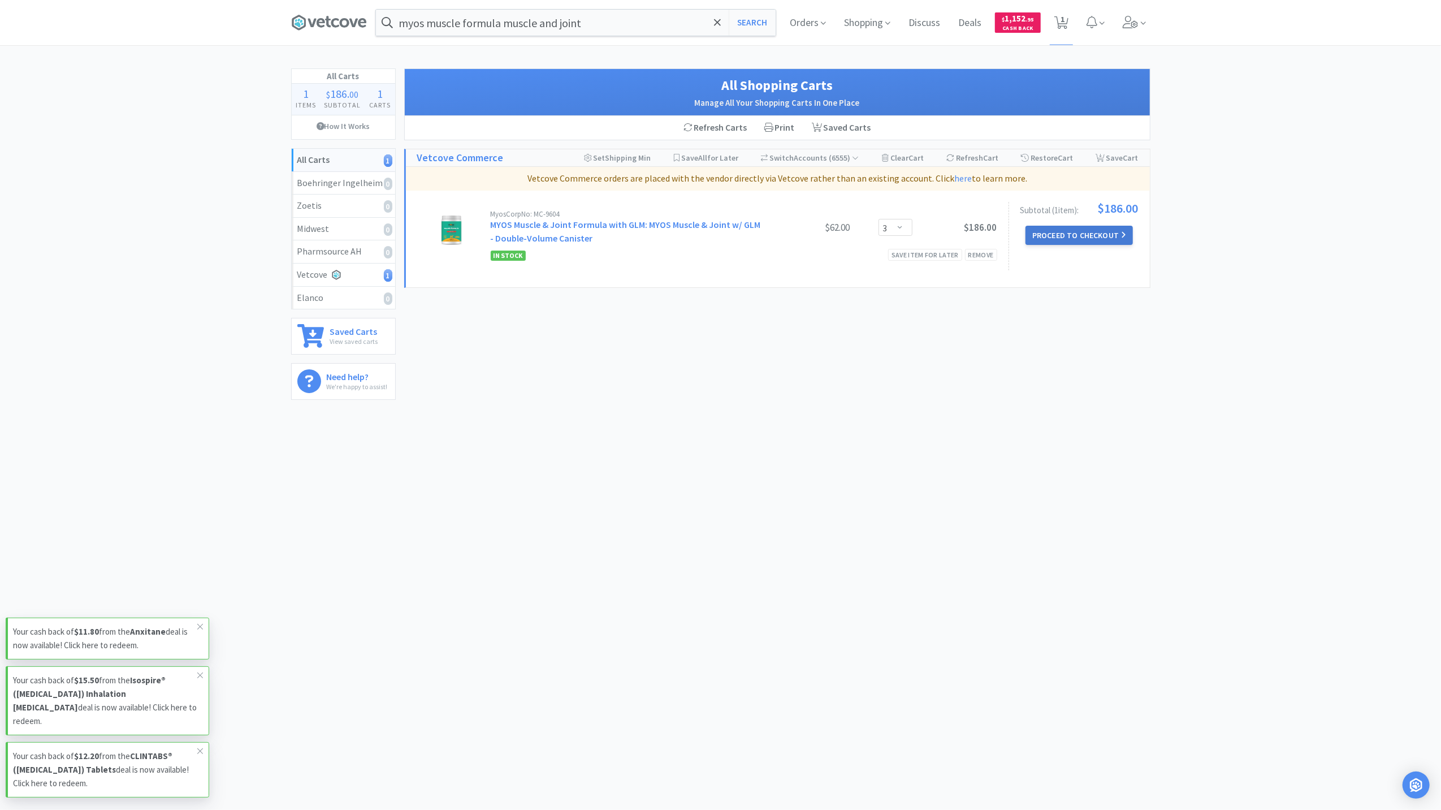
click at [1038, 230] on button "Proceed to Checkout" at bounding box center [1079, 235] width 107 height 19
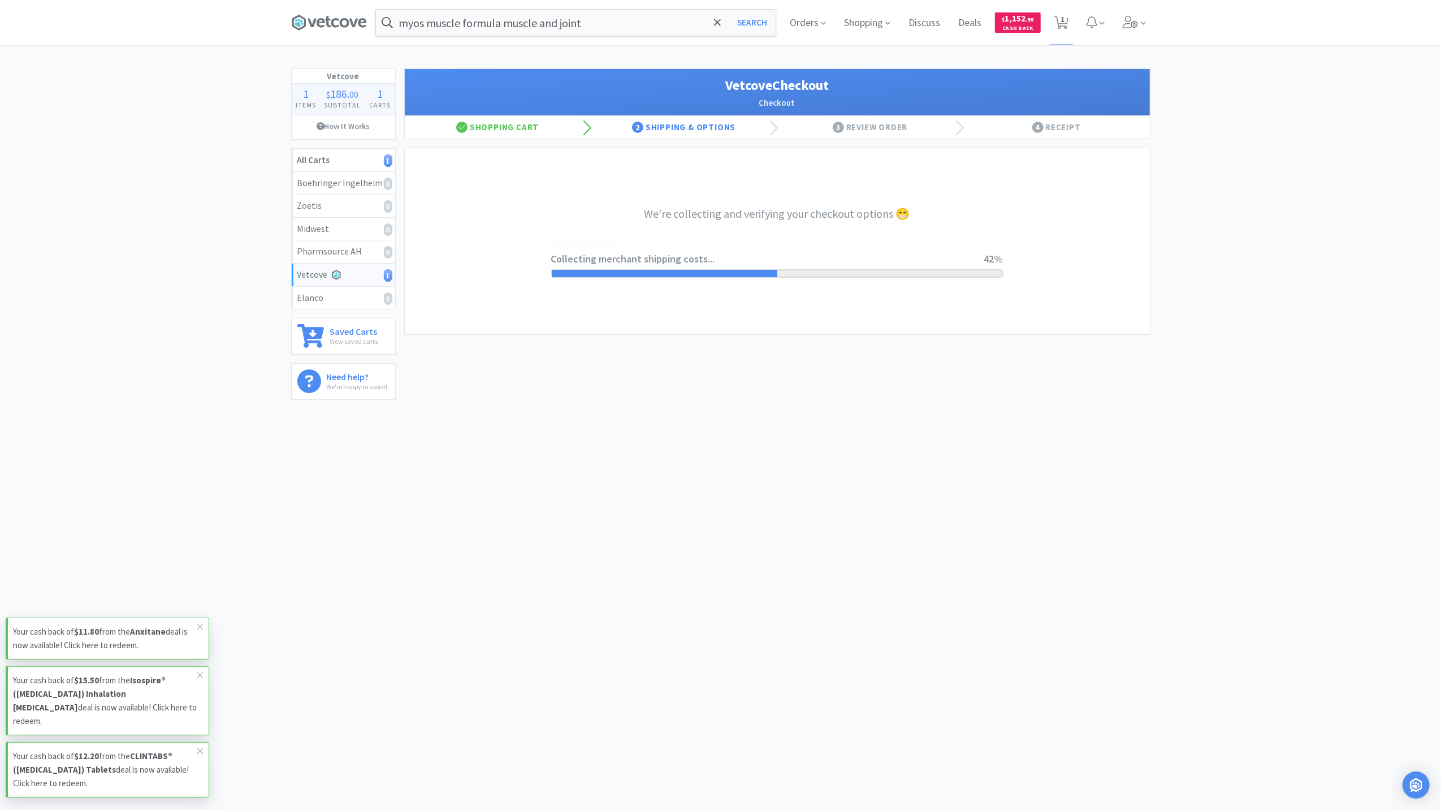
select select "1480"
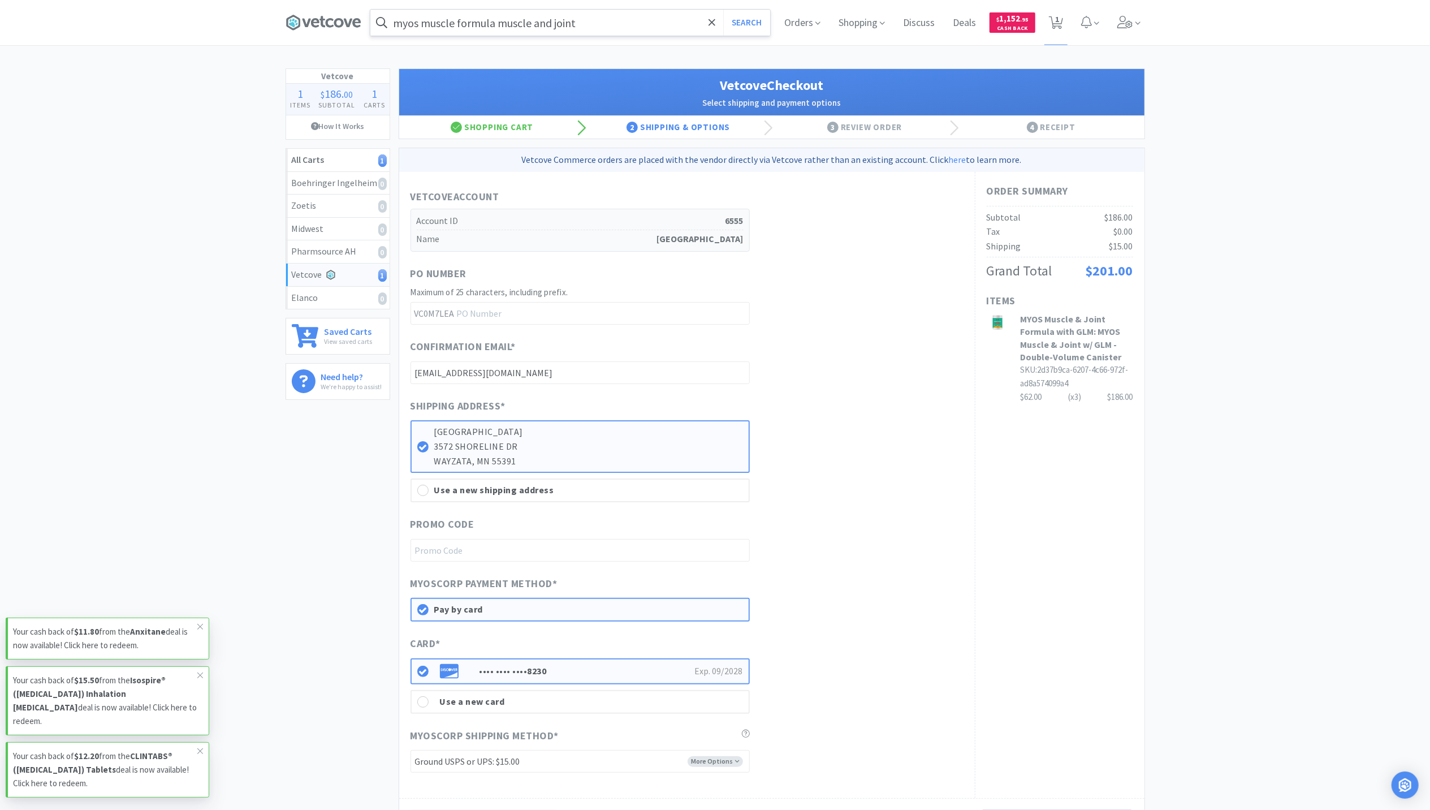
click at [473, 32] on input "myos muscle formula muscle and joint" at bounding box center [570, 23] width 400 height 26
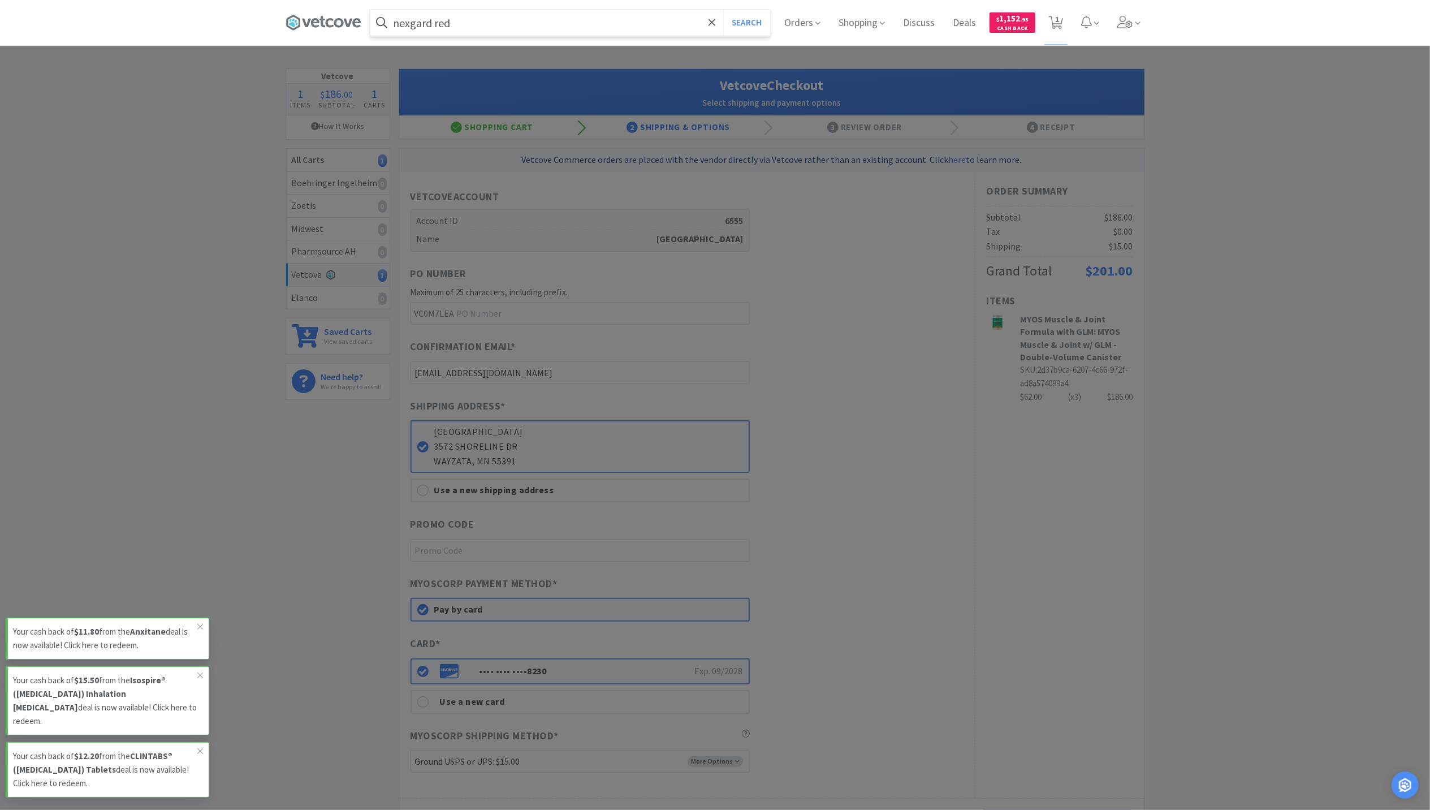
type input "nexgard red"
click at [723, 10] on button "Search" at bounding box center [746, 23] width 47 height 26
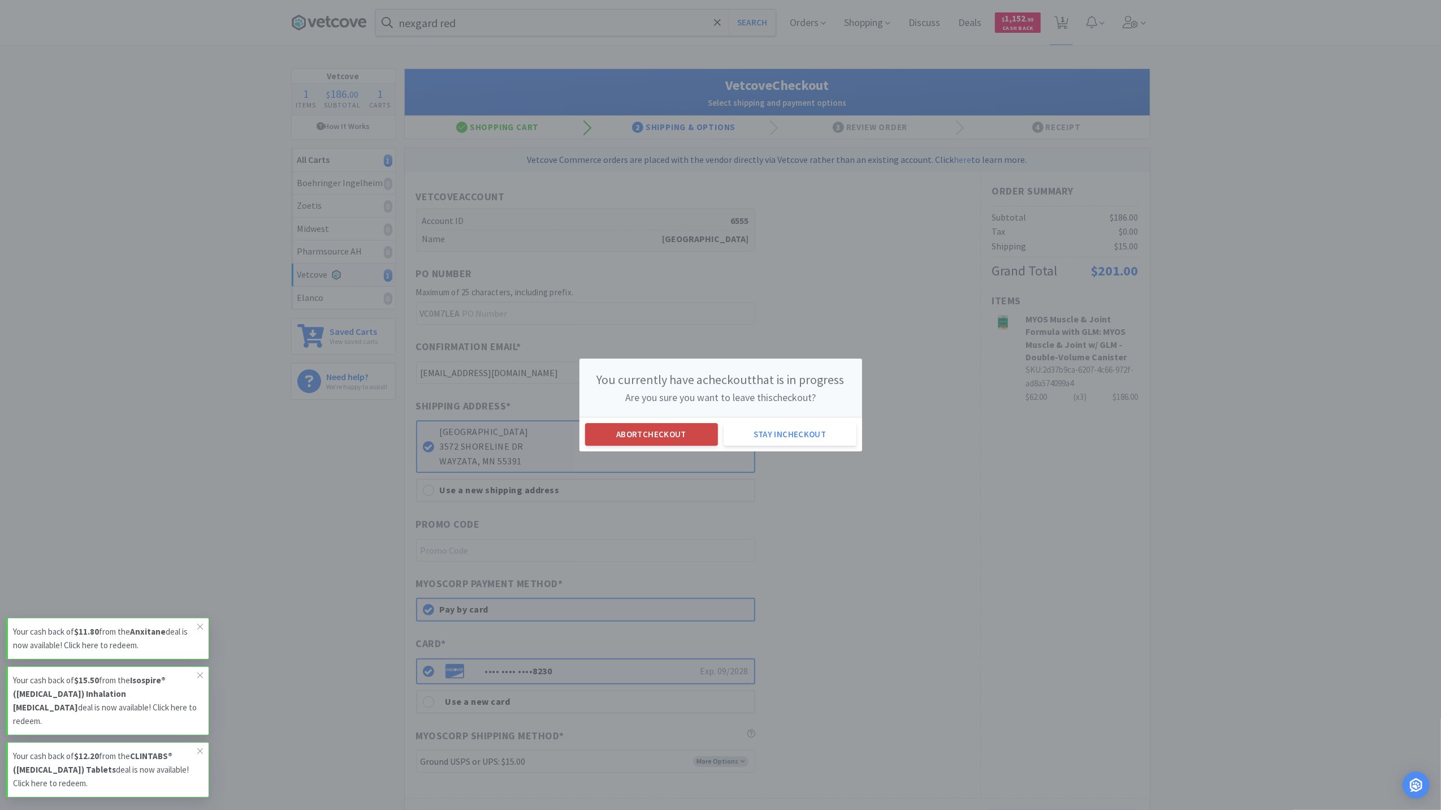
click at [663, 440] on button "Abort checkout" at bounding box center [651, 434] width 133 height 23
select select "3"
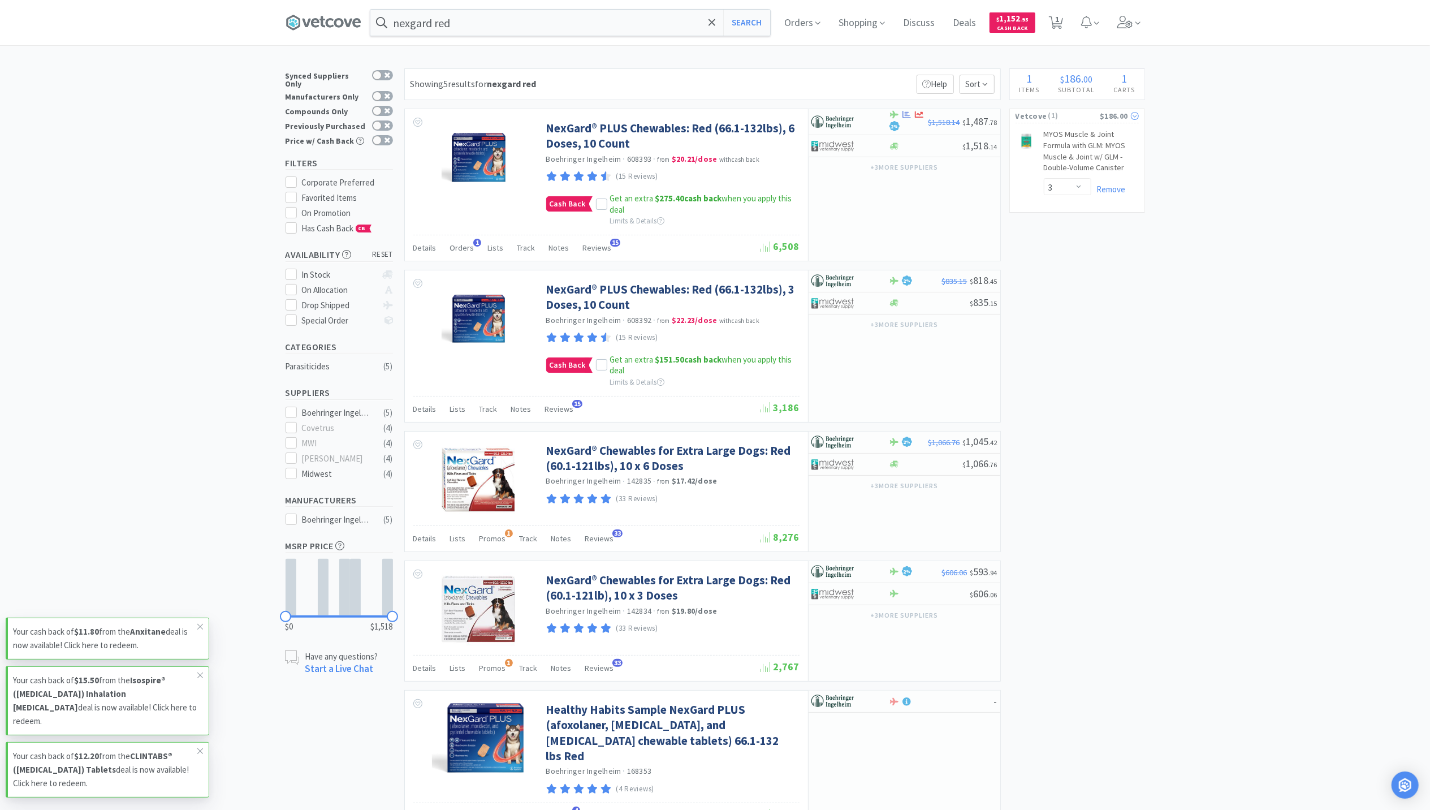
click at [1110, 113] on div "$186.00" at bounding box center [1119, 116] width 38 height 12
click at [1213, 344] on div "× Filter Results Synced Suppliers Only Manufacturers Only Compounds Only Previo…" at bounding box center [715, 467] width 1430 height 799
click at [499, 30] on input "nexgard red" at bounding box center [570, 23] width 400 height 26
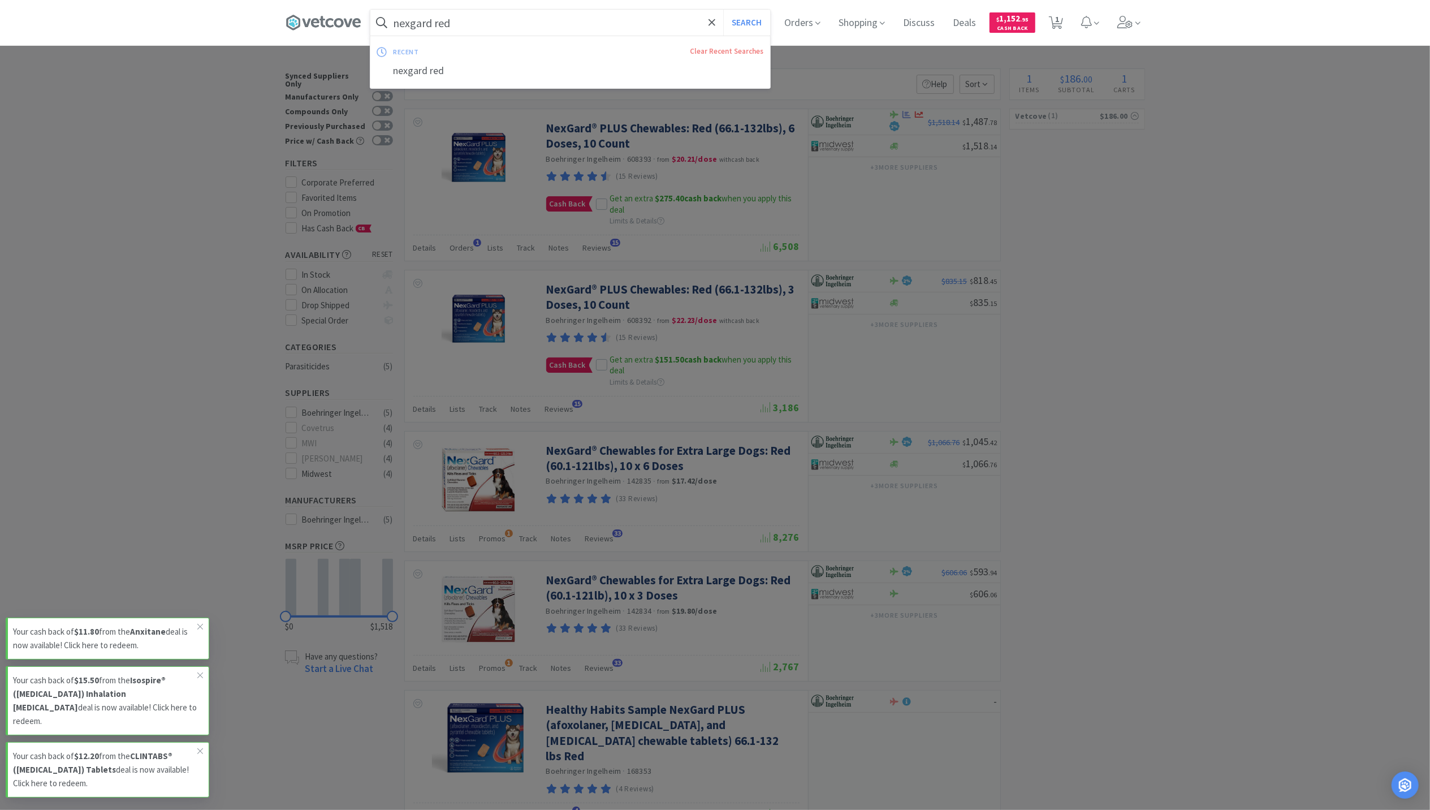
paste input "Movoflex ADV (Blue Cap) Chews 40-80 lbs"
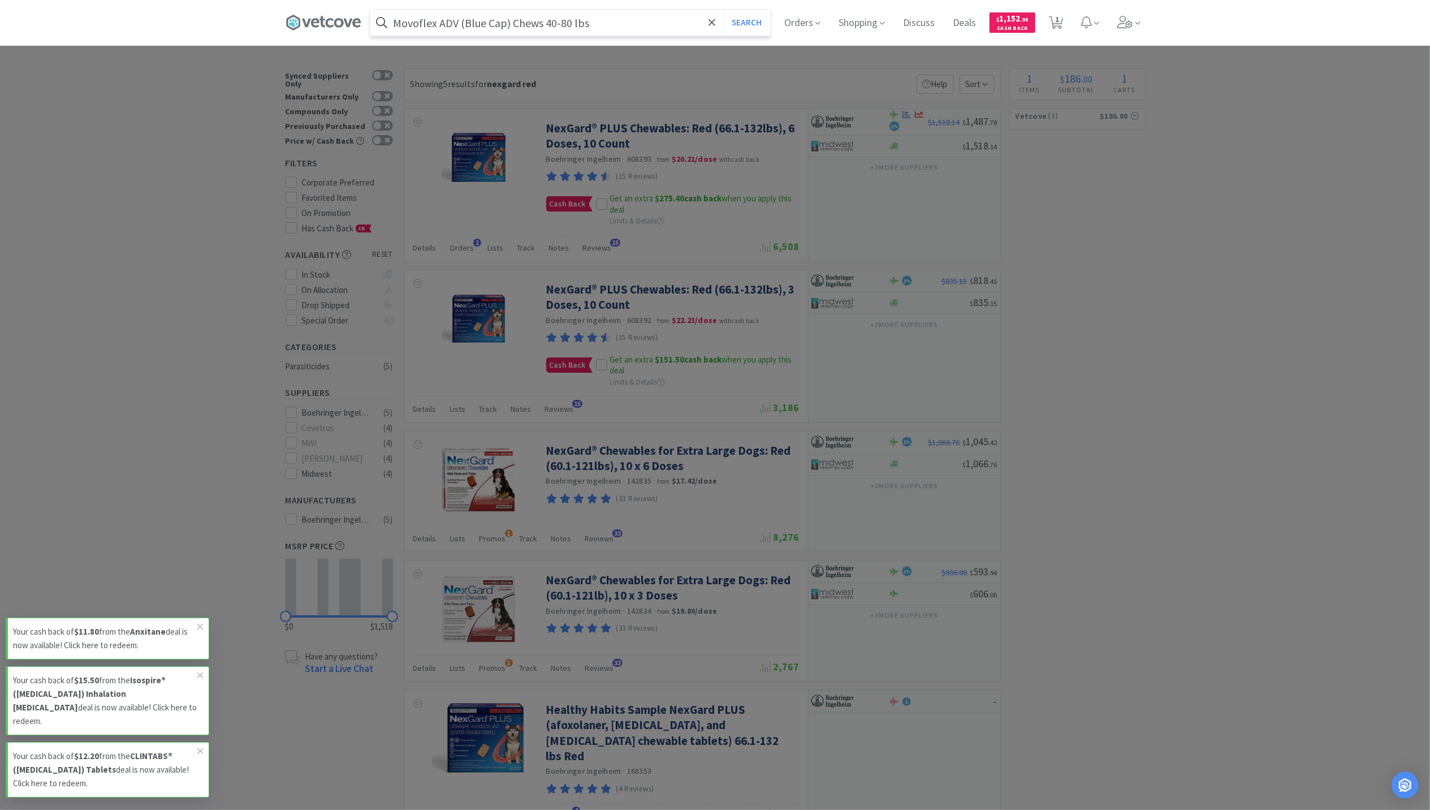
click at [723, 10] on button "Search" at bounding box center [746, 23] width 47 height 26
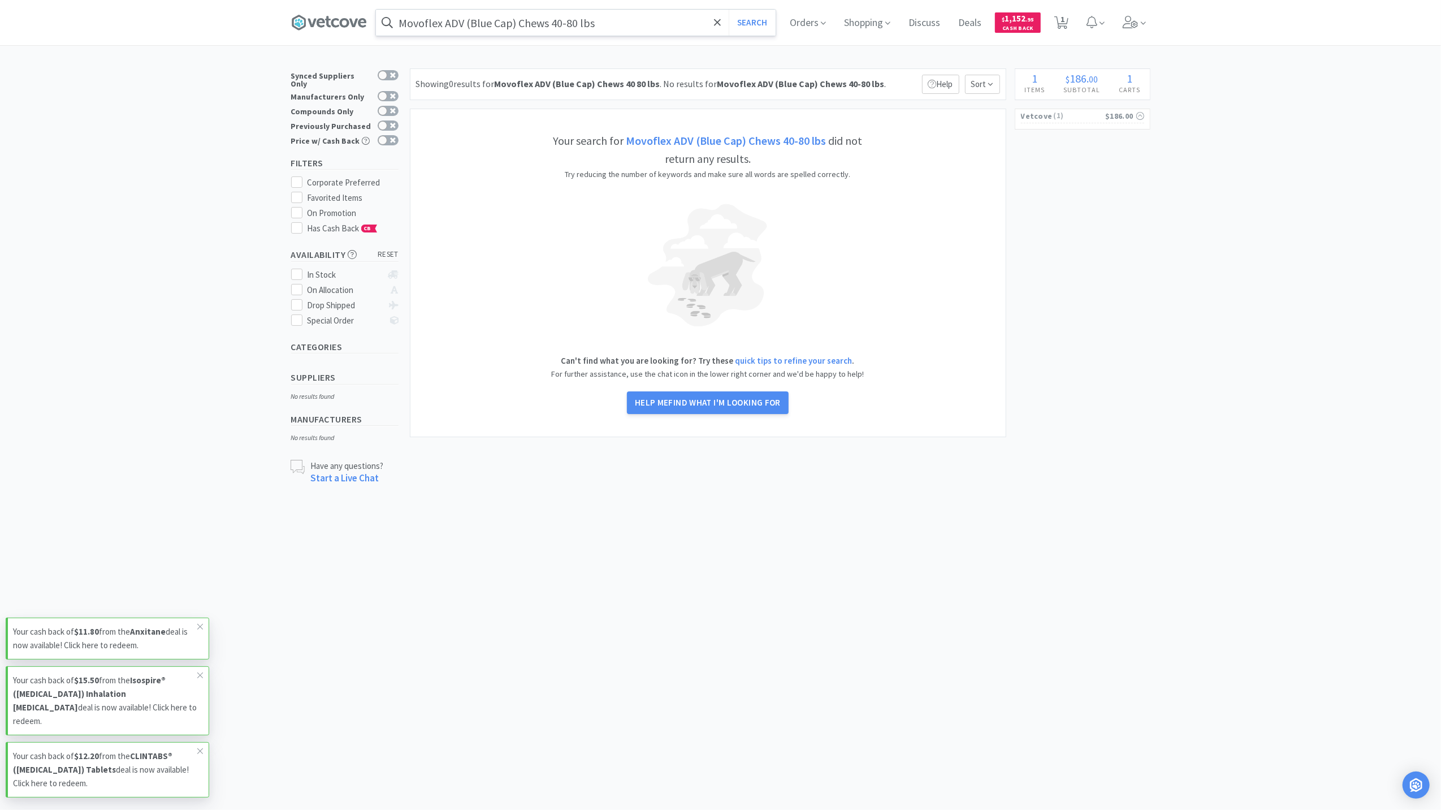
click at [513, 15] on input "Movoflex ADV (Blue Cap) Chews 40-80 lbs" at bounding box center [576, 23] width 400 height 26
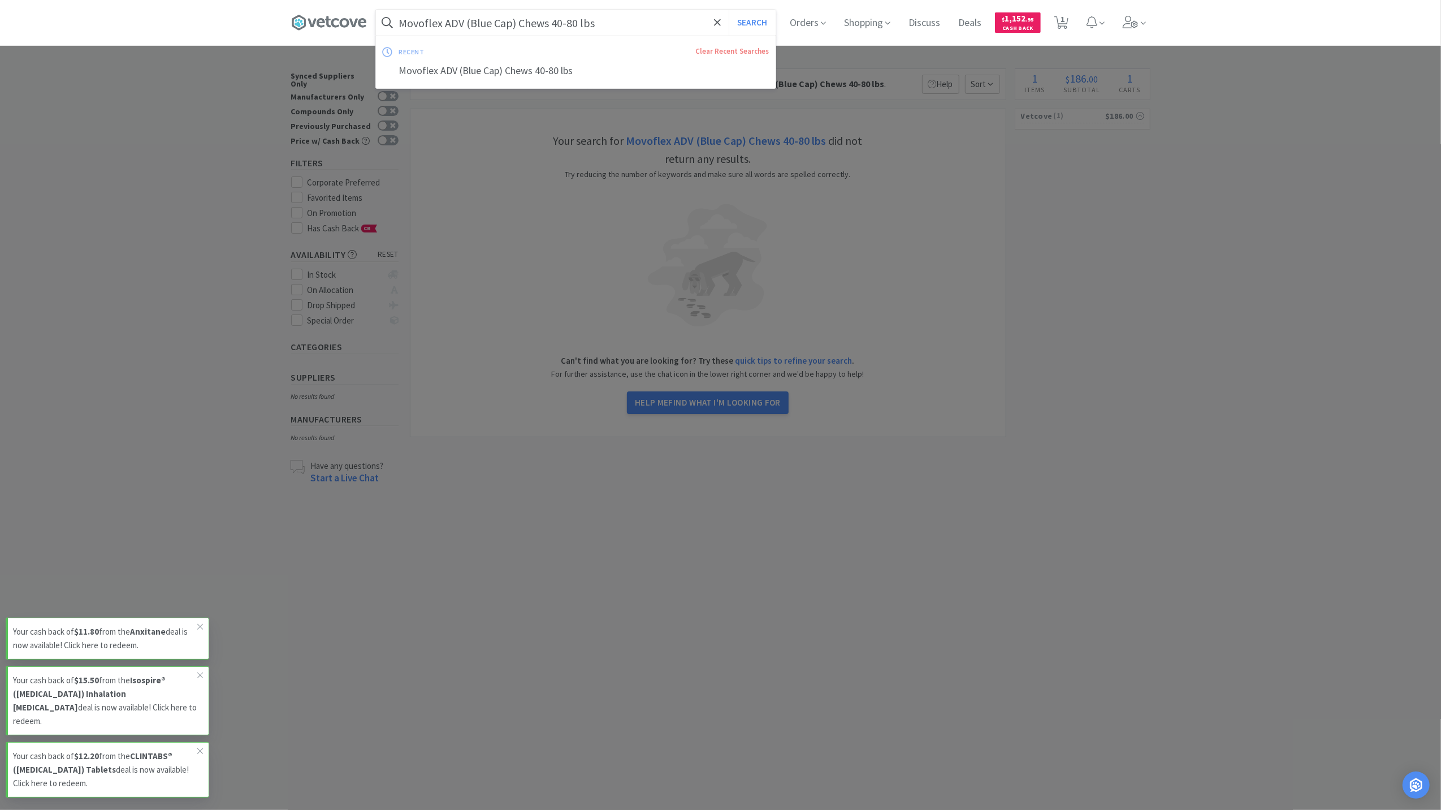
click at [516, 24] on input "Movoflex ADV (Blue Cap) Chews 40-80 lbs" at bounding box center [576, 23] width 400 height 26
click at [516, 21] on input "Movoflex ADV (Blue Cap) Chews 40-80 lbs" at bounding box center [576, 23] width 400 height 26
drag, startPoint x: 516, startPoint y: 21, endPoint x: 464, endPoint y: 17, distance: 51.6
click at [464, 17] on input "Movoflex ADV (Blue Cap) Chews 40-80 lbs" at bounding box center [576, 23] width 400 height 26
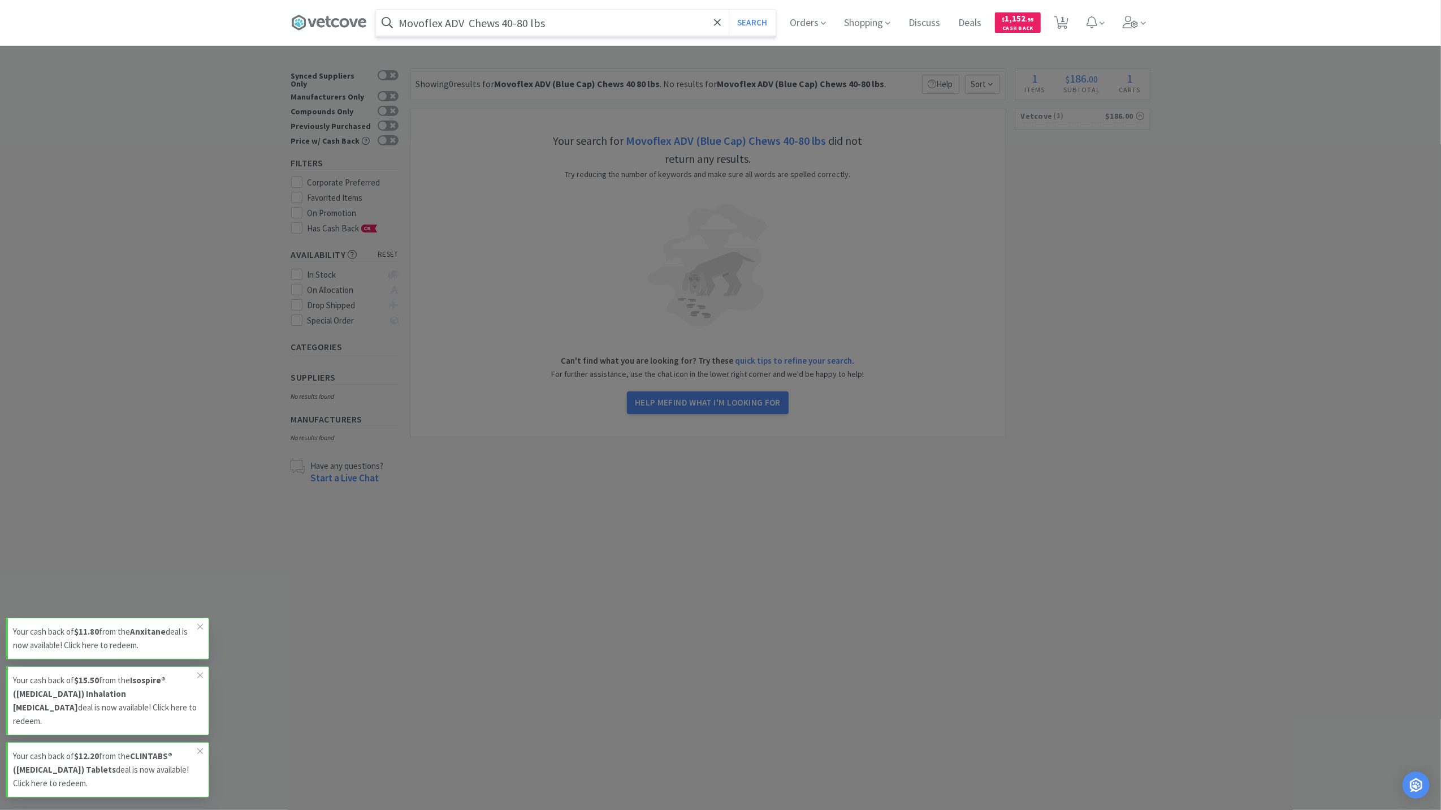
click at [729, 10] on button "Search" at bounding box center [752, 23] width 47 height 26
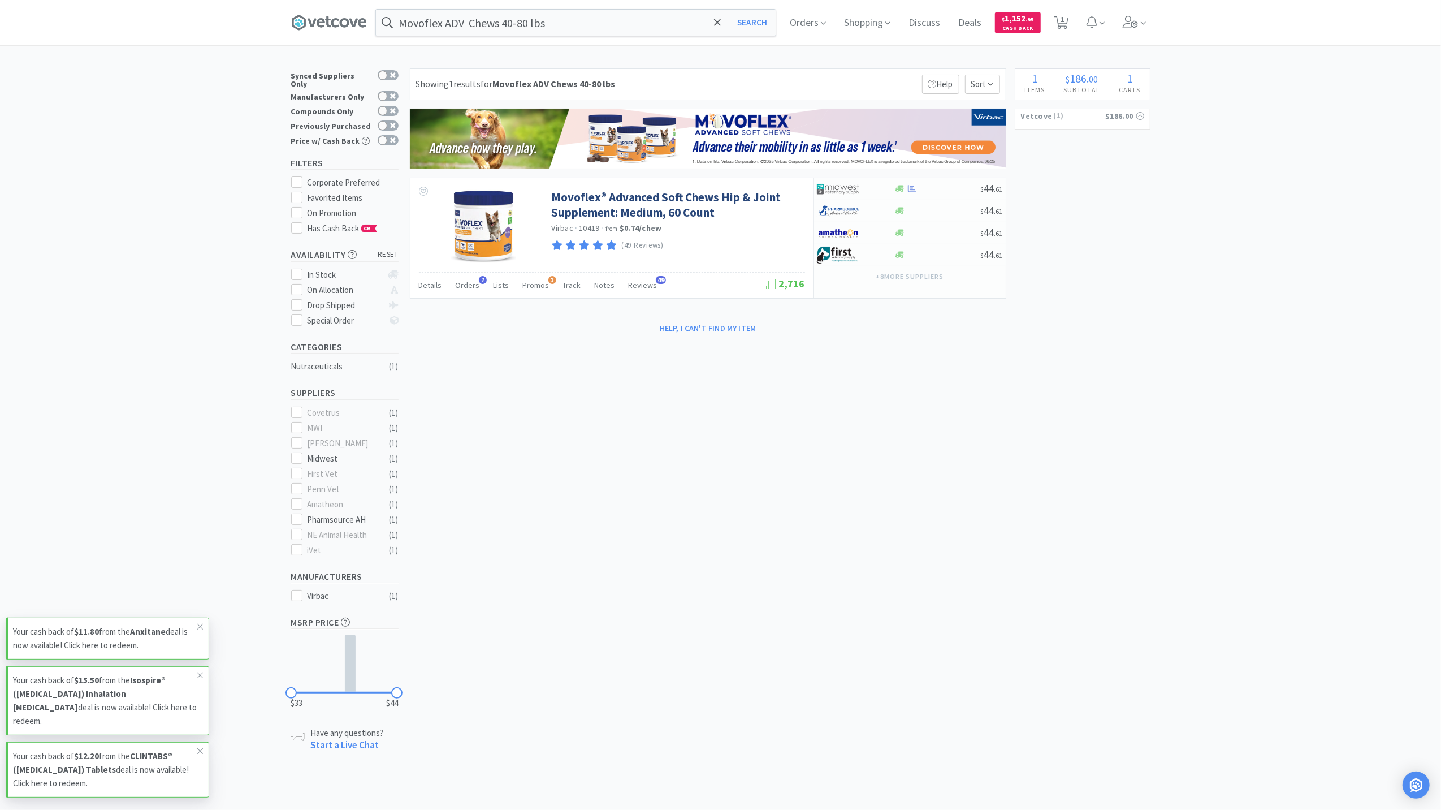
click at [695, 442] on div "× Filter Results Synced Suppliers Only Manufacturers Only Compounds Only Previo…" at bounding box center [720, 409] width 859 height 683
click at [330, 16] on icon at bounding box center [329, 22] width 76 height 17
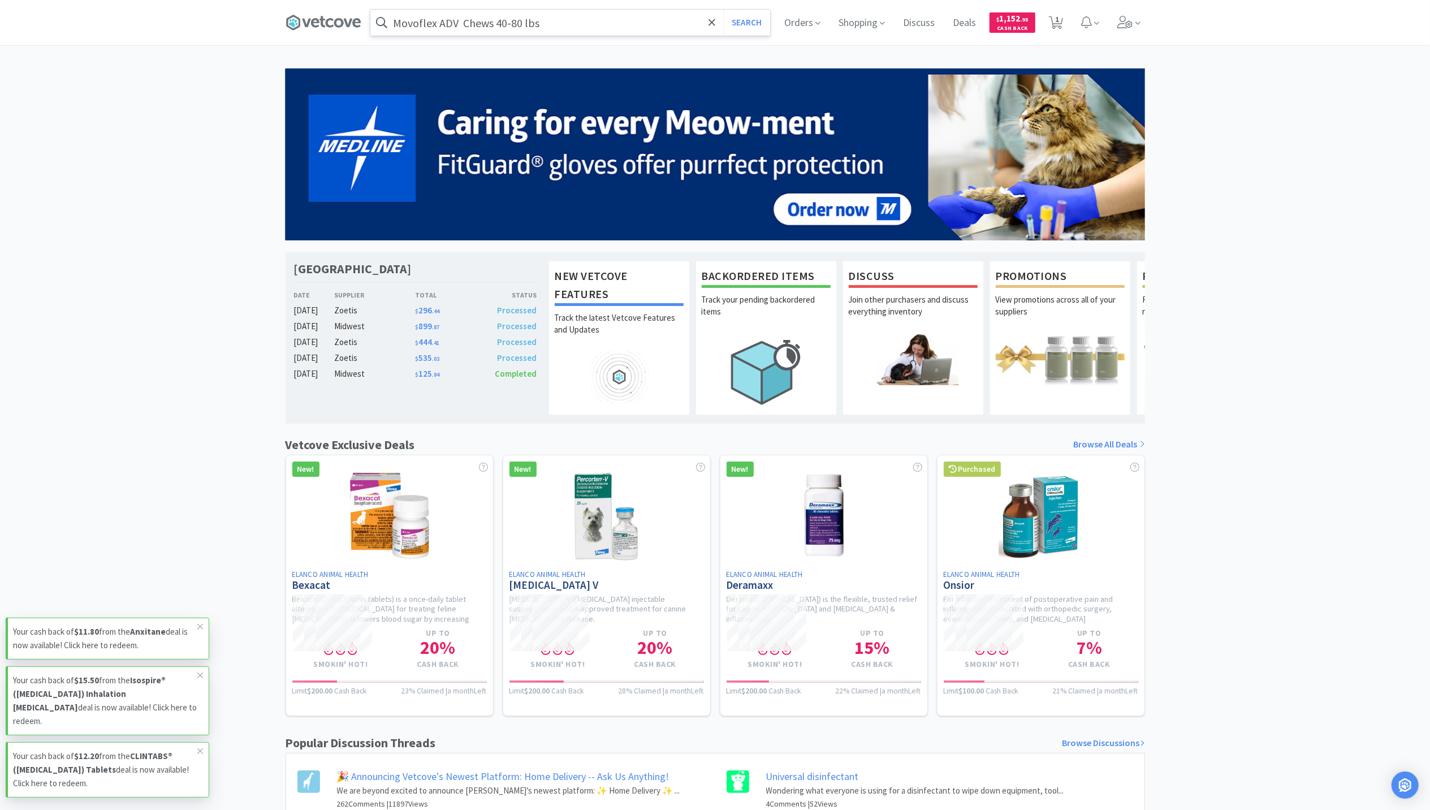
click at [496, 26] on input "Movoflex ADV Chews 40-80 lbs" at bounding box center [570, 23] width 400 height 26
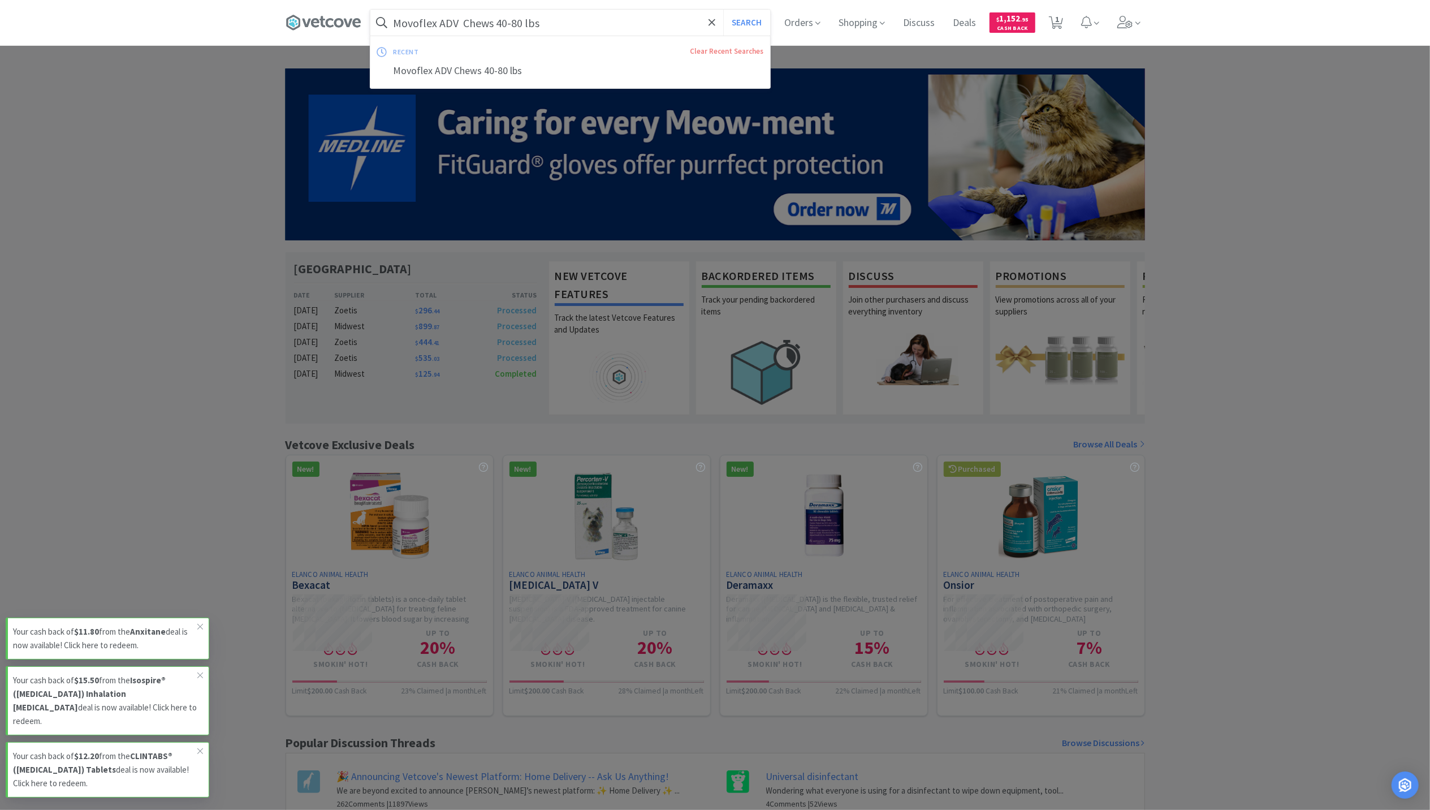
paste input "Recombitek C4 -Canine Distemper"
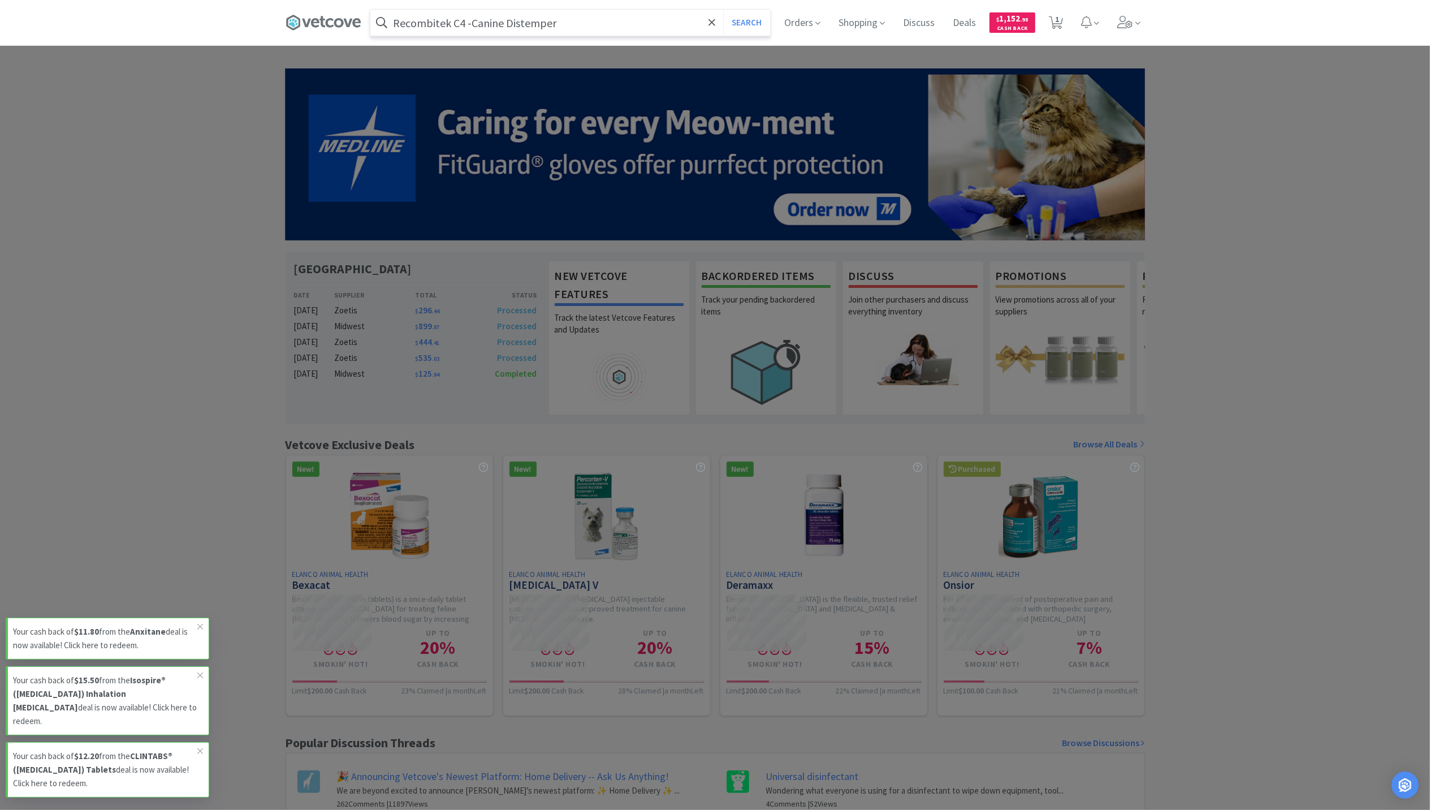
type input "Recombitek C4 -Canine Distemper"
click at [723, 10] on button "Search" at bounding box center [746, 23] width 47 height 26
select select "3"
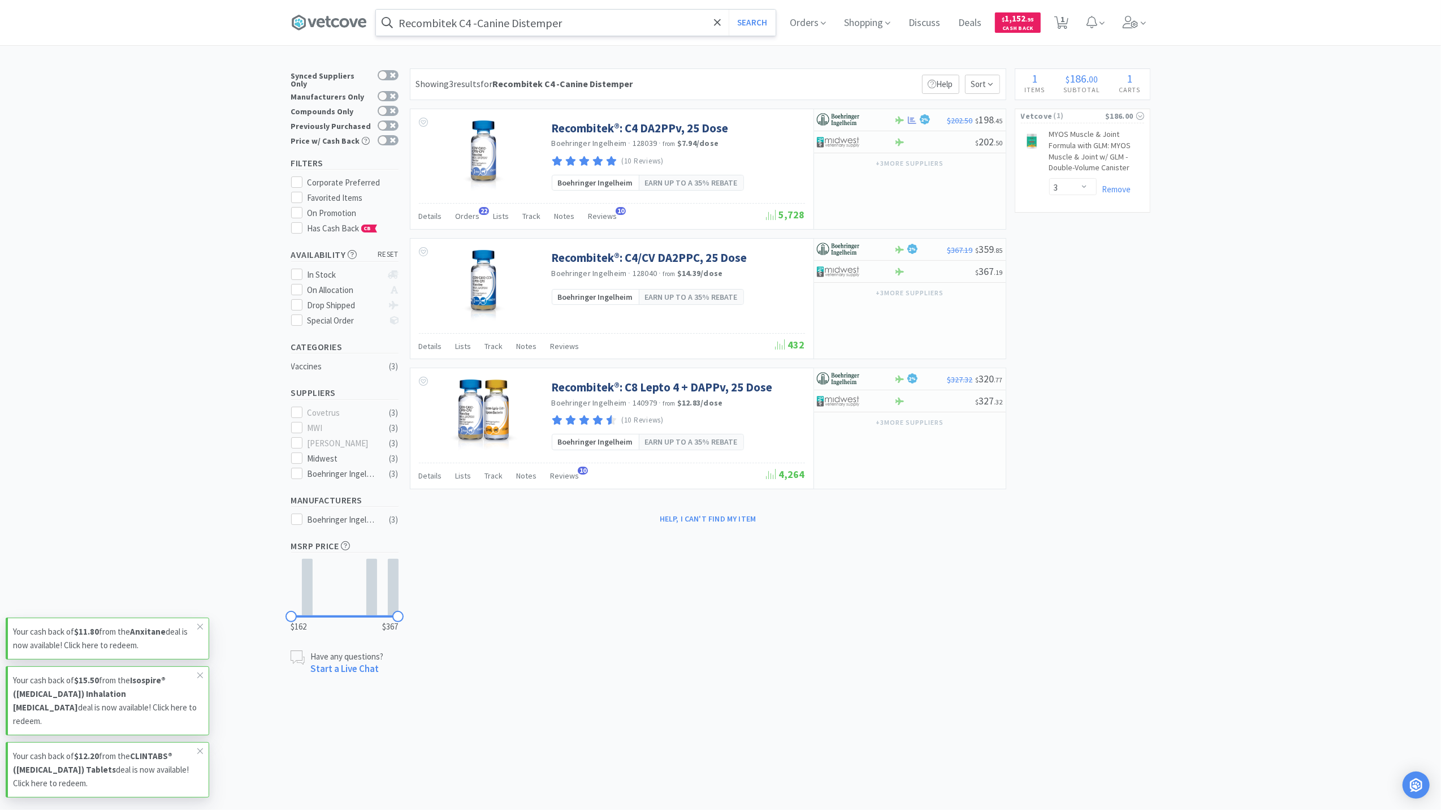
click at [590, 21] on input "Recombitek C4 -Canine Distemper" at bounding box center [576, 23] width 400 height 26
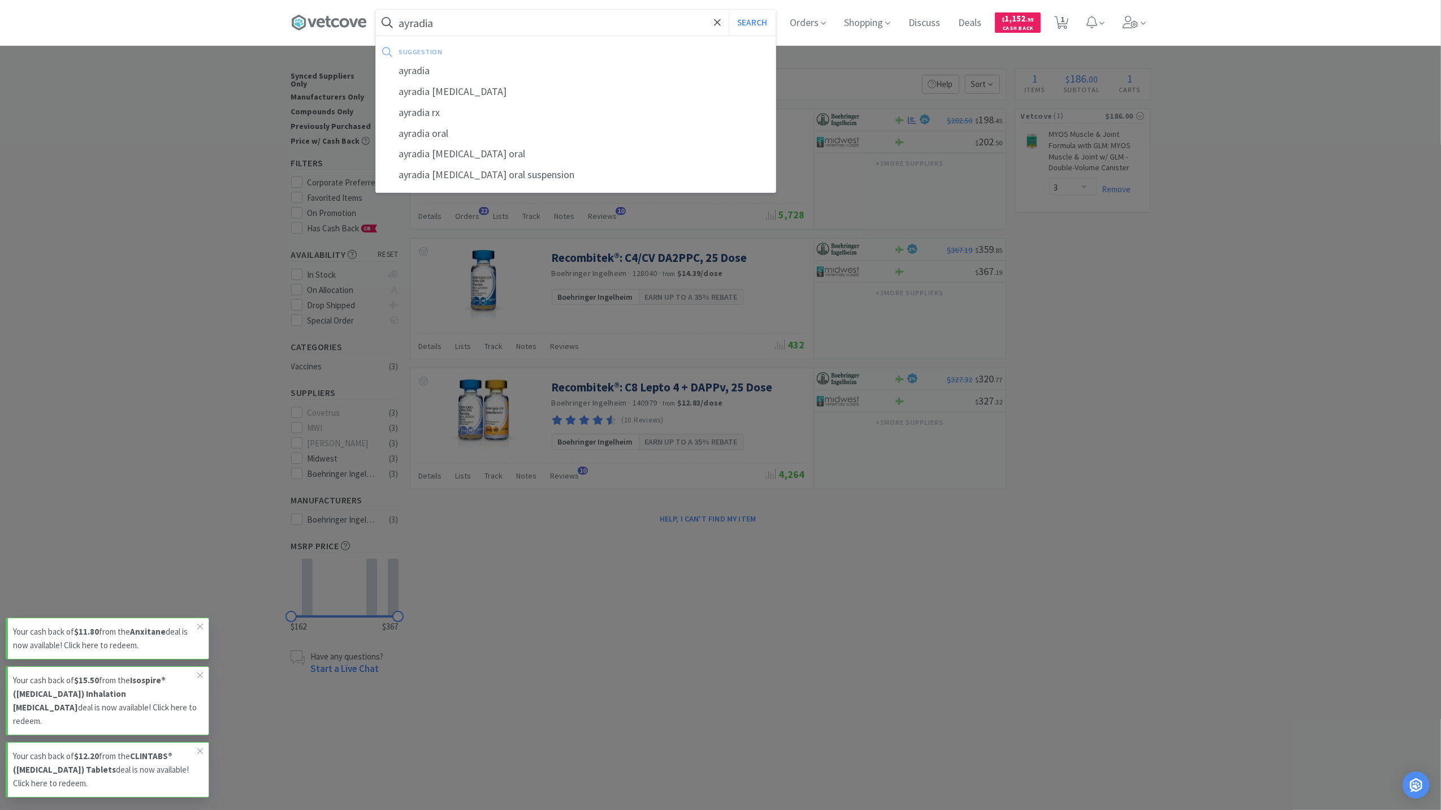
click at [729, 10] on button "Search" at bounding box center [752, 23] width 47 height 26
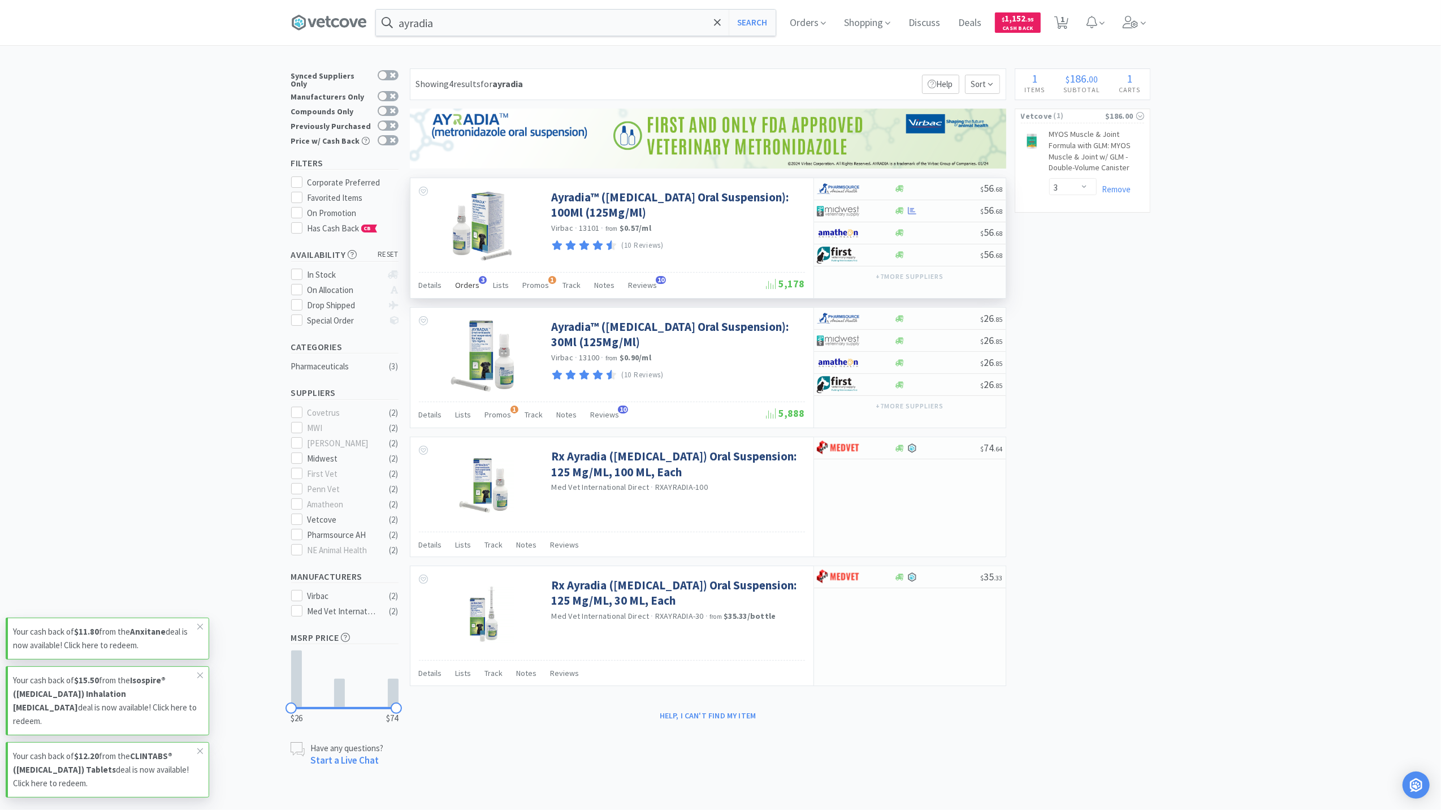
click at [466, 288] on span "Orders" at bounding box center [468, 285] width 24 height 10
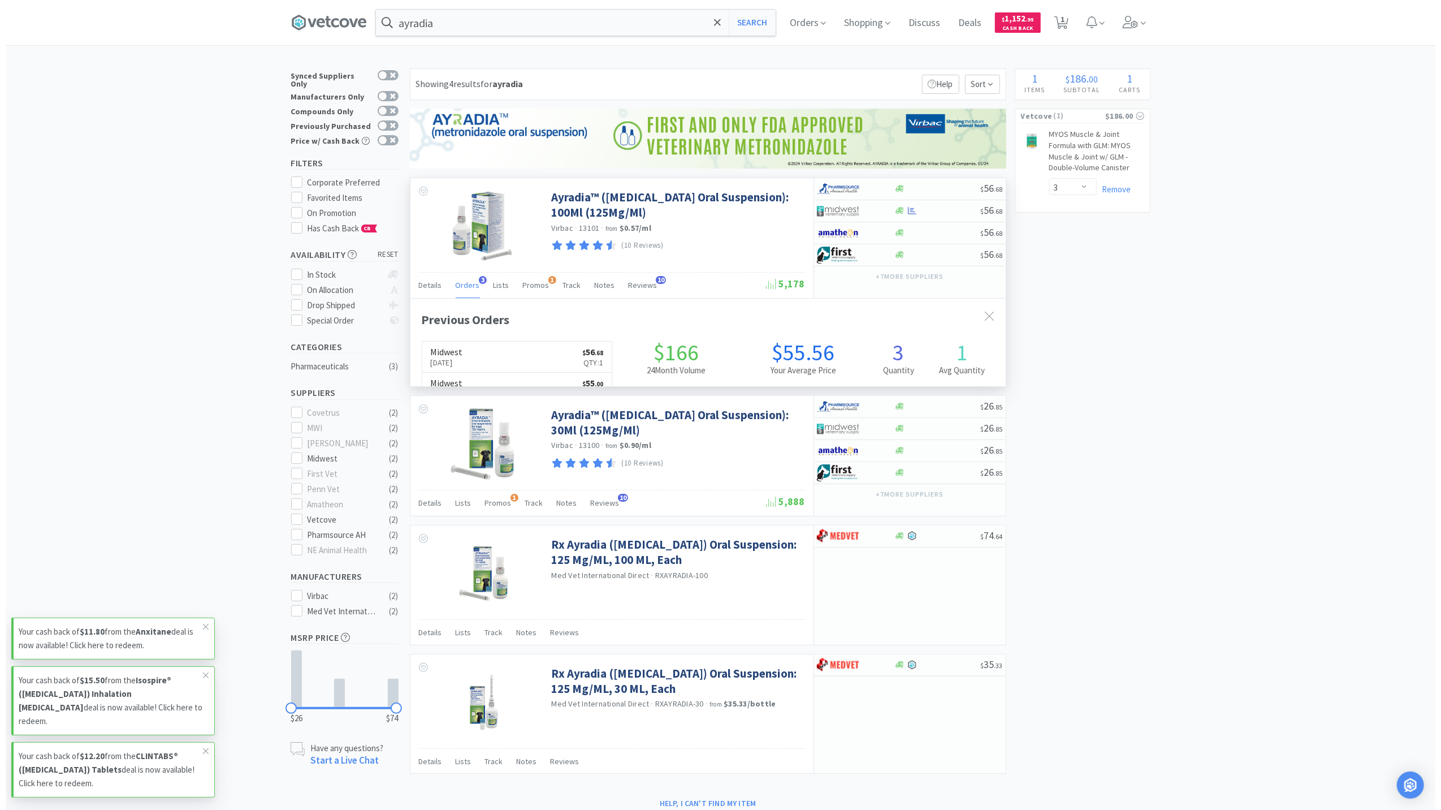
scroll to position [292, 595]
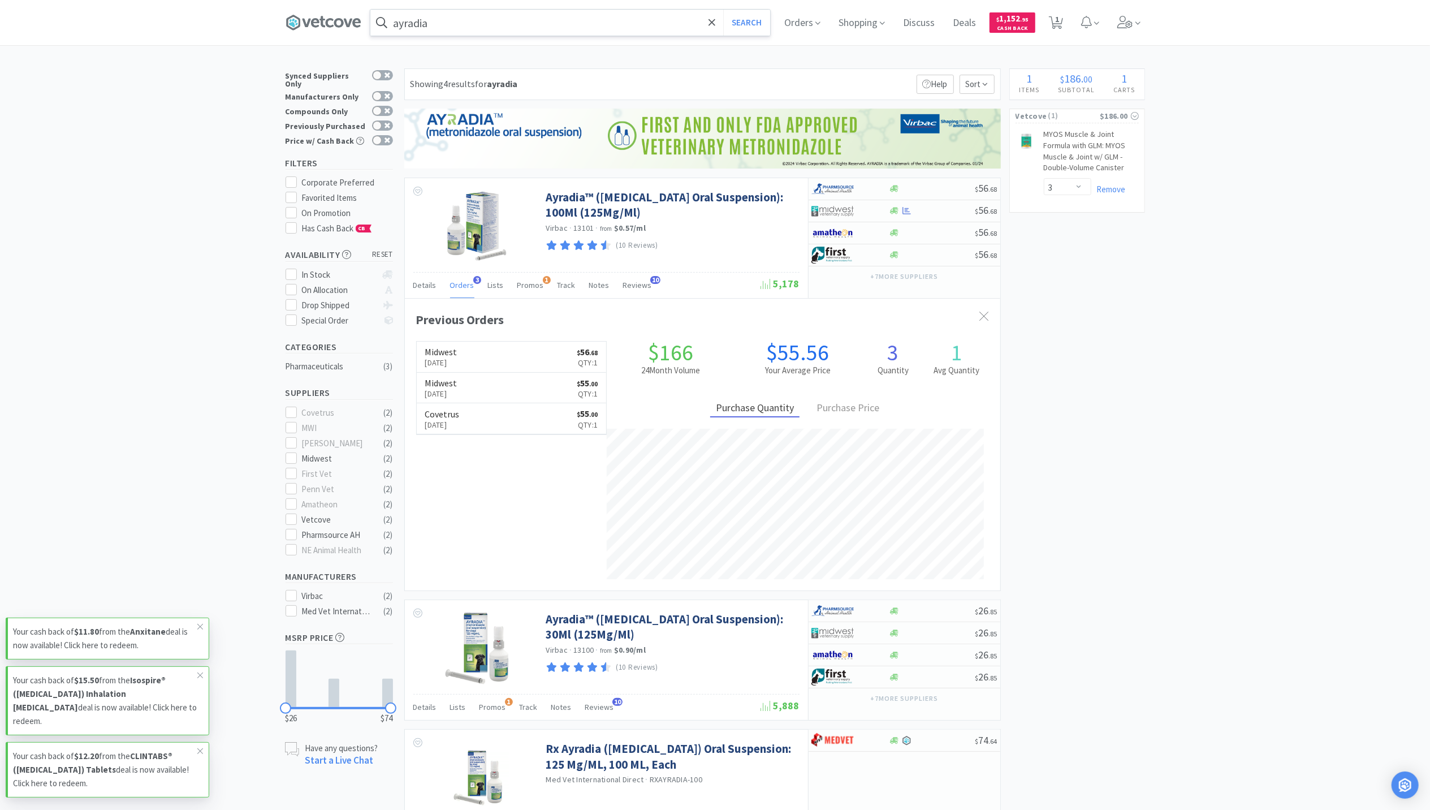
click at [445, 12] on input "ayradia" at bounding box center [570, 23] width 400 height 26
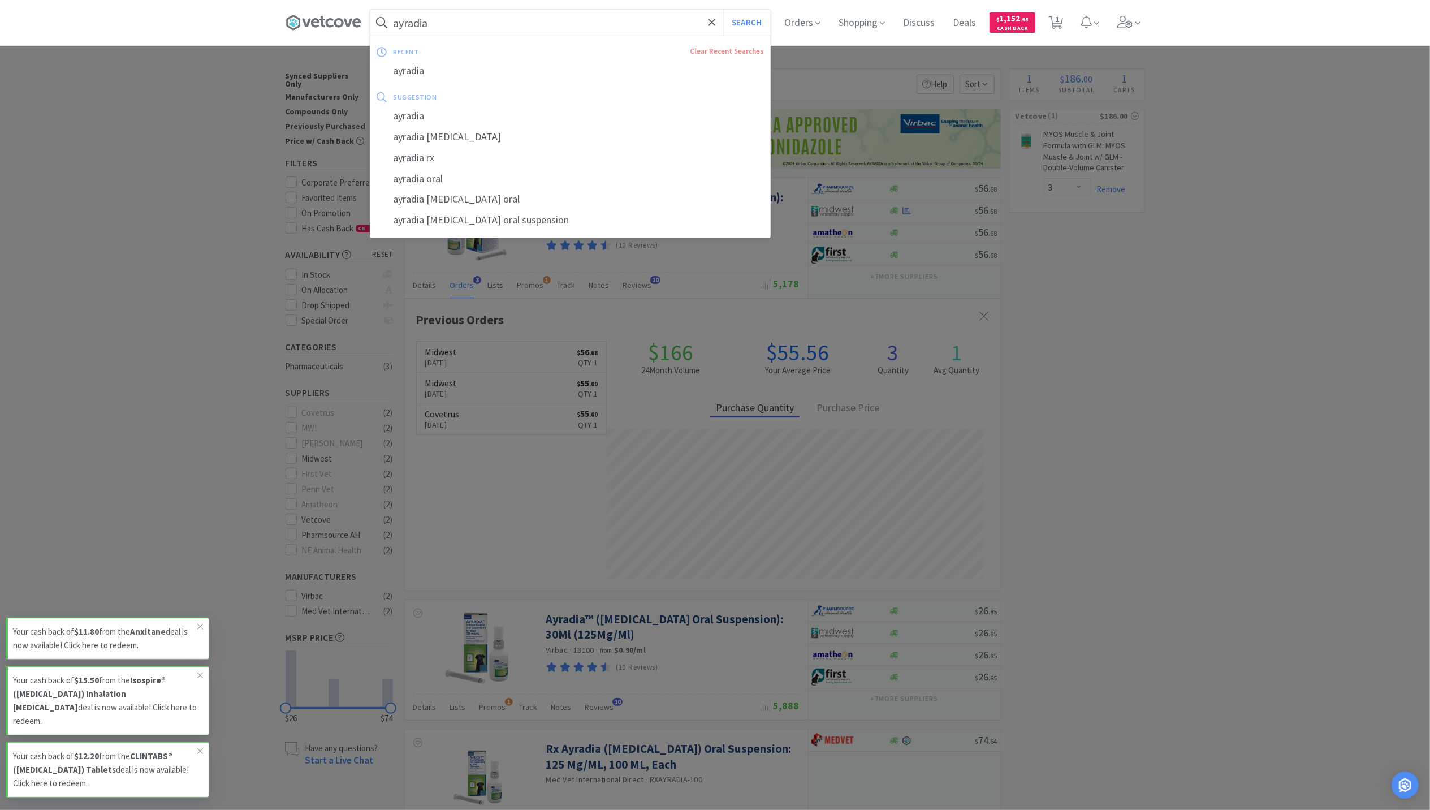
paste input "Cephalexin 500 mg Capsules"
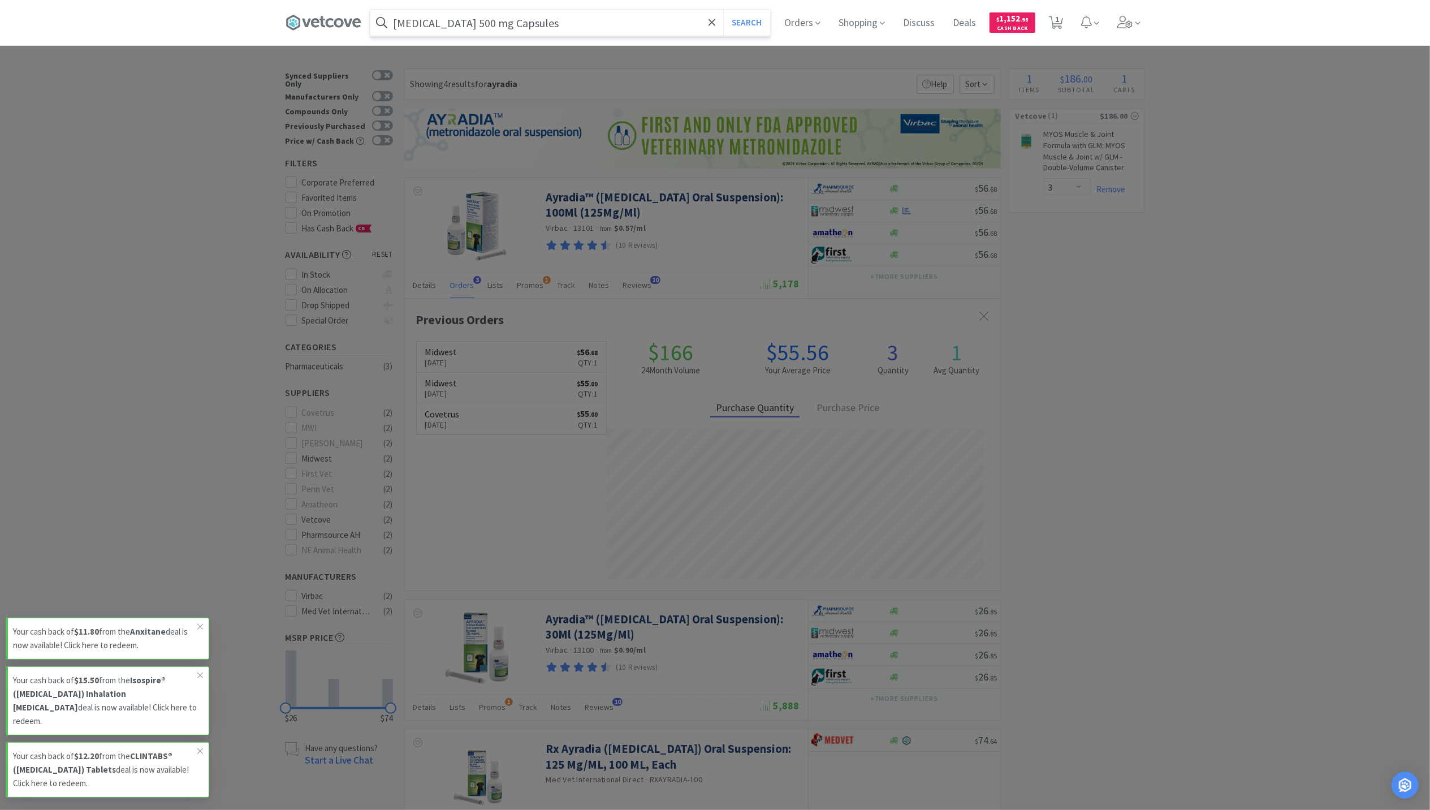
click at [723, 10] on button "Search" at bounding box center [746, 23] width 47 height 26
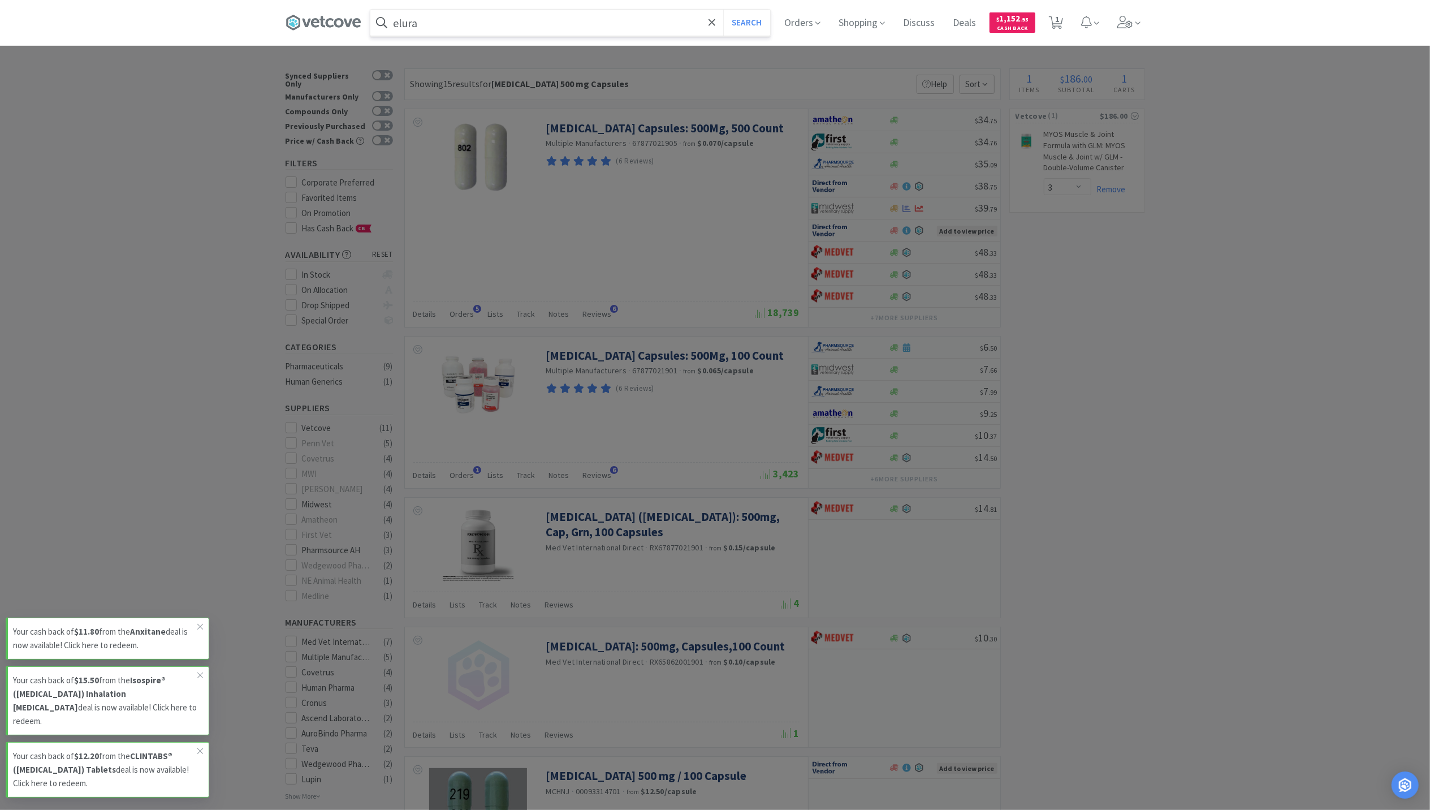
click at [723, 10] on button "Search" at bounding box center [746, 23] width 47 height 26
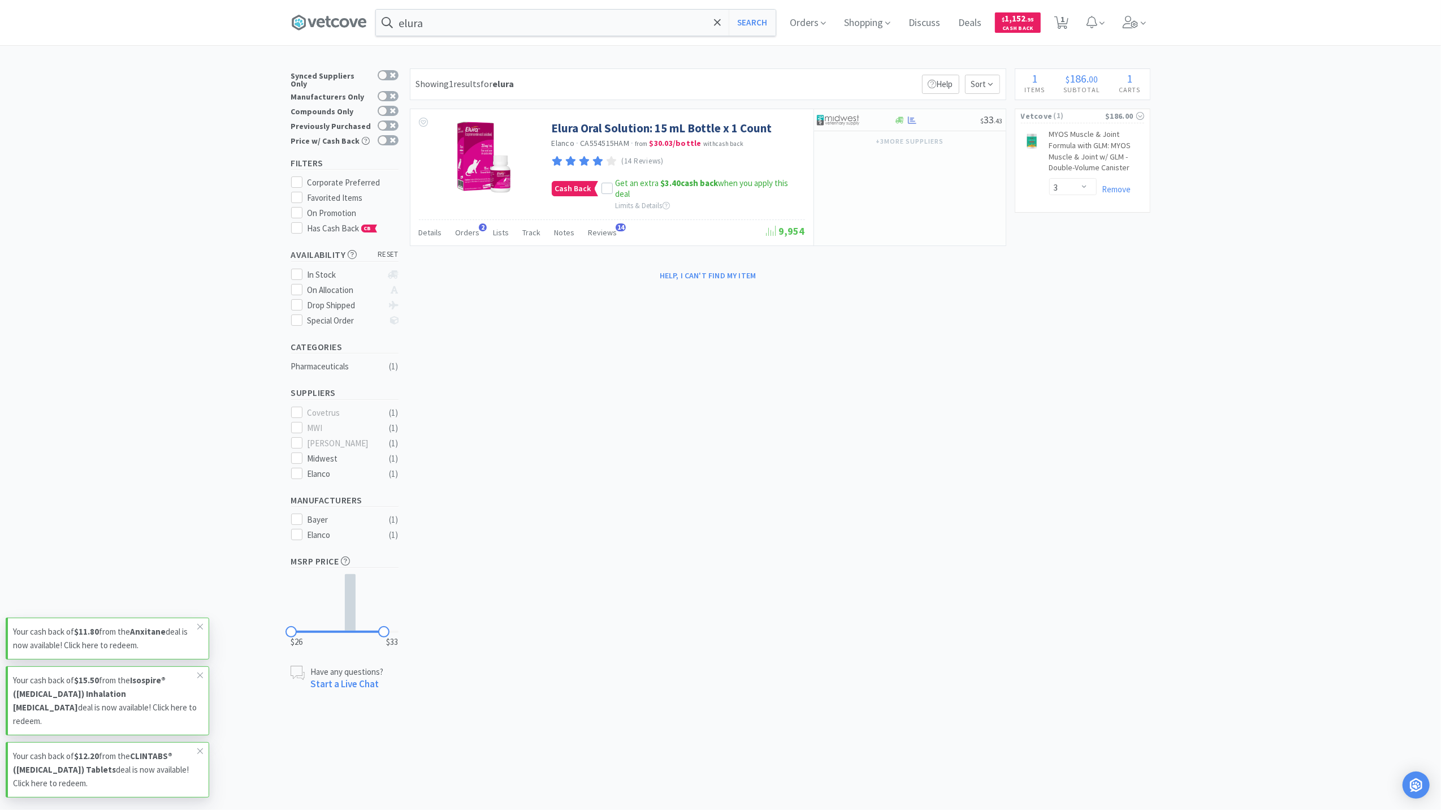
click at [562, 43] on div "elura Search Orders Shopping Discuss Discuss Deals Deals $ 1,152 . 95 Cash Back…" at bounding box center [720, 22] width 859 height 45
click at [557, 36] on div "elura Search" at bounding box center [575, 22] width 401 height 27
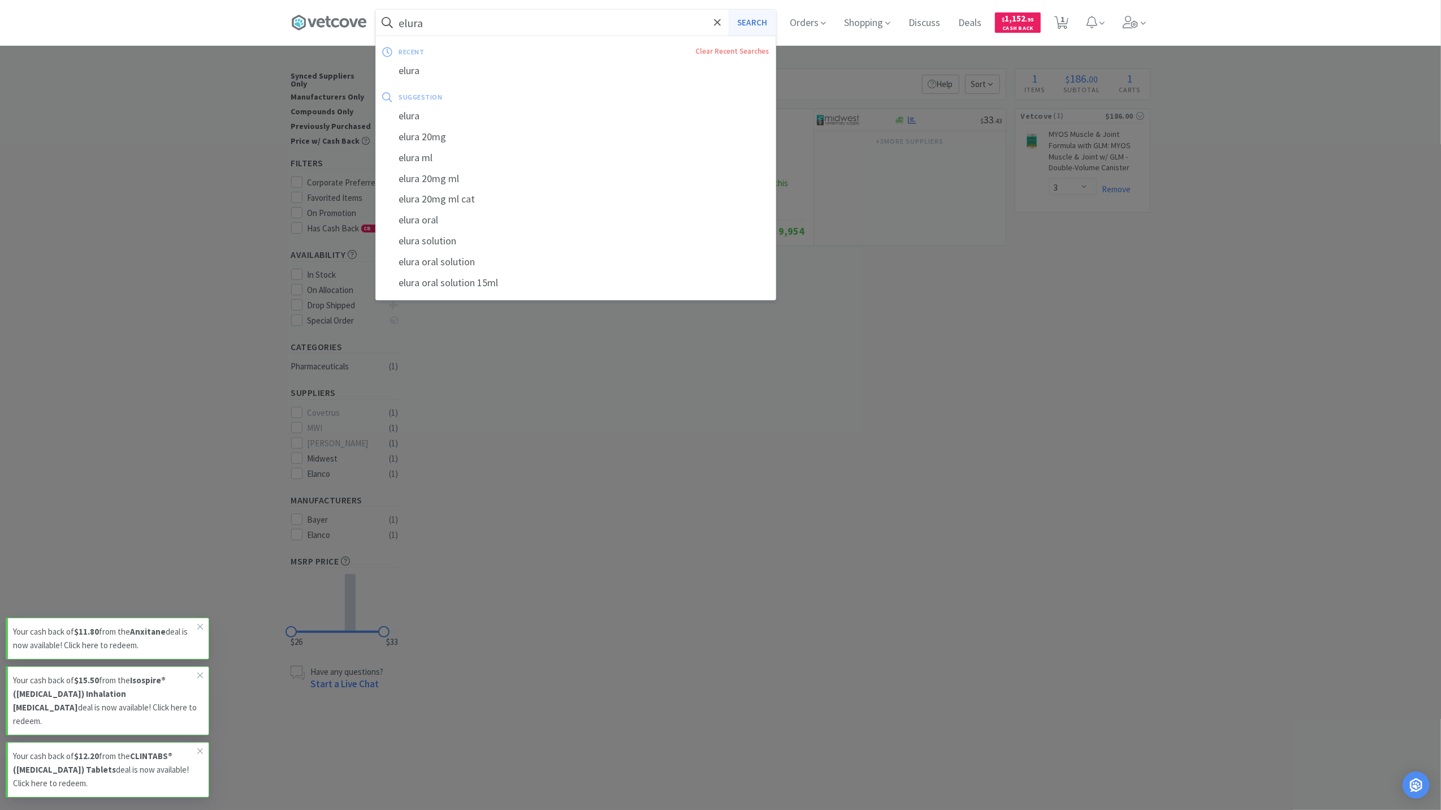
drag, startPoint x: 552, startPoint y: 35, endPoint x: 763, endPoint y: 25, distance: 211.1
click at [763, 25] on form "elura Search" at bounding box center [576, 23] width 400 height 26
type input "kon"
click at [1145, 16] on span at bounding box center [1134, 22] width 32 height 45
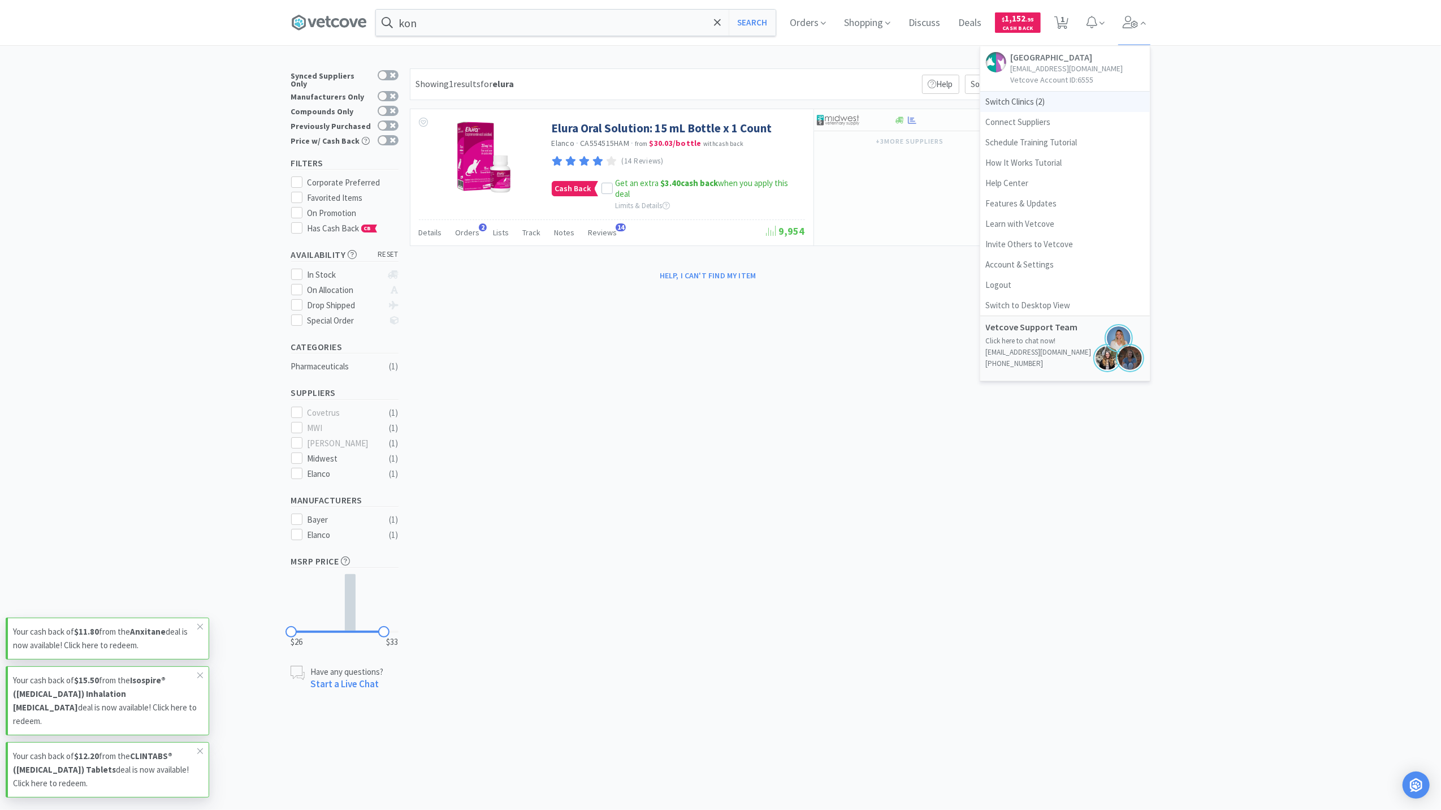
click at [1046, 112] on span "Switch Clinics ( 2 )" at bounding box center [1065, 102] width 170 height 20
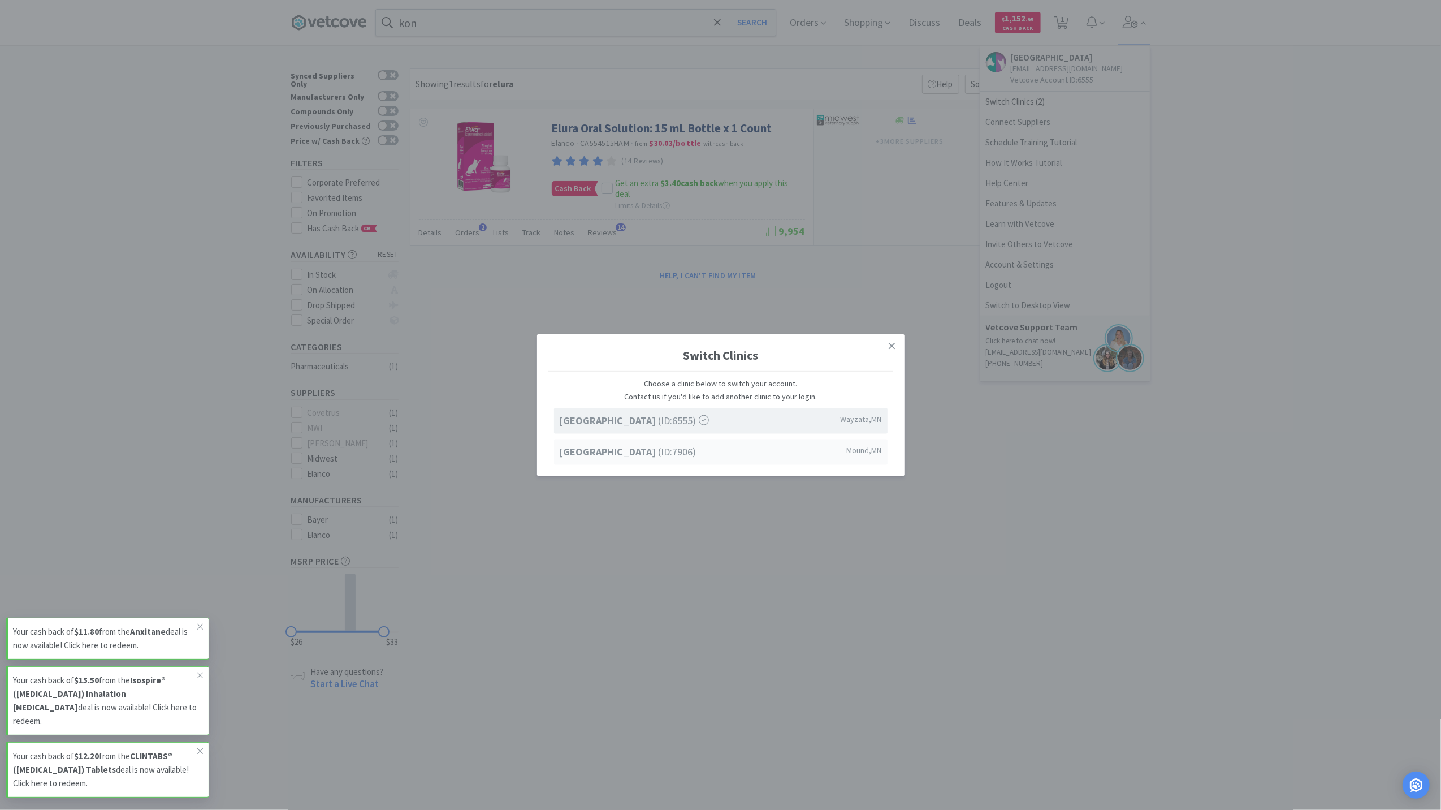
click at [648, 455] on strong "[GEOGRAPHIC_DATA]" at bounding box center [609, 450] width 99 height 13
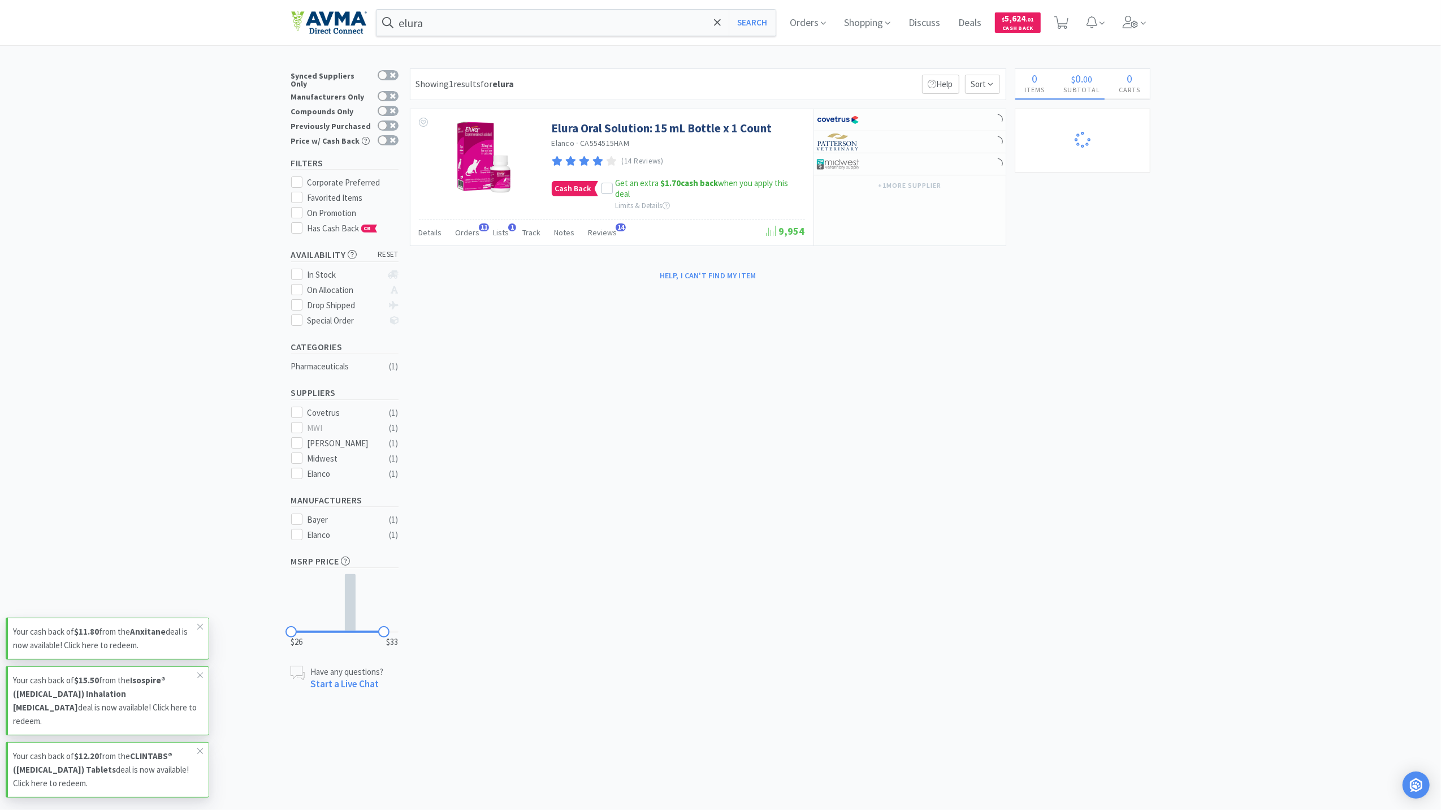
select select "2"
select select "3"
select select "4"
select select "2"
select select "1"
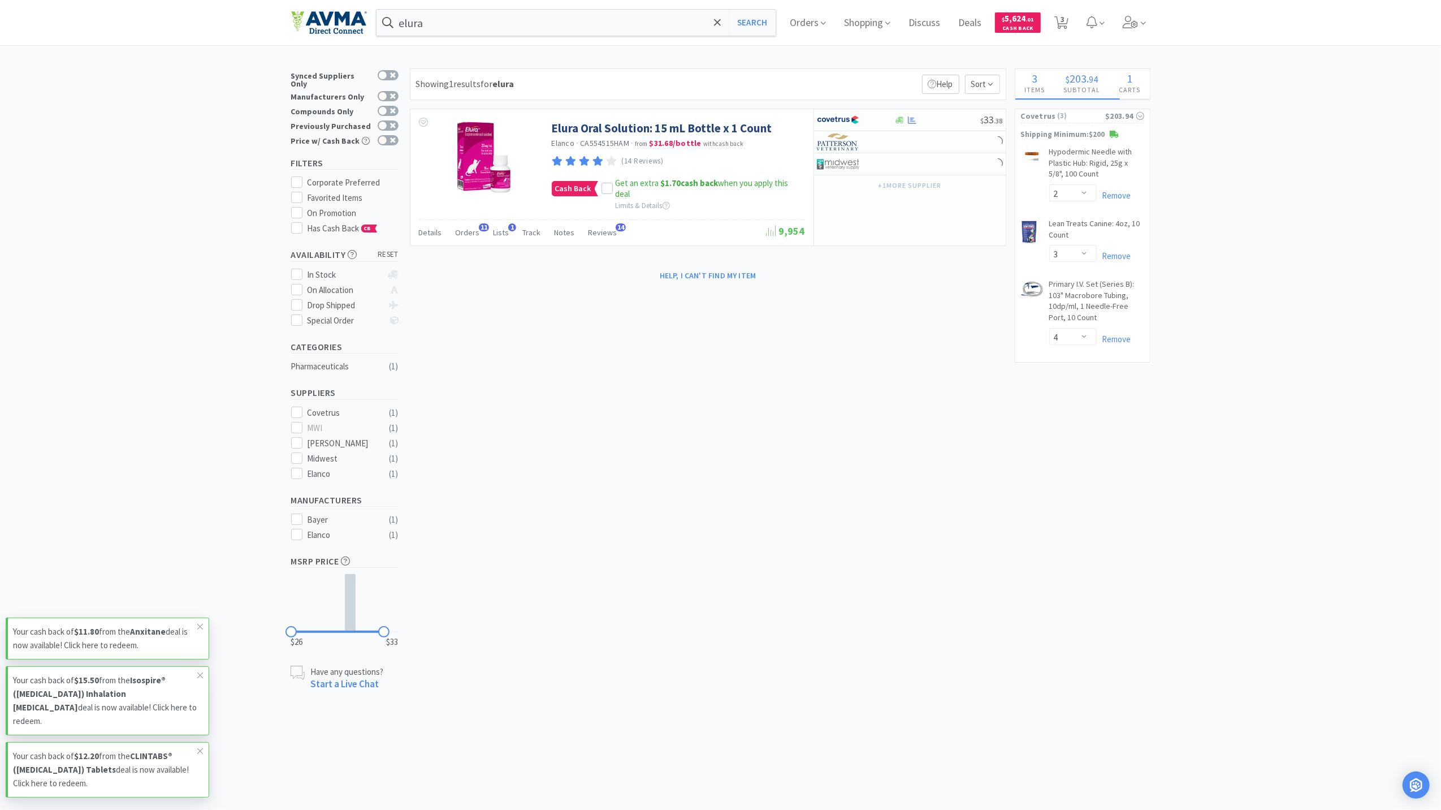
select select "1"
click at [509, 14] on input "elura" at bounding box center [577, 23] width 400 height 26
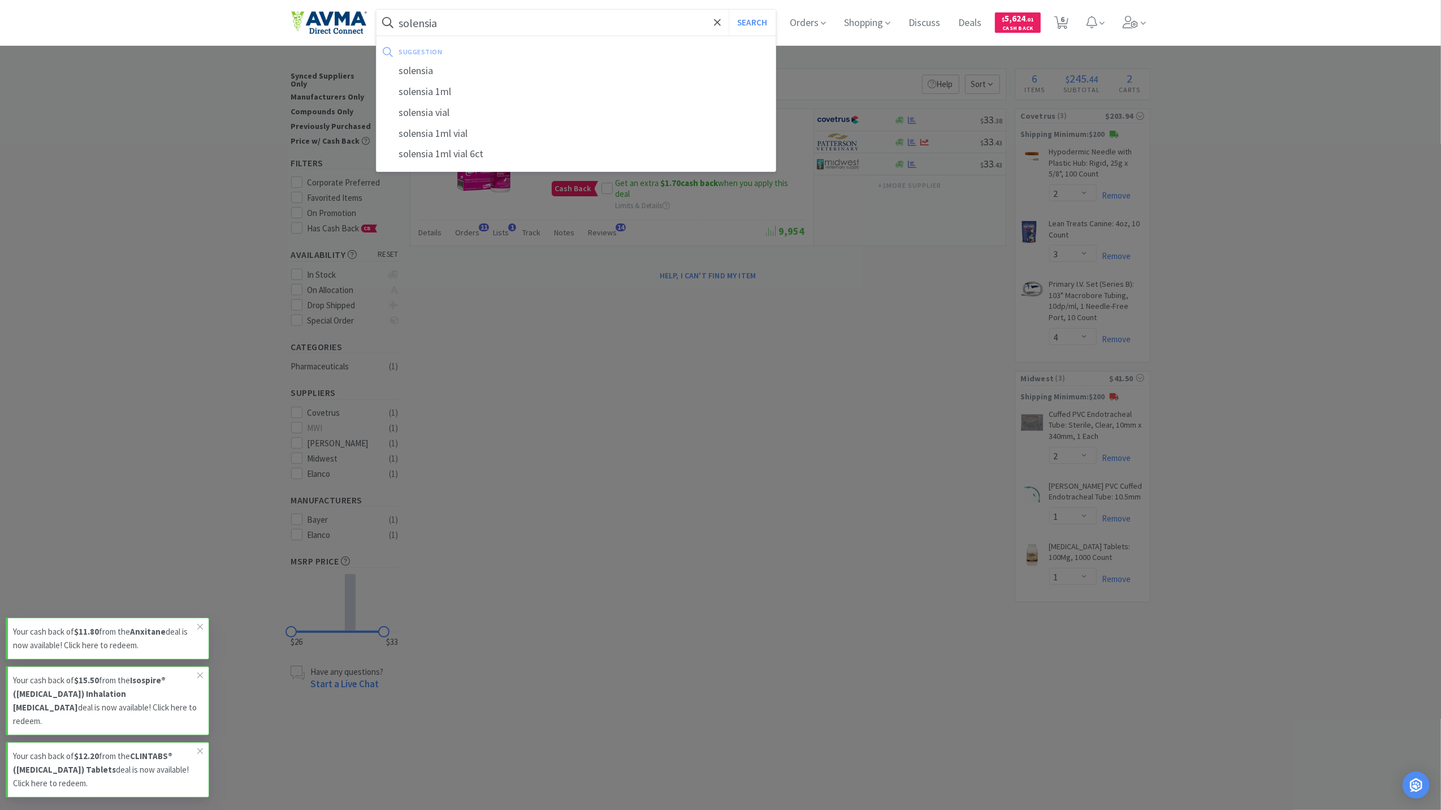
type input "solensia"
click at [729, 10] on button "Search" at bounding box center [752, 23] width 47 height 26
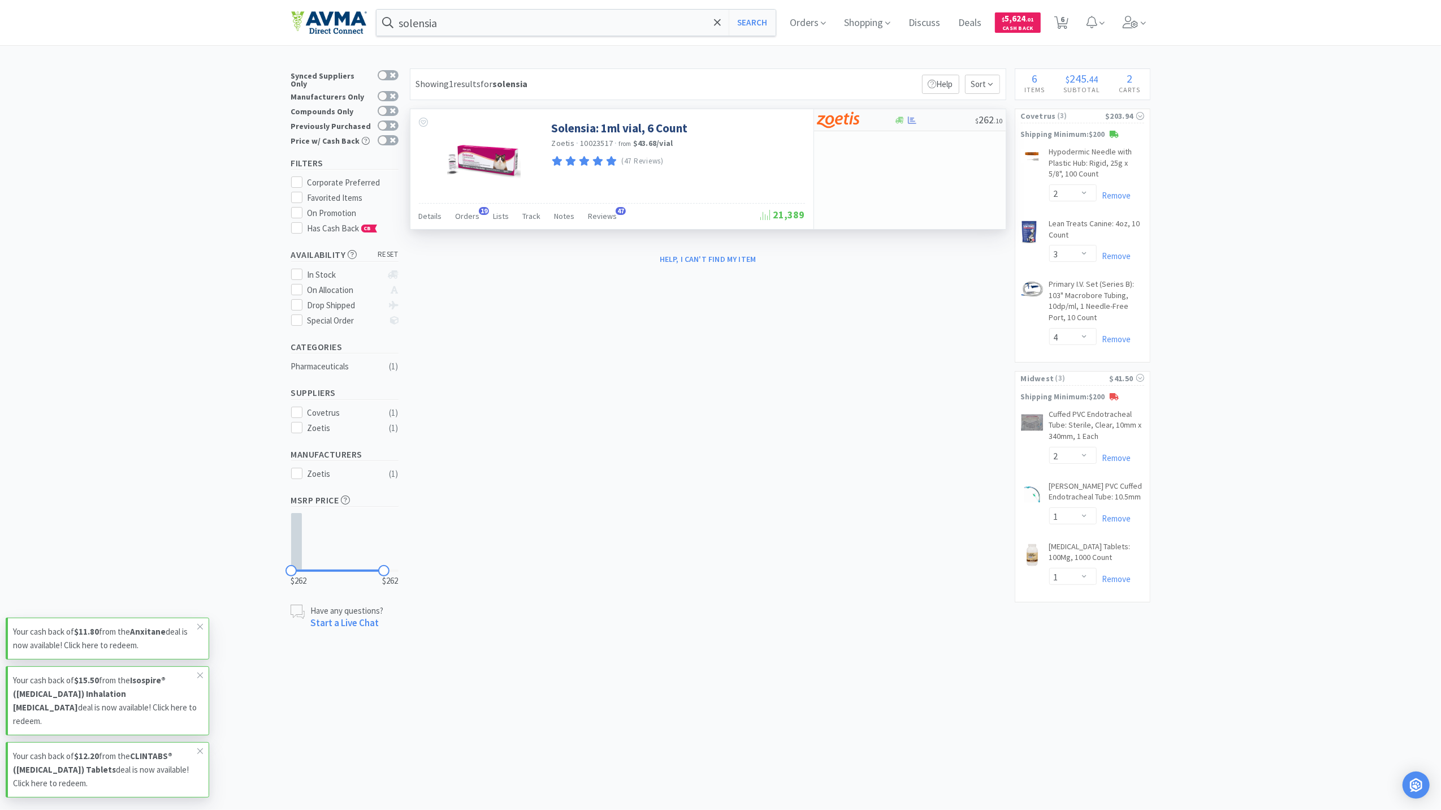
click at [912, 128] on div "$ 262 . 10" at bounding box center [910, 120] width 192 height 22
select select "1"
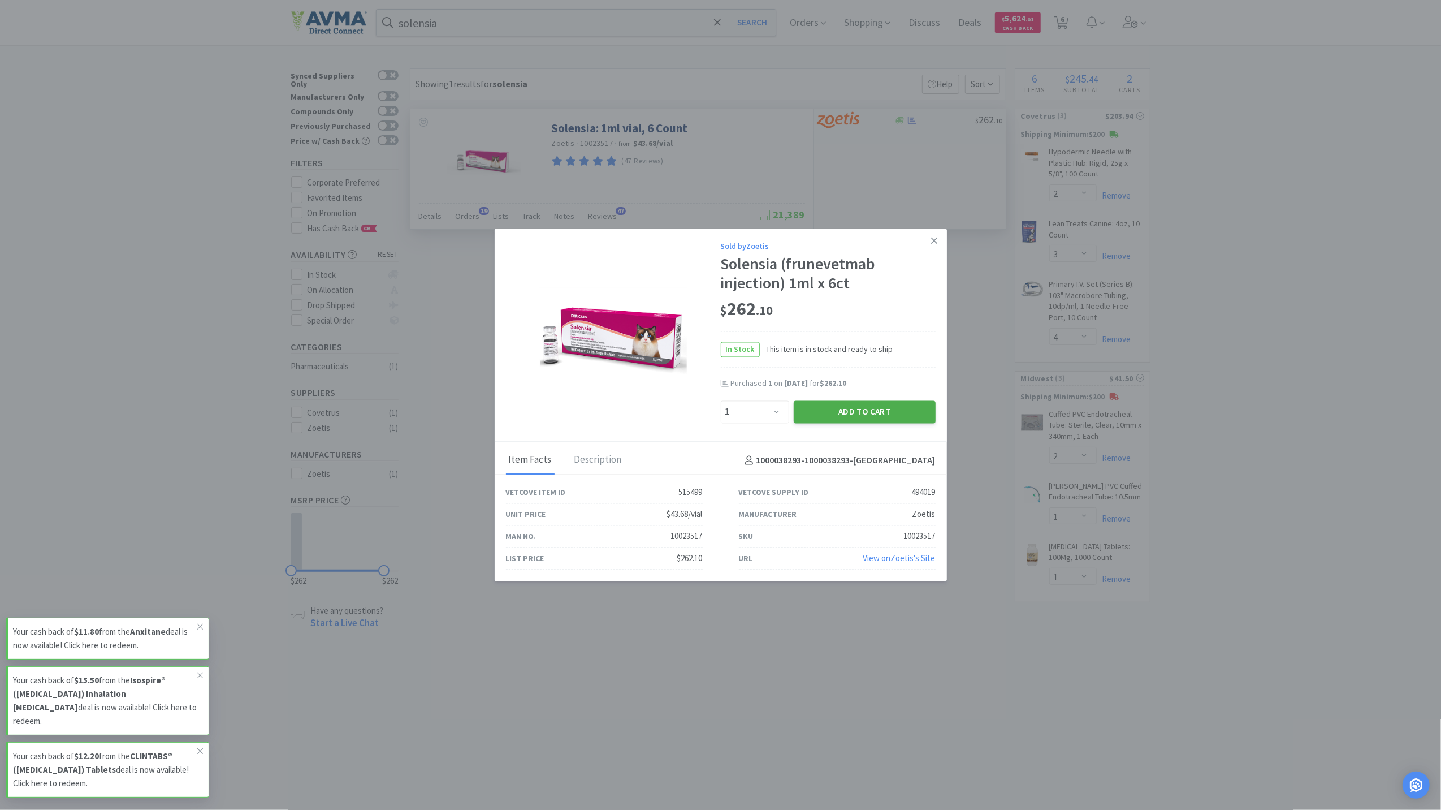
click at [853, 409] on button "Add to Cart" at bounding box center [865, 411] width 142 height 23
select select "1"
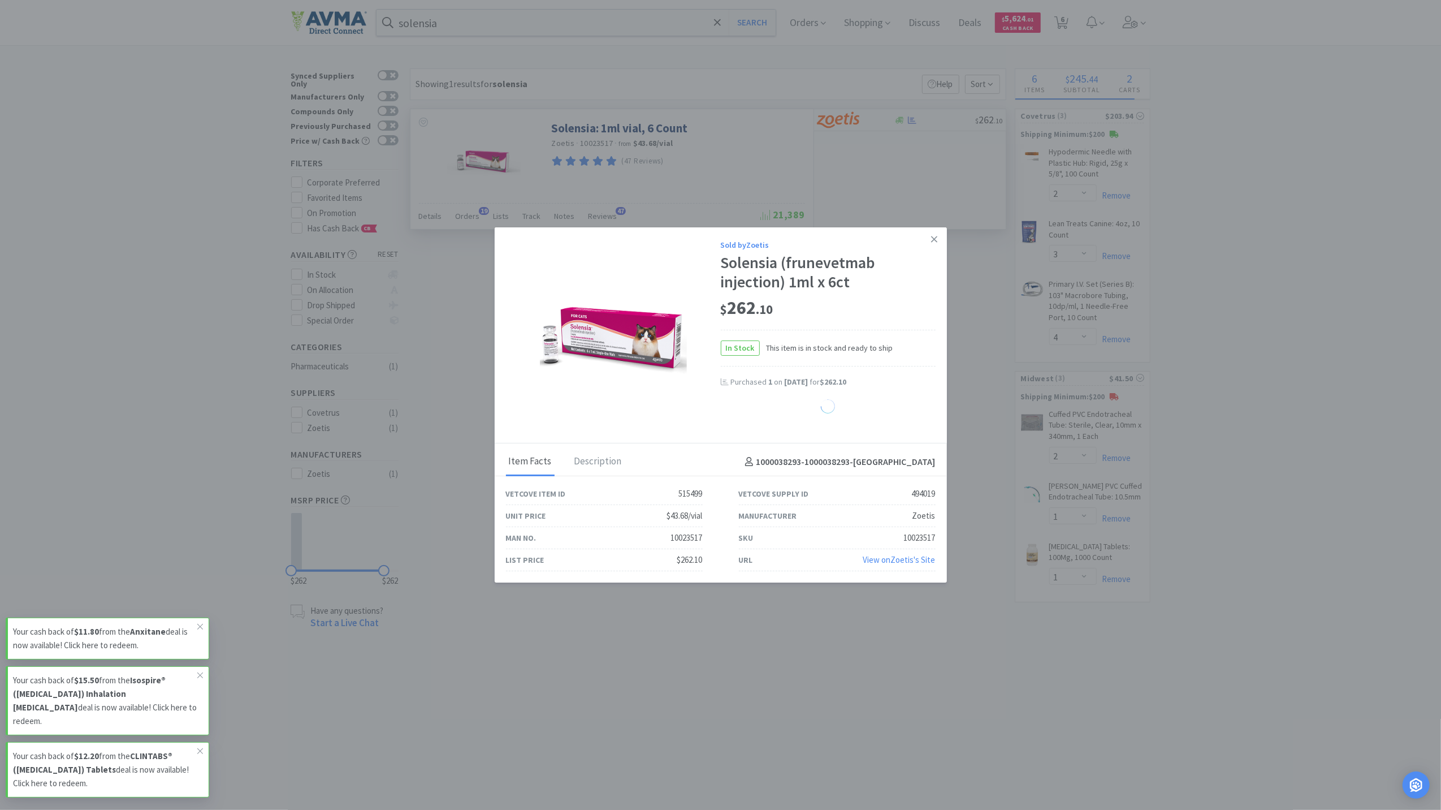
select select "1"
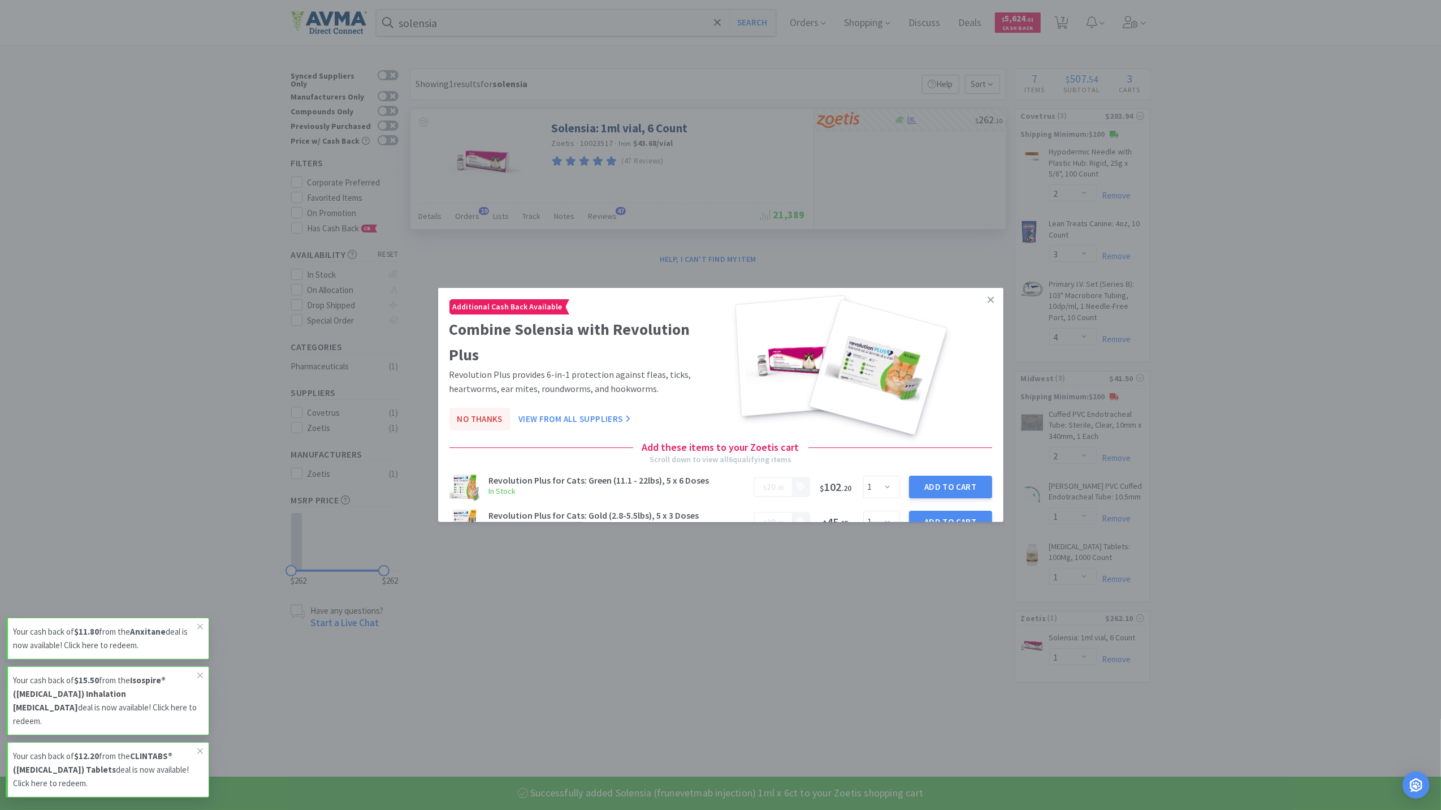
click at [465, 416] on button "No Thanks" at bounding box center [479, 419] width 61 height 23
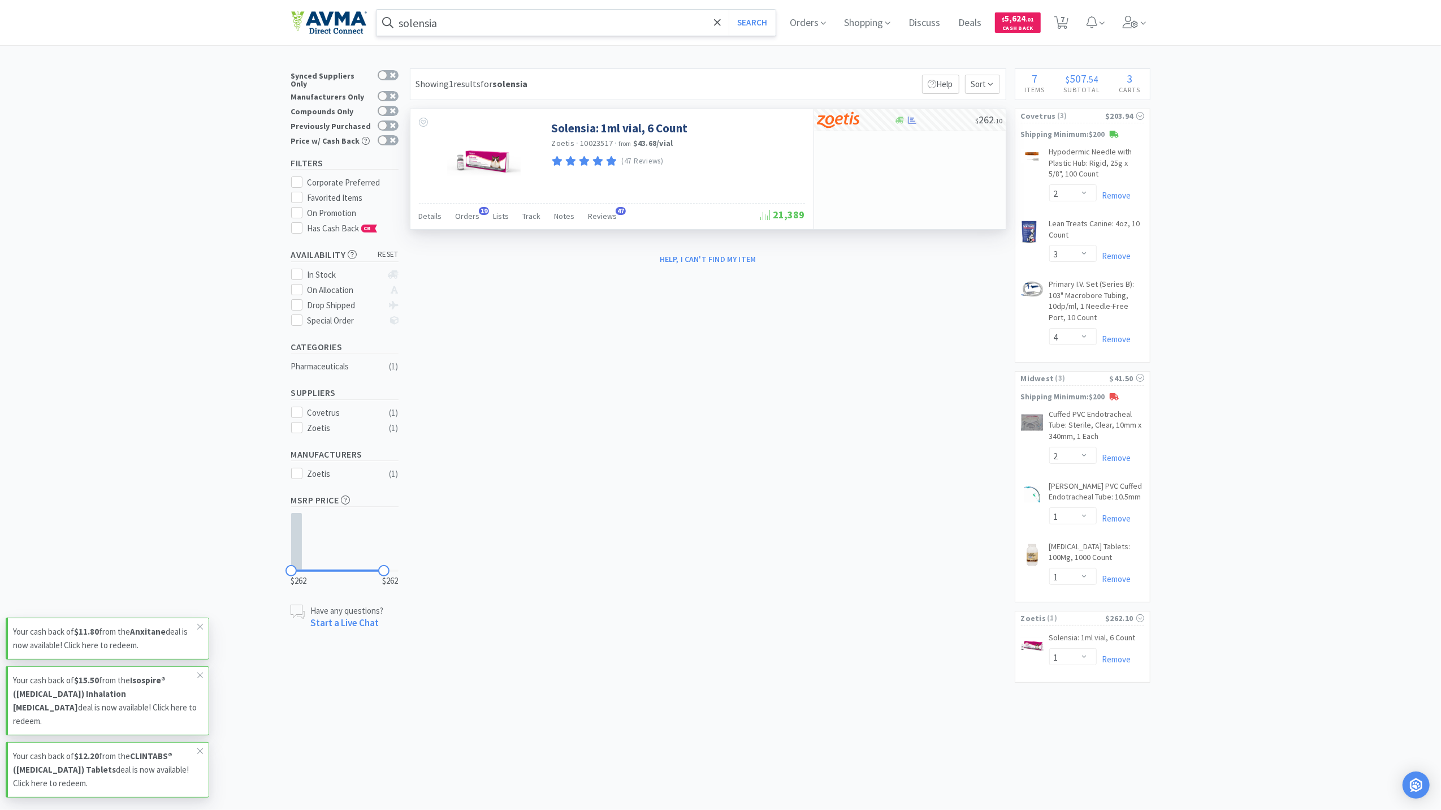
click at [556, 31] on input "solensia" at bounding box center [577, 23] width 400 height 26
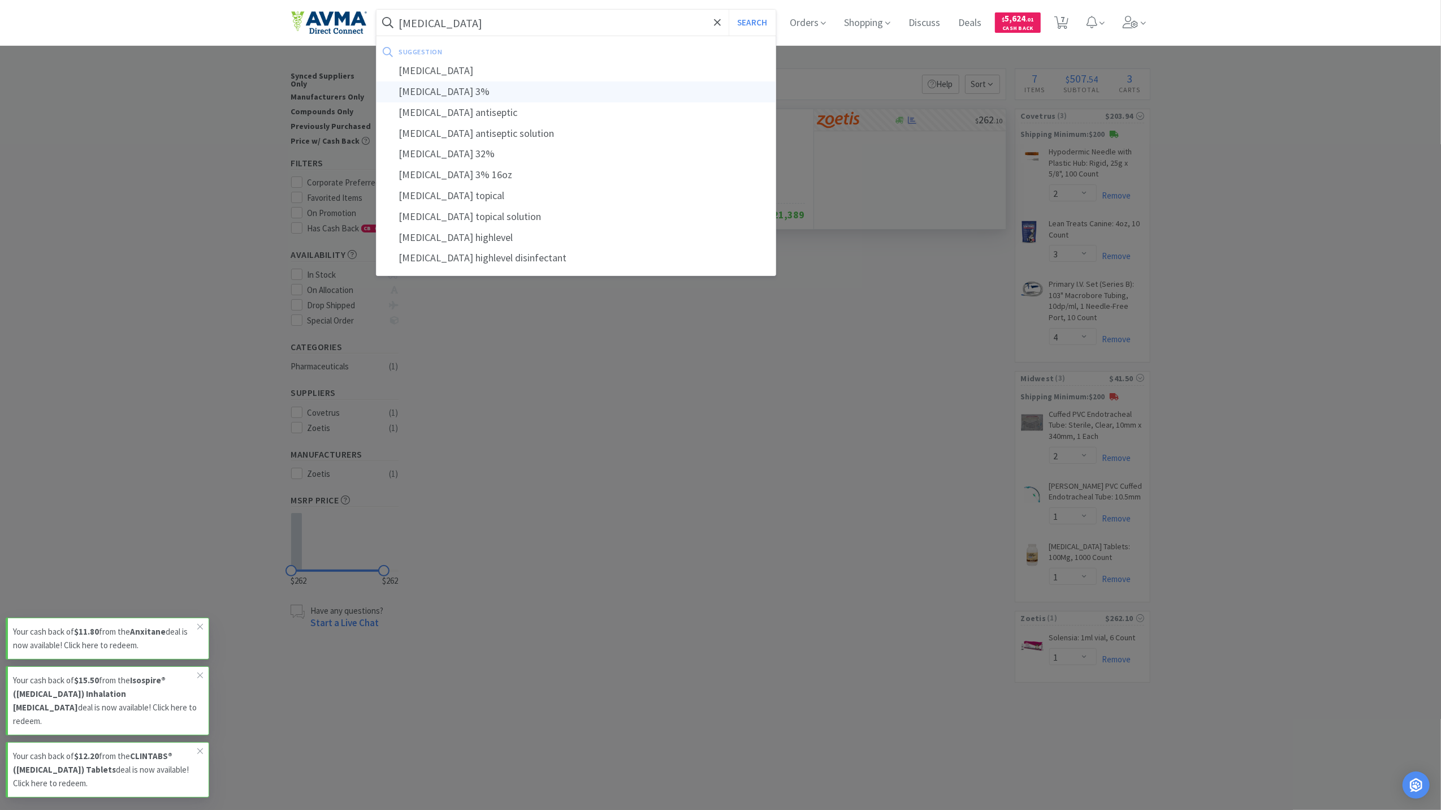
click at [494, 89] on div "[MEDICAL_DATA] 3%" at bounding box center [577, 91] width 400 height 21
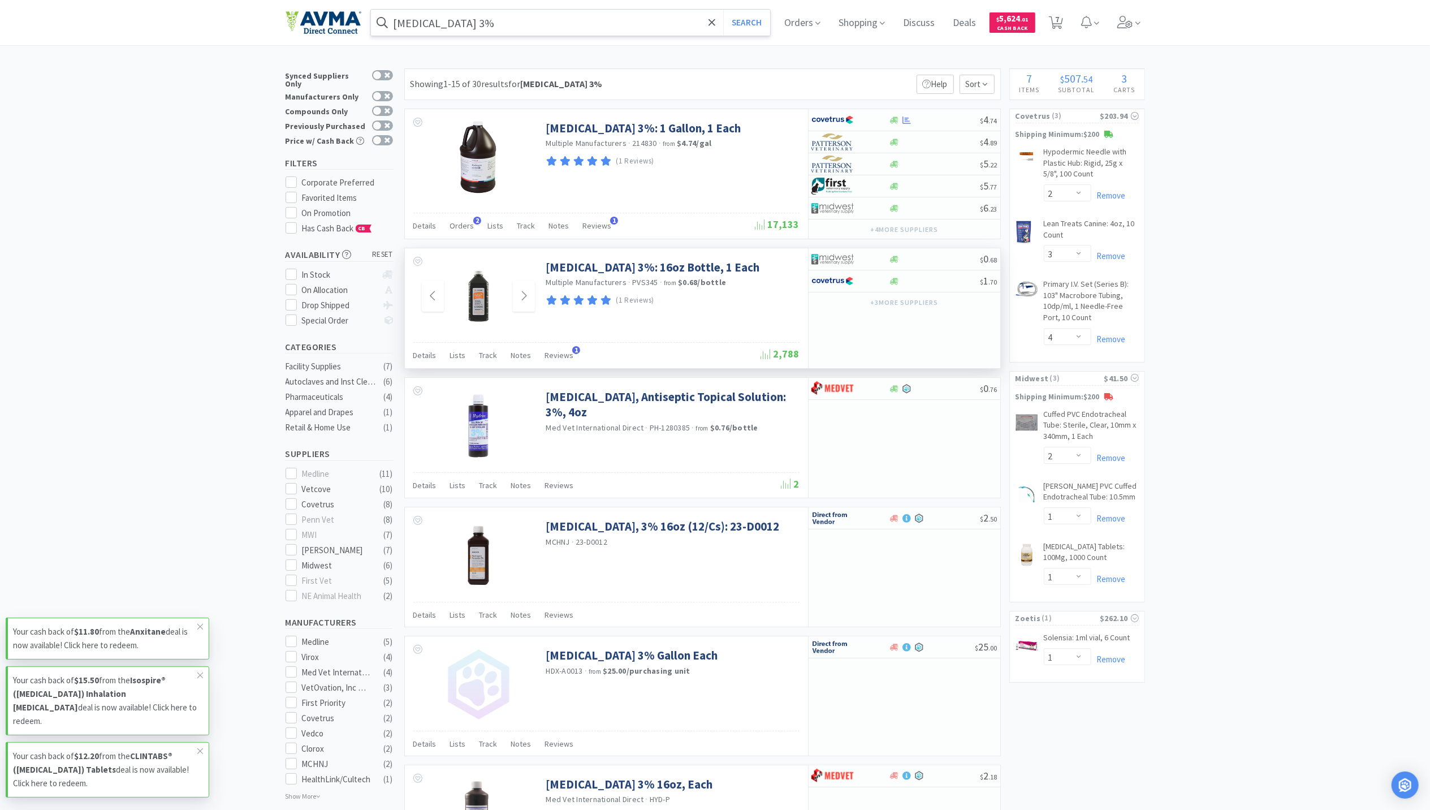
click at [489, 313] on img at bounding box center [478, 295] width 73 height 73
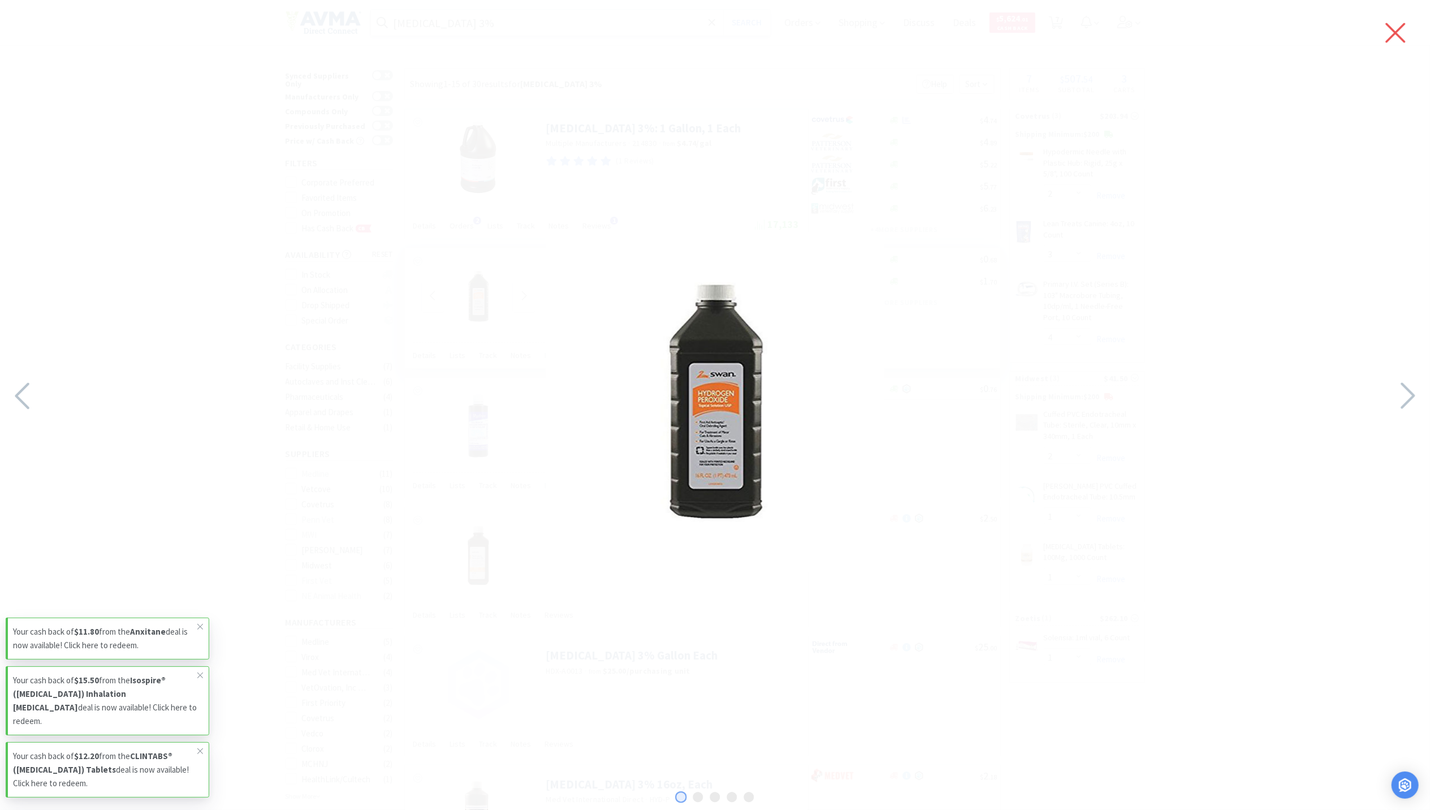
click at [1387, 27] on icon at bounding box center [1395, 33] width 24 height 32
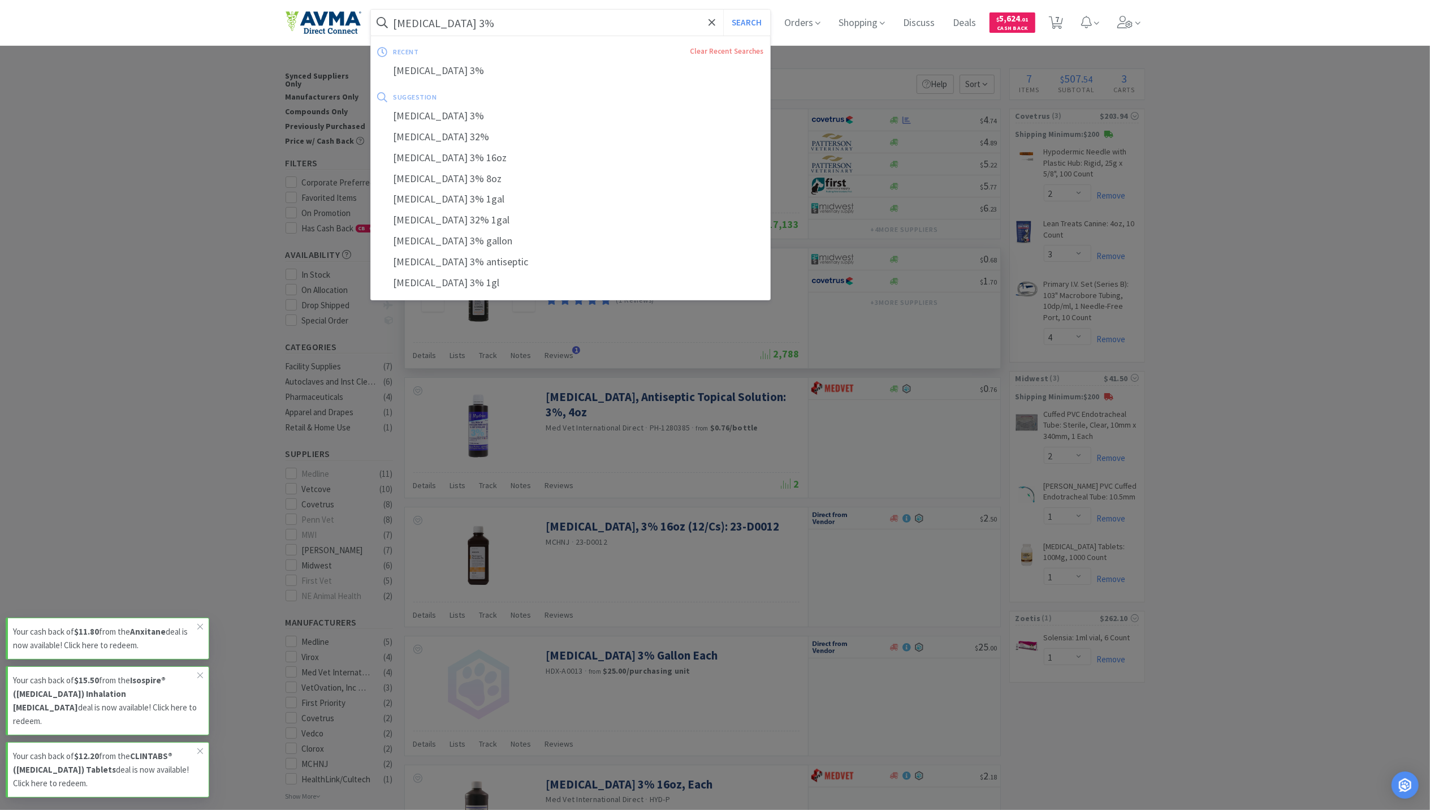
click at [534, 16] on input "[MEDICAL_DATA] 3%" at bounding box center [571, 23] width 400 height 26
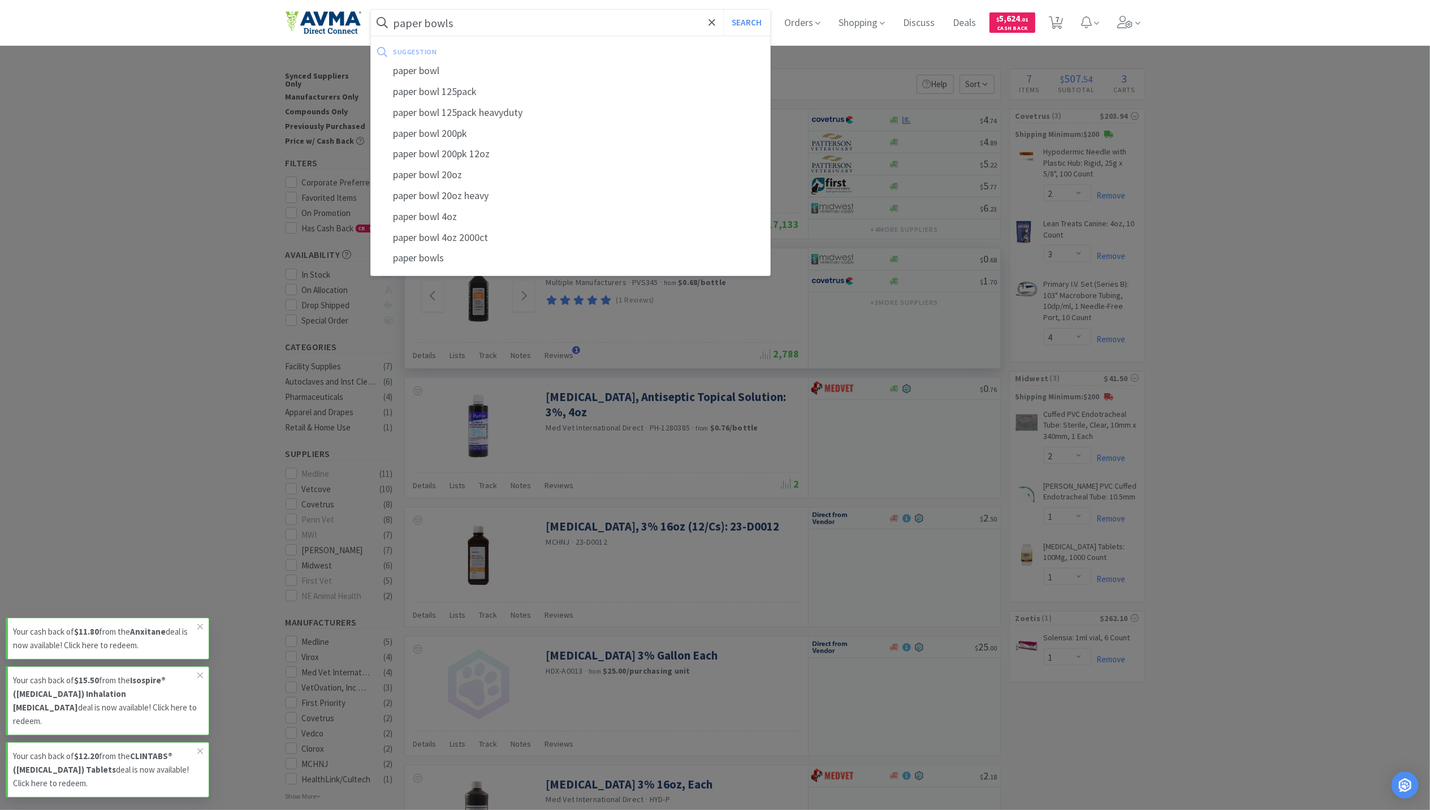
type input "paper bowls"
click at [723, 10] on button "Search" at bounding box center [746, 23] width 47 height 26
